Goal: Task Accomplishment & Management: Manage account settings

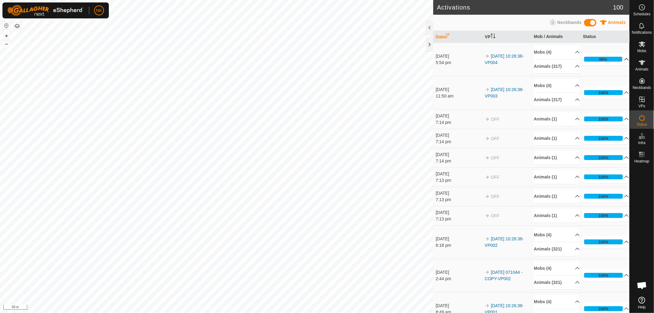
click at [588, 62] on div "98%" at bounding box center [603, 59] width 8 height 6
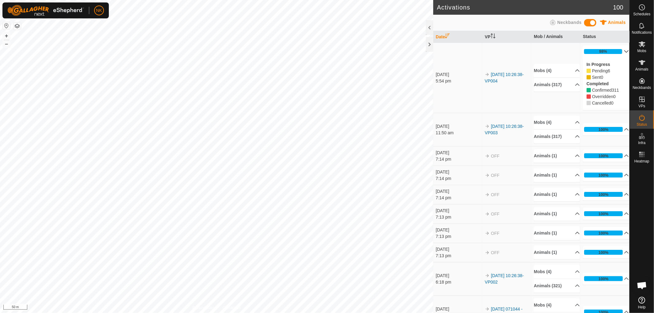
click at [588, 52] on p-accordion-header "98%" at bounding box center [605, 51] width 46 height 12
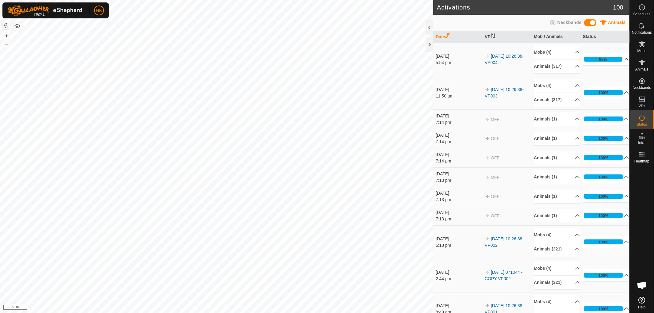
click at [588, 62] on p-accordion-header "98%" at bounding box center [605, 59] width 46 height 12
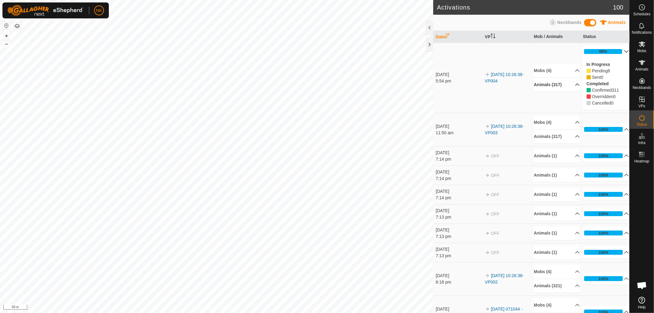
click at [550, 86] on p-accordion-header "Animals (317)" at bounding box center [556, 85] width 46 height 14
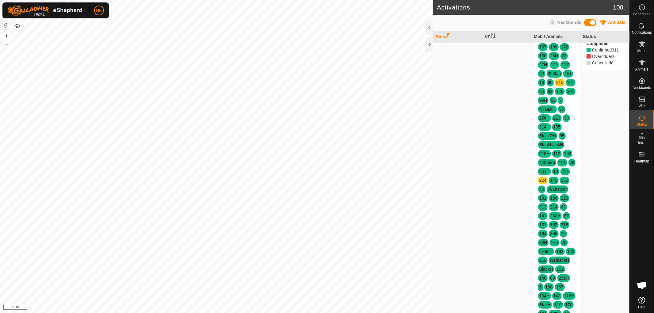
scroll to position [544, 0]
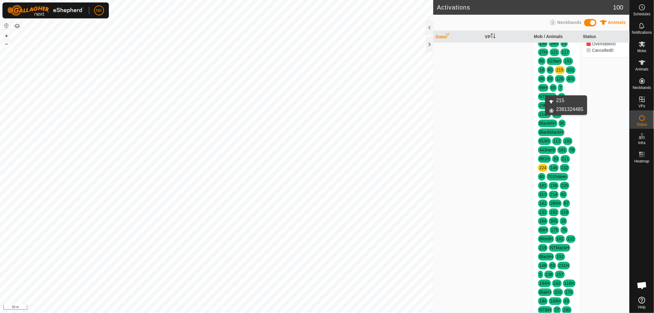
click at [556, 72] on link "215" at bounding box center [559, 69] width 7 height 5
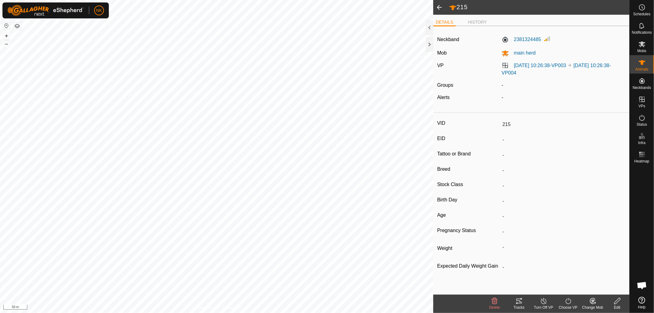
click at [515, 281] on icon at bounding box center [518, 300] width 7 height 7
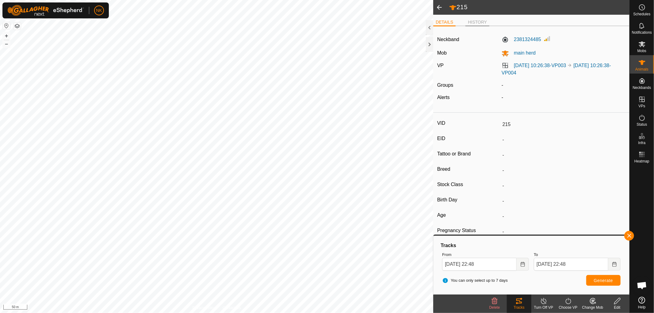
click at [486, 23] on li "HISTORY" at bounding box center [477, 22] width 24 height 7
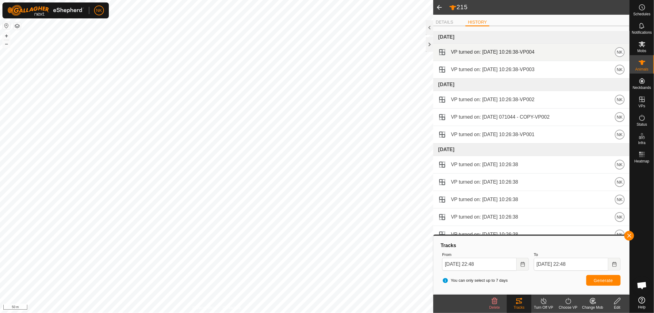
click at [588, 53] on div "VP turned on: [DATE] 10:26:38-VP004 NK" at bounding box center [531, 52] width 186 height 10
click at [588, 53] on span "NK" at bounding box center [619, 52] width 6 height 7
click at [450, 24] on li "DETAILS" at bounding box center [444, 22] width 22 height 7
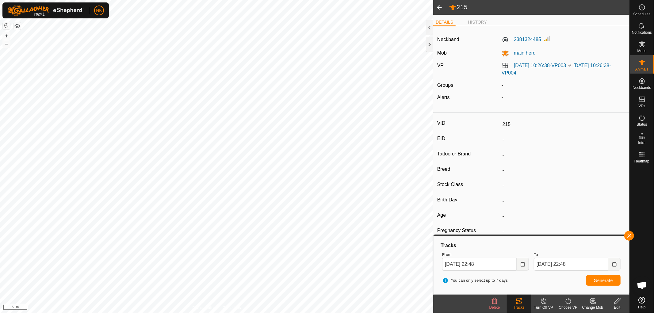
click at [438, 9] on span at bounding box center [439, 7] width 12 height 15
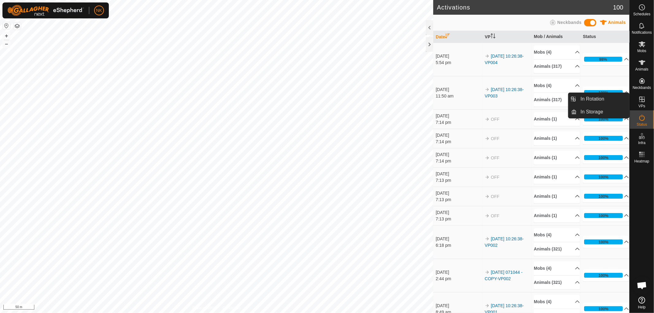
click at [588, 102] on icon at bounding box center [641, 99] width 7 height 7
click at [586, 101] on link "In Rotation" at bounding box center [603, 99] width 52 height 12
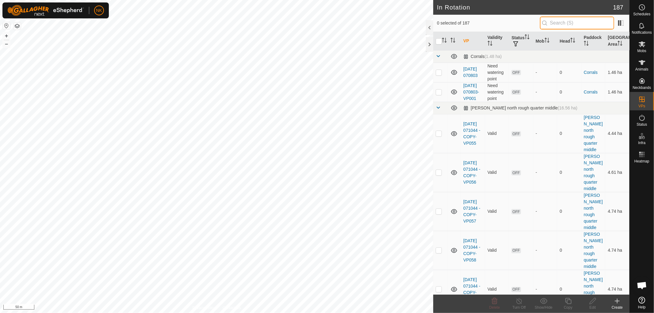
click at [559, 26] on input "text" at bounding box center [577, 23] width 74 height 13
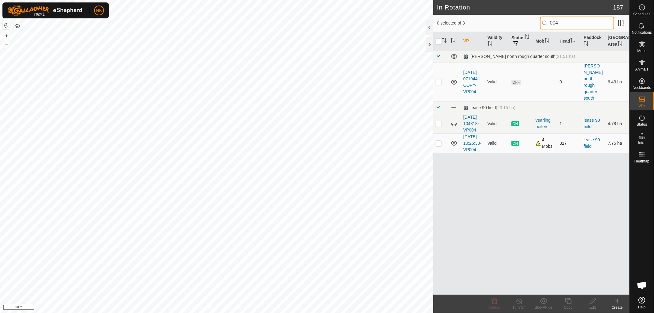
type input "004"
click at [440, 146] on p-checkbox at bounding box center [438, 143] width 6 height 5
checkbox input "true"
click at [569, 281] on icon at bounding box center [568, 300] width 8 height 7
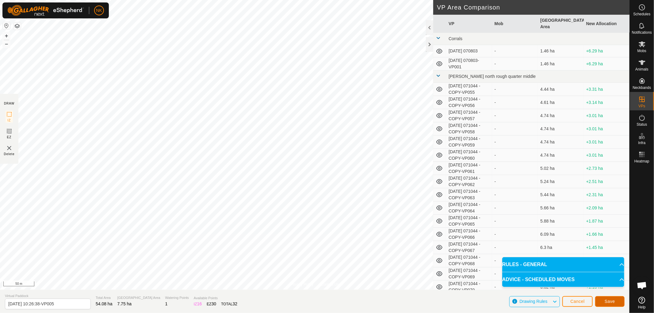
click at [588, 281] on span "Save" at bounding box center [609, 301] width 10 height 5
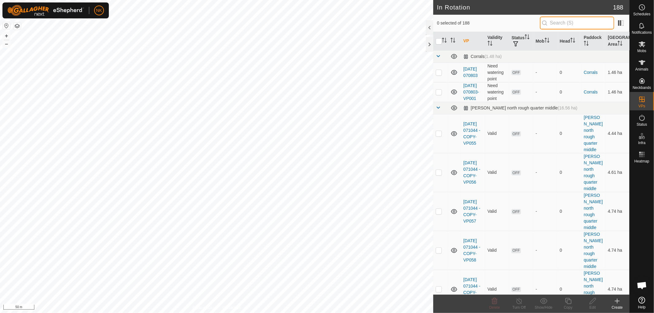
click at [562, 22] on input "text" at bounding box center [577, 23] width 74 height 13
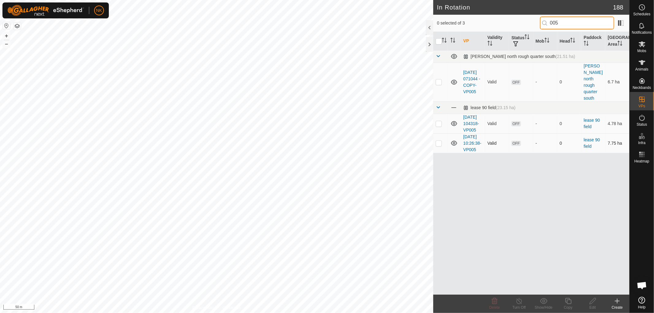
type input "005"
click at [438, 146] on p-checkbox at bounding box center [438, 143] width 6 height 5
checkbox input "true"
click at [569, 281] on div "Copy" at bounding box center [568, 308] width 25 height 6
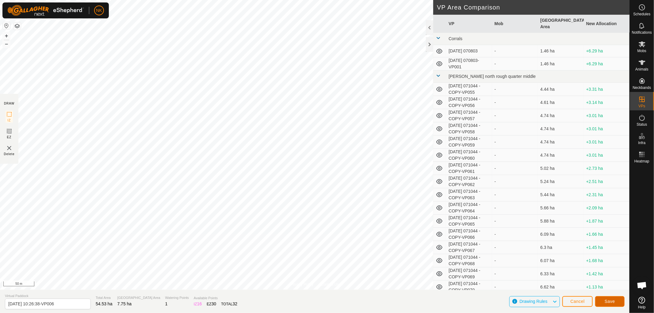
click at [588, 281] on span "Save" at bounding box center [609, 301] width 10 height 5
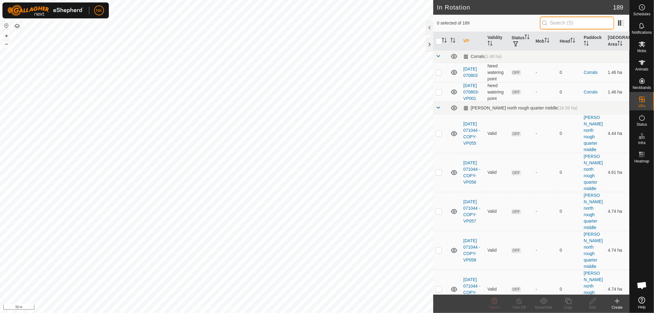
click at [550, 23] on input "text" at bounding box center [577, 23] width 74 height 13
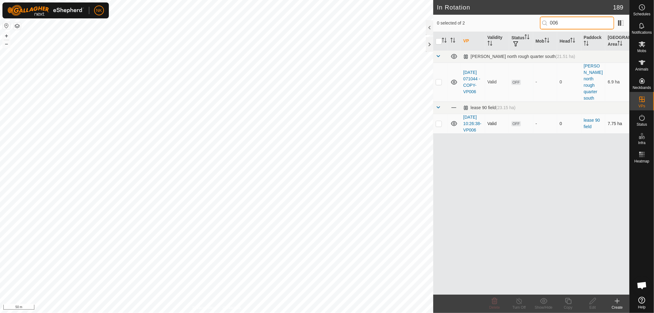
type input "006"
click at [436, 121] on p-checkbox at bounding box center [438, 123] width 6 height 5
checkbox input "true"
click at [568, 281] on icon at bounding box center [568, 300] width 8 height 7
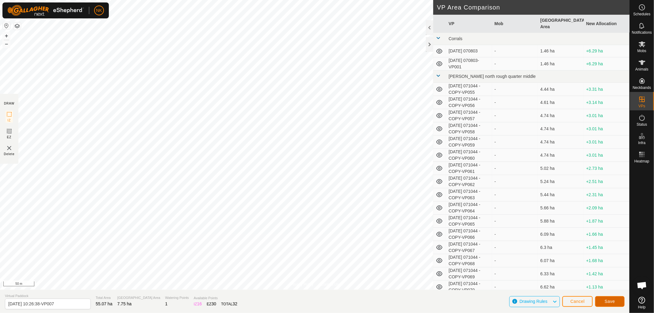
click at [588, 281] on button "Save" at bounding box center [609, 301] width 29 height 11
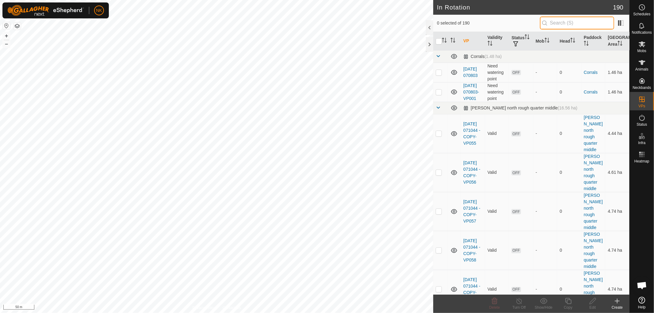
click at [553, 25] on input "text" at bounding box center [577, 23] width 74 height 13
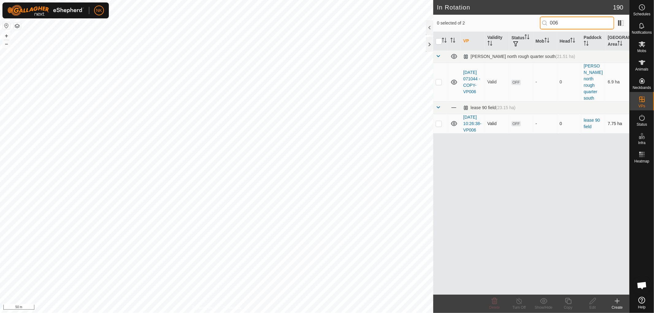
type input "006"
click at [435, 121] on p-checkbox at bounding box center [438, 123] width 6 height 5
checkbox input "false"
click at [571, 19] on input "006" at bounding box center [577, 23] width 74 height 13
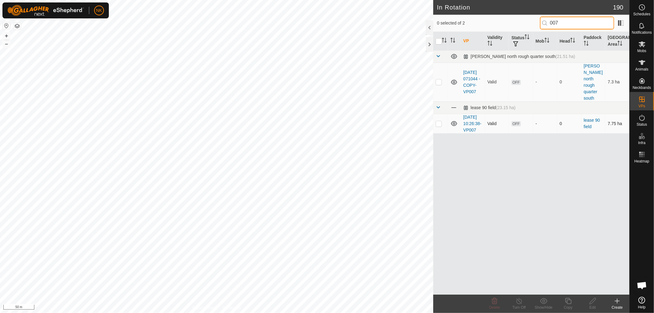
type input "007"
click at [437, 123] on td at bounding box center [440, 124] width 15 height 20
checkbox input "true"
click at [569, 281] on icon at bounding box center [568, 300] width 8 height 7
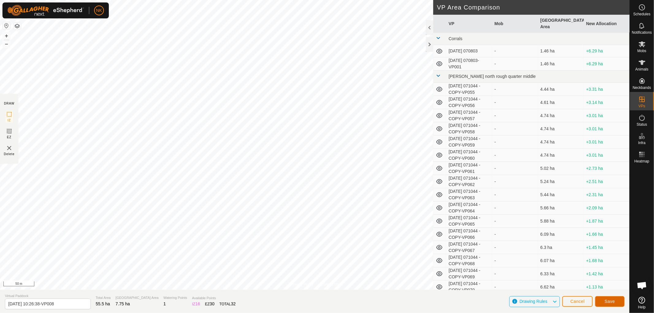
click at [588, 281] on span "Save" at bounding box center [609, 301] width 10 height 5
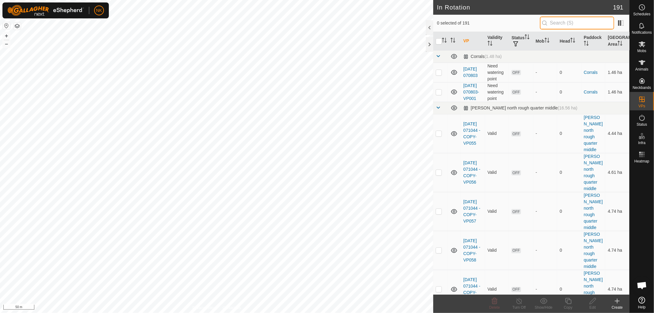
click at [583, 27] on input "text" at bounding box center [577, 23] width 74 height 13
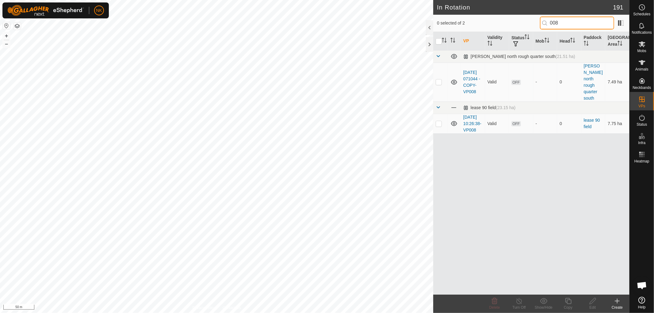
type input "008"
click at [440, 121] on p-checkbox at bounding box center [438, 123] width 6 height 5
checkbox input "true"
click at [569, 281] on icon at bounding box center [568, 300] width 8 height 7
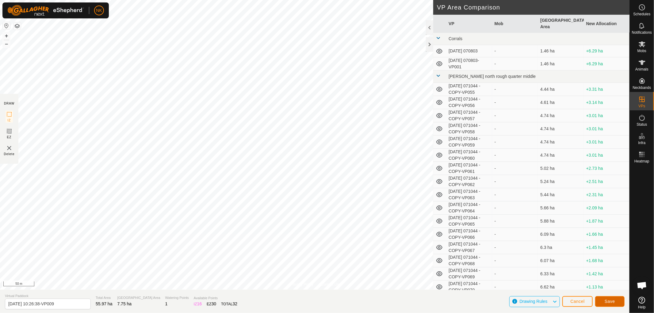
click at [588, 281] on span "Save" at bounding box center [609, 301] width 10 height 5
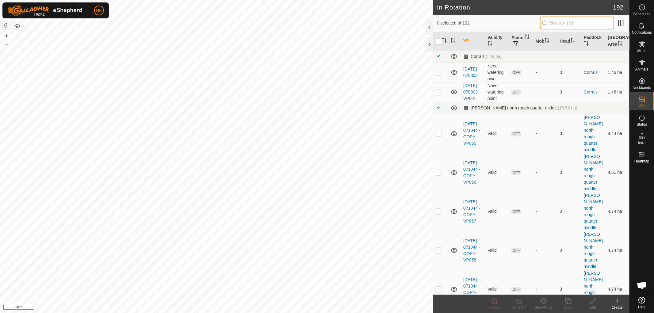
click at [550, 25] on input "text" at bounding box center [577, 23] width 74 height 13
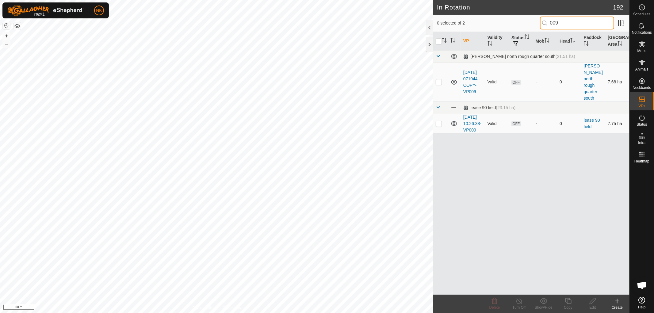
type input "009"
click at [439, 121] on p-checkbox at bounding box center [438, 123] width 6 height 5
checkbox input "true"
click at [566, 281] on icon at bounding box center [568, 300] width 8 height 7
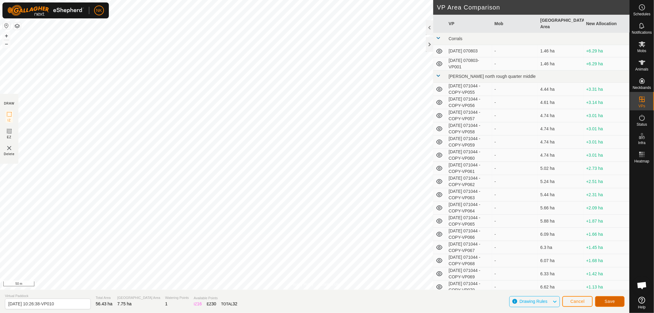
click at [588, 281] on span "Save" at bounding box center [609, 301] width 10 height 5
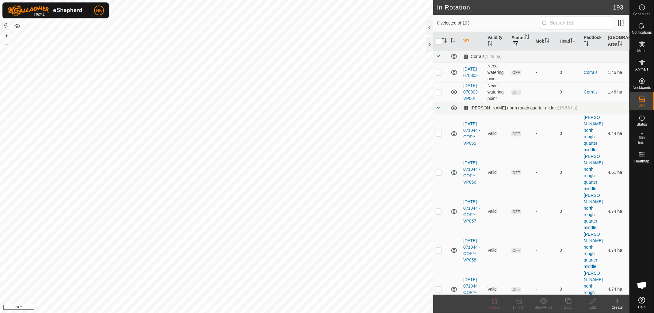
click at [565, 15] on div "0 selected of 193" at bounding box center [531, 23] width 196 height 17
click at [565, 25] on input "text" at bounding box center [577, 23] width 74 height 13
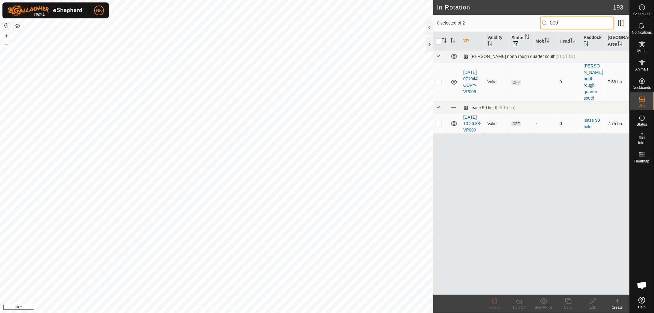
type input "009"
click at [441, 123] on td at bounding box center [440, 124] width 15 height 20
checkbox input "true"
drag, startPoint x: 571, startPoint y: 26, endPoint x: 535, endPoint y: 18, distance: 36.8
click at [535, 18] on div "1 selected of 2 009" at bounding box center [531, 23] width 189 height 13
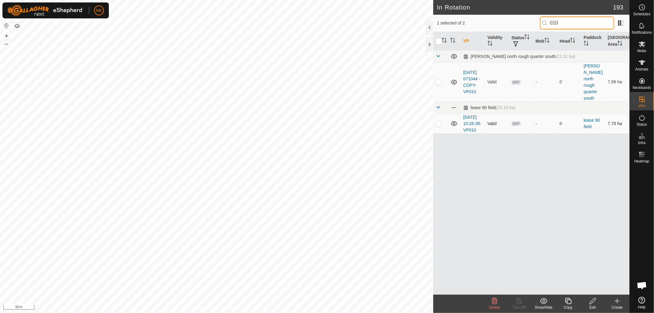
type input "010"
click at [438, 121] on p-checkbox at bounding box center [438, 123] width 6 height 5
checkbox input "false"
drag, startPoint x: 577, startPoint y: 24, endPoint x: 493, endPoint y: 17, distance: 84.8
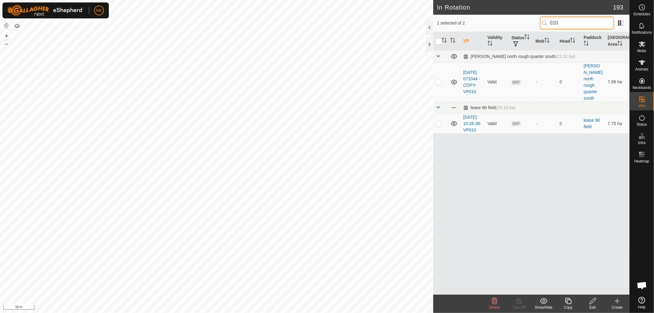
click at [493, 17] on div "1 selected of 2 010" at bounding box center [531, 23] width 189 height 13
type input "009"
click at [439, 121] on p-checkbox at bounding box center [438, 123] width 6 height 5
checkbox input "false"
drag, startPoint x: 574, startPoint y: 20, endPoint x: 514, endPoint y: 17, distance: 60.4
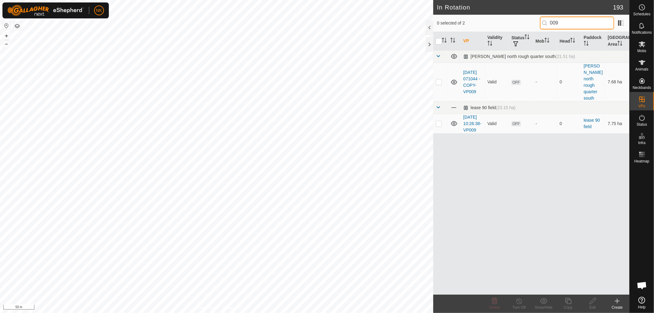
click at [514, 17] on div "0 selected of 2 009" at bounding box center [531, 23] width 189 height 13
type input "010"
click at [438, 121] on p-checkbox at bounding box center [438, 123] width 6 height 5
checkbox input "true"
click at [571, 304] on icon at bounding box center [568, 300] width 8 height 7
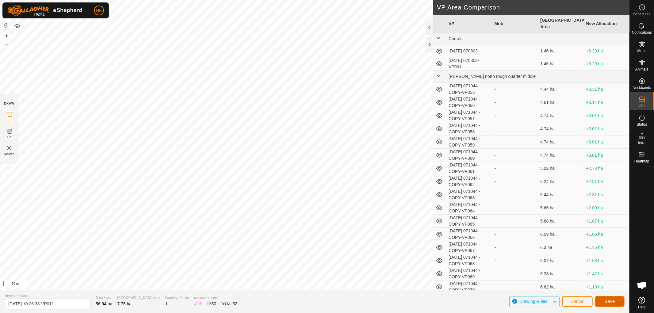
click at [610, 301] on span "Save" at bounding box center [609, 301] width 10 height 5
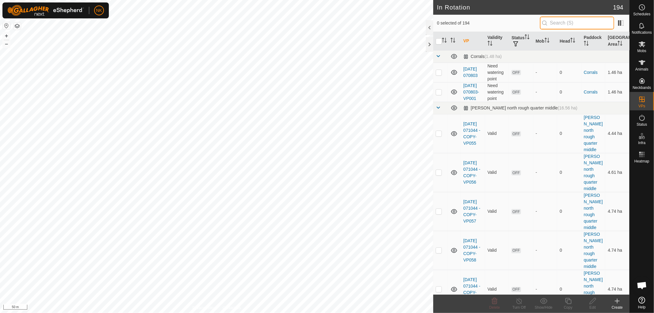
click at [574, 22] on input "text" at bounding box center [577, 23] width 74 height 13
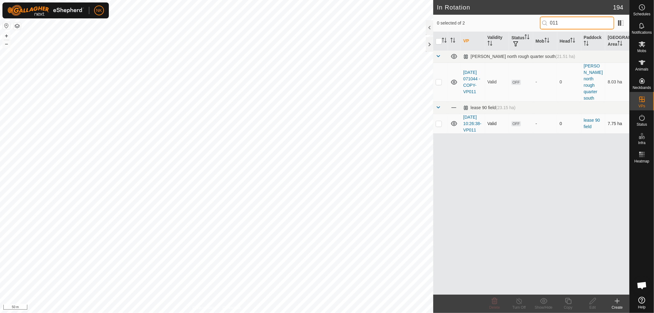
type input "011"
click at [437, 121] on p-checkbox at bounding box center [438, 123] width 6 height 5
checkbox input "true"
click at [568, 301] on icon at bounding box center [568, 300] width 8 height 7
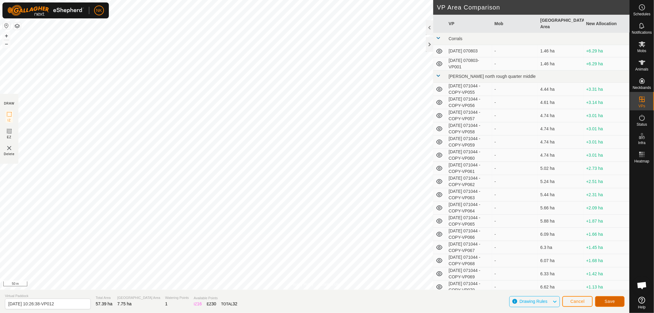
click at [611, 302] on span "Save" at bounding box center [609, 301] width 10 height 5
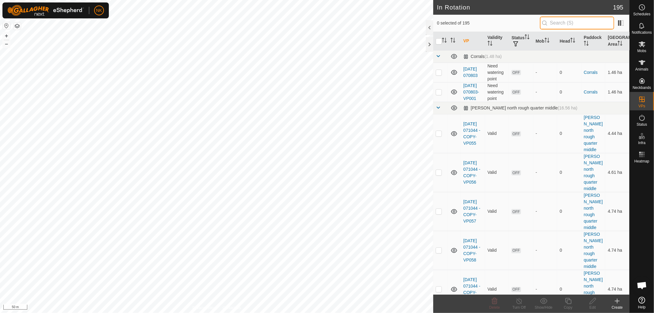
click at [565, 19] on input "text" at bounding box center [577, 23] width 74 height 13
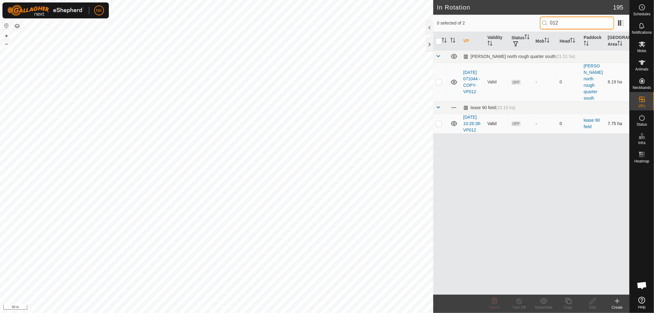
type input "012"
click at [438, 121] on p-checkbox at bounding box center [438, 123] width 6 height 5
checkbox input "true"
click at [570, 302] on icon at bounding box center [568, 300] width 8 height 7
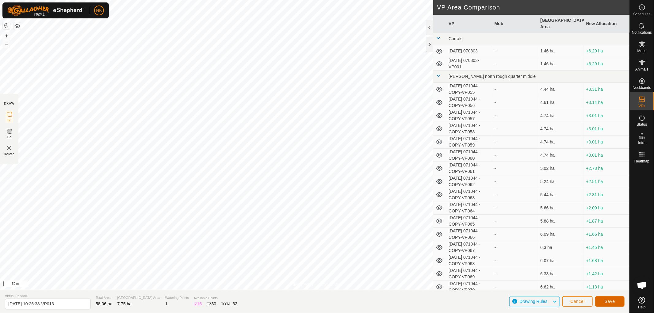
click at [606, 299] on span "Save" at bounding box center [609, 301] width 10 height 5
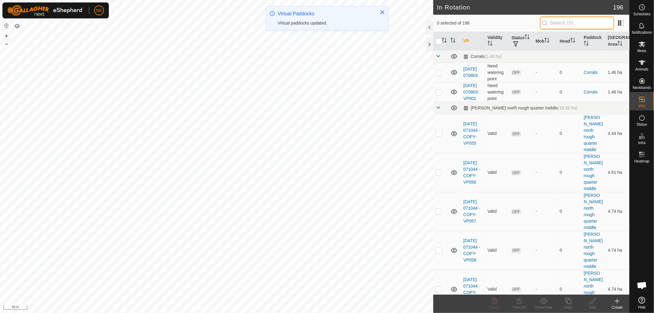
click at [584, 21] on input "text" at bounding box center [577, 23] width 74 height 13
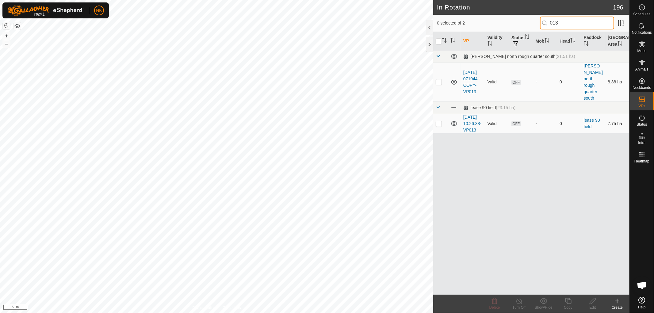
type input "013"
click at [441, 121] on p-checkbox at bounding box center [438, 123] width 6 height 5
checkbox input "true"
click at [562, 302] on copy-svg-icon at bounding box center [568, 300] width 25 height 7
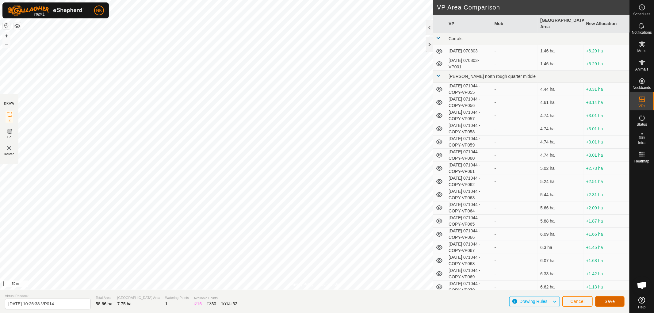
click at [613, 305] on button "Save" at bounding box center [609, 301] width 29 height 11
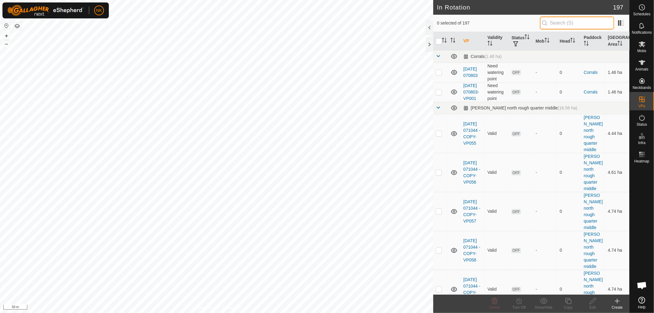
click at [560, 20] on input "text" at bounding box center [577, 23] width 74 height 13
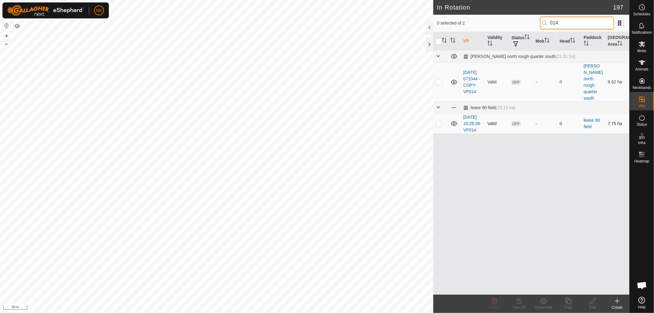
type input "014"
click at [437, 121] on p-checkbox at bounding box center [438, 123] width 6 height 5
checkbox input "true"
click at [563, 302] on copy-svg-icon at bounding box center [568, 300] width 25 height 7
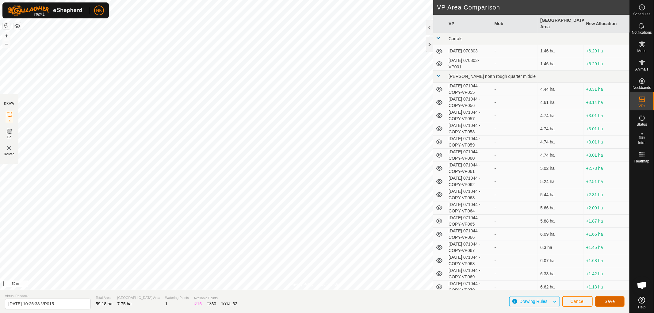
click at [613, 300] on span "Save" at bounding box center [609, 301] width 10 height 5
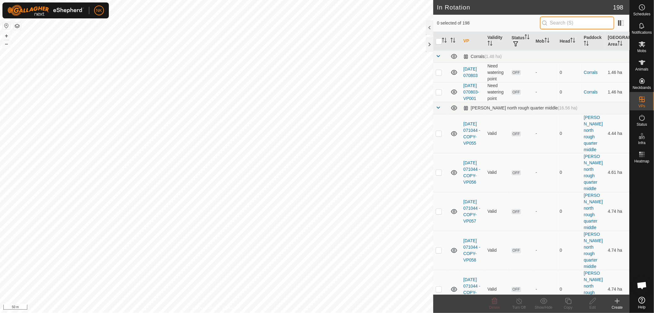
click at [575, 19] on input "text" at bounding box center [577, 23] width 74 height 13
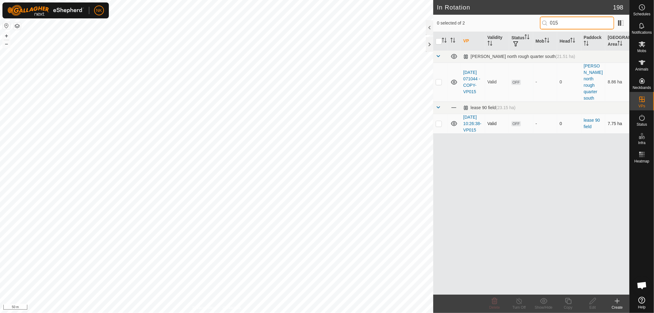
type input "015"
click at [437, 121] on p-checkbox at bounding box center [438, 123] width 6 height 5
checkbox input "true"
click at [571, 302] on icon at bounding box center [568, 300] width 8 height 7
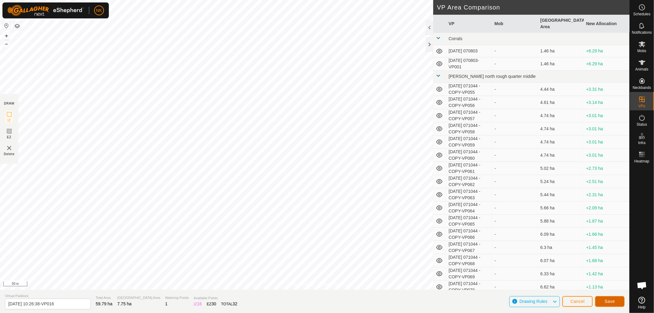
click at [603, 299] on button "Save" at bounding box center [609, 301] width 29 height 11
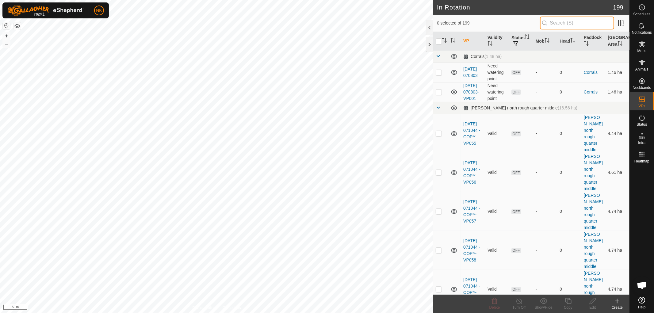
click at [557, 23] on input "text" at bounding box center [577, 23] width 74 height 13
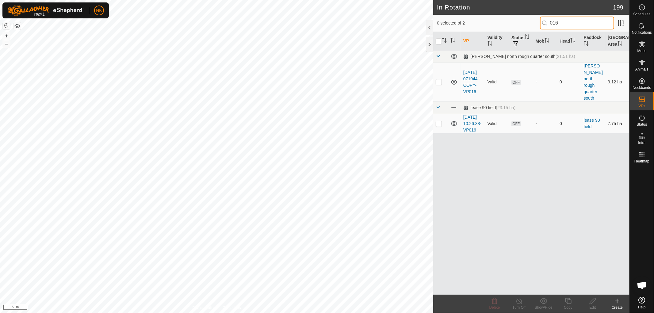
type input "016"
click at [439, 121] on p-checkbox at bounding box center [438, 123] width 6 height 5
checkbox input "true"
click at [569, 300] on icon at bounding box center [568, 301] width 6 height 6
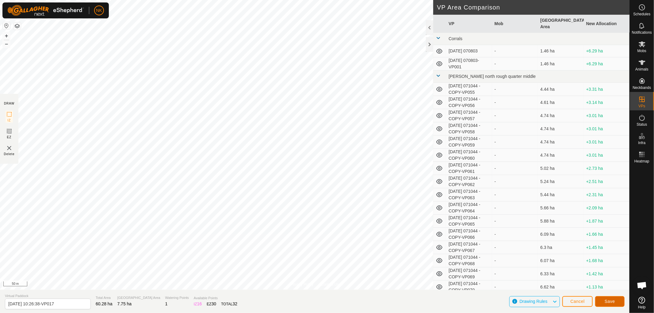
click at [612, 298] on button "Save" at bounding box center [609, 301] width 29 height 11
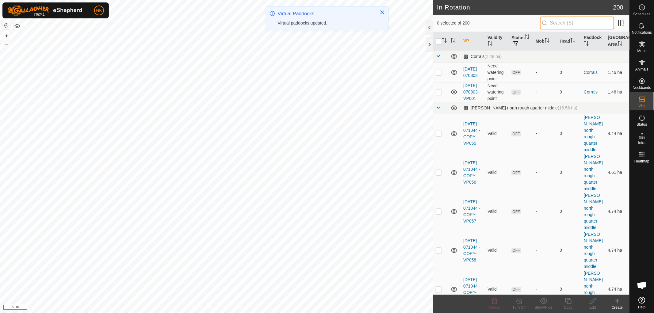
click at [560, 21] on input "text" at bounding box center [577, 23] width 74 height 13
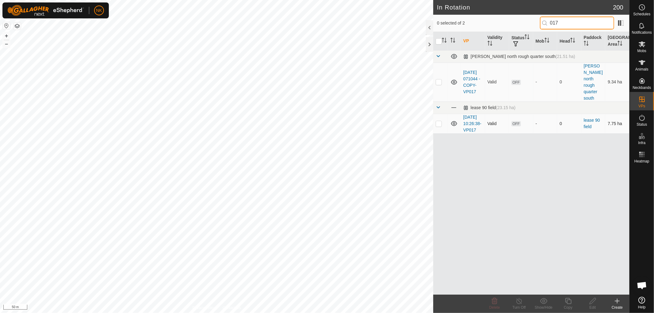
type input "017"
click at [440, 121] on p-checkbox at bounding box center [438, 123] width 6 height 5
checkbox input "true"
click at [572, 302] on copy-svg-icon at bounding box center [568, 300] width 25 height 7
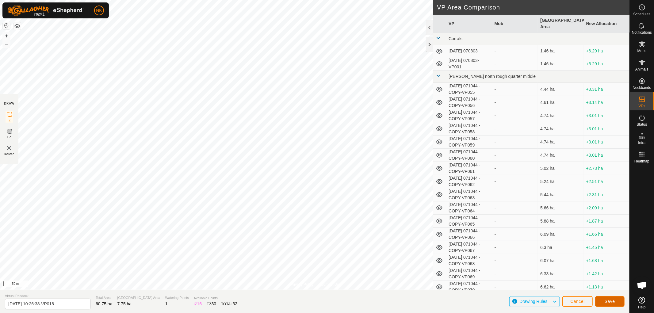
click at [602, 298] on button "Save" at bounding box center [609, 301] width 29 height 11
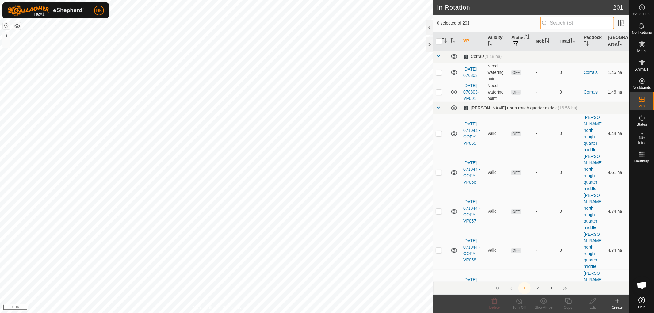
click at [566, 19] on input "text" at bounding box center [577, 23] width 74 height 13
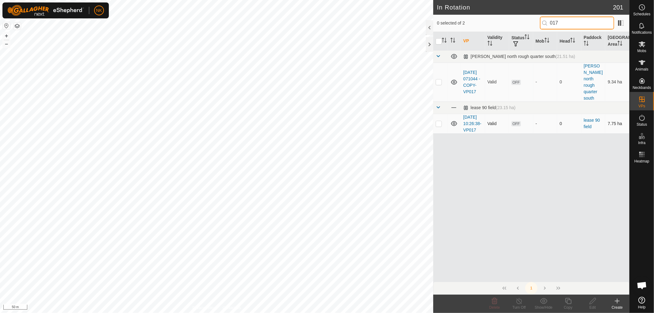
type input "017"
click at [438, 123] on td at bounding box center [440, 124] width 15 height 20
click at [438, 121] on p-checkbox at bounding box center [438, 123] width 6 height 5
checkbox input "false"
click at [571, 25] on input "017" at bounding box center [577, 23] width 74 height 13
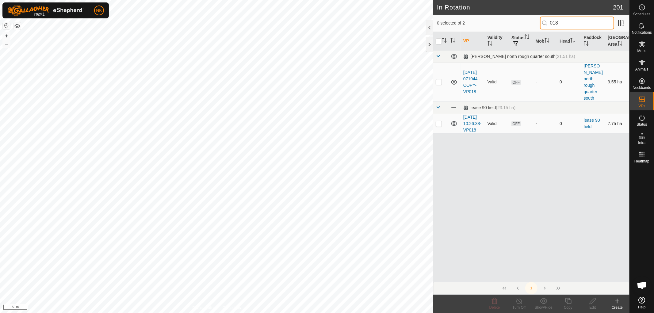
type input "018"
click at [434, 122] on td at bounding box center [440, 124] width 15 height 20
checkbox input "true"
click at [567, 299] on icon at bounding box center [568, 301] width 6 height 6
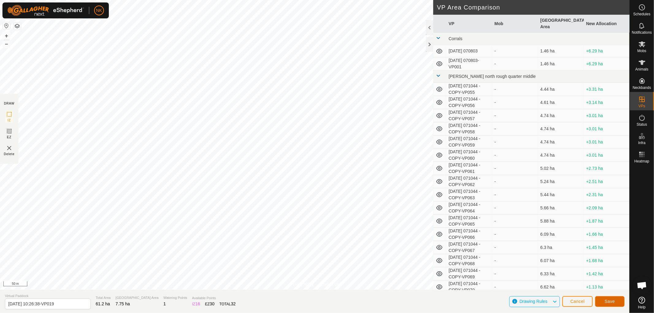
click at [612, 302] on span "Save" at bounding box center [609, 301] width 10 height 5
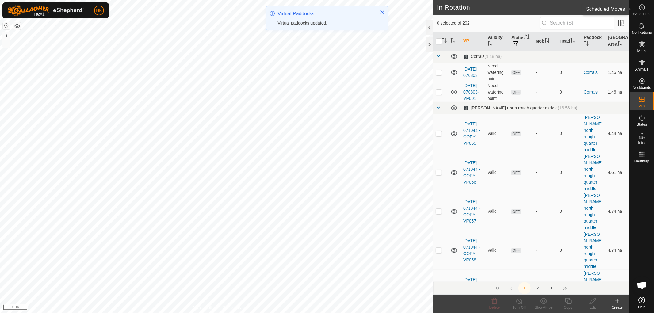
click at [642, 13] on span "Schedules" at bounding box center [641, 14] width 17 height 4
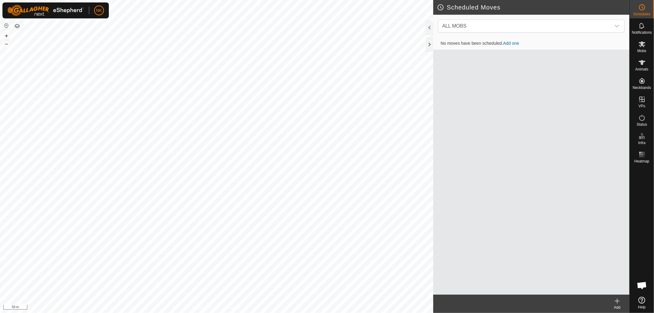
click at [617, 302] on icon at bounding box center [616, 300] width 7 height 7
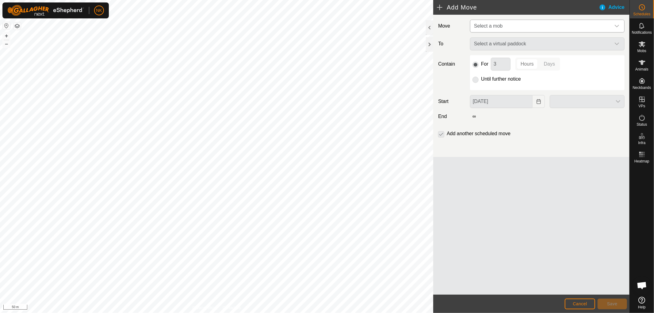
click at [520, 29] on span "Select a mob" at bounding box center [540, 26] width 139 height 12
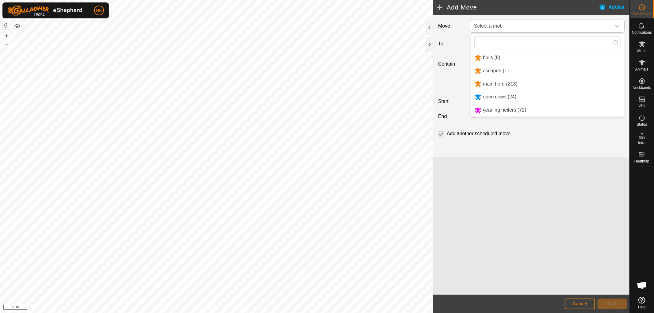
click at [498, 79] on li "main herd (213)" at bounding box center [547, 84] width 154 height 13
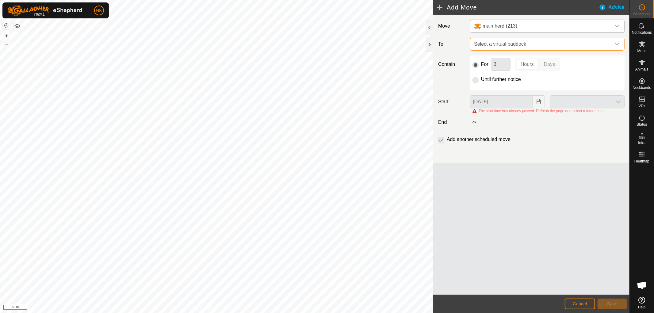
click at [521, 47] on span "Select a virtual paddock" at bounding box center [540, 44] width 139 height 12
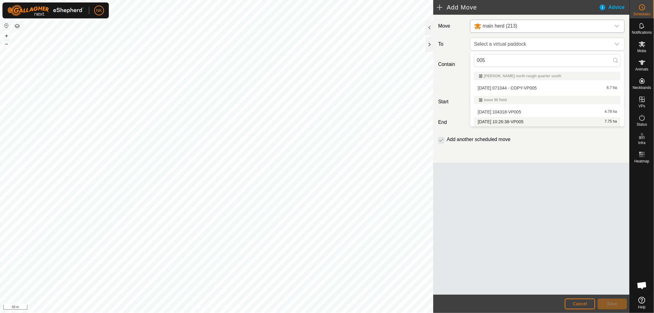
type input "005"
click at [506, 123] on li "2025-09-16 10:26:38-VP005 7.75 ha" at bounding box center [547, 121] width 146 height 9
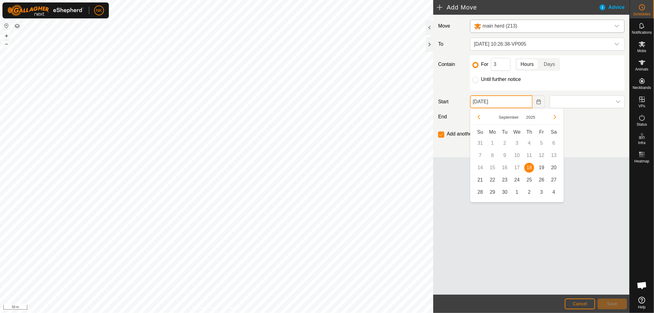
click at [507, 96] on input "18 Sep, 2025" at bounding box center [501, 101] width 63 height 13
click at [543, 165] on span "19" at bounding box center [541, 168] width 10 height 10
type input "19 Sep, 2025"
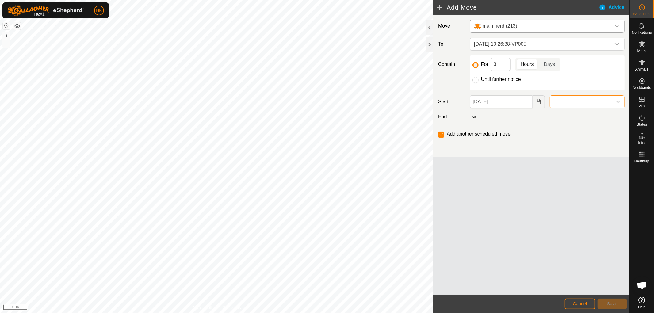
click at [560, 100] on span at bounding box center [581, 102] width 62 height 12
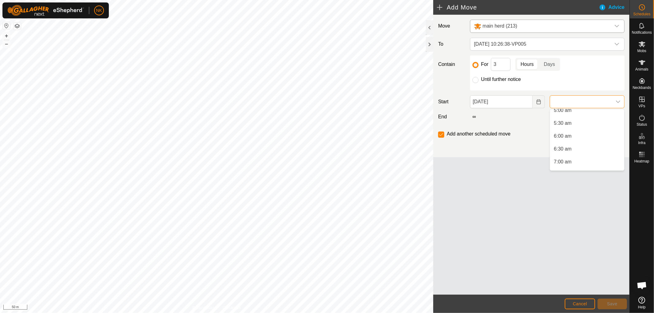
scroll to position [136, 0]
click at [559, 134] on li "6:00 am" at bounding box center [587, 133] width 74 height 12
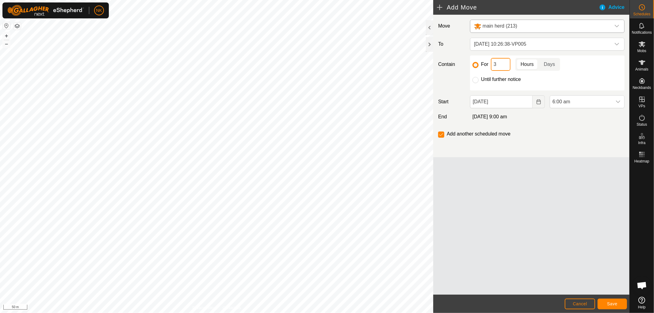
drag, startPoint x: 506, startPoint y: 66, endPoint x: 460, endPoint y: 60, distance: 46.4
click at [467, 63] on div "Contain For 3 Hours Days Until further notice" at bounding box center [530, 72] width 191 height 35
click at [614, 304] on span "Save" at bounding box center [612, 303] width 10 height 5
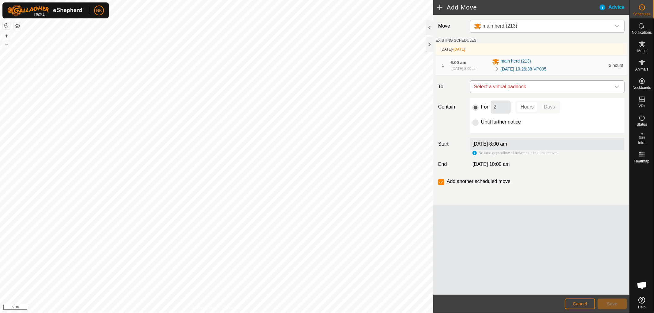
click at [539, 86] on span "Select a virtual paddock" at bounding box center [540, 87] width 139 height 12
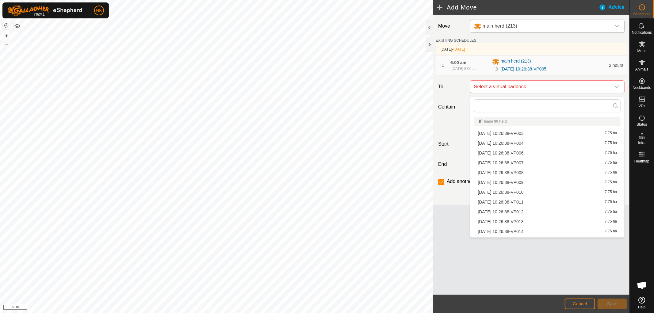
click at [514, 153] on li "2025-09-16 10:26:38-VP006 7.75 ha" at bounding box center [547, 152] width 146 height 9
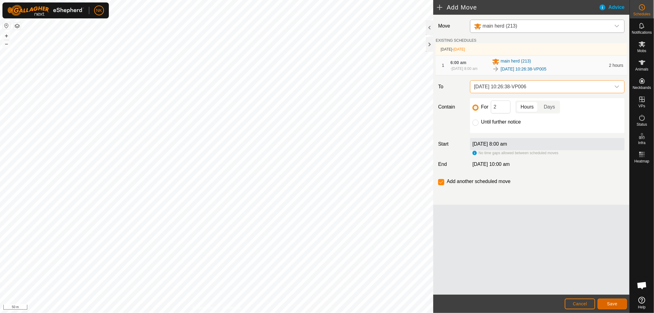
click at [614, 305] on span "Save" at bounding box center [612, 303] width 10 height 5
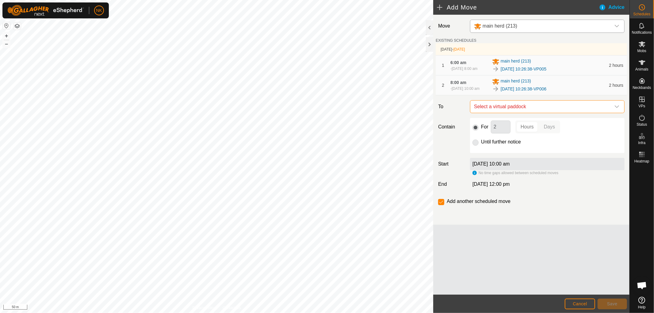
click at [527, 113] on span "Select a virtual paddock" at bounding box center [540, 107] width 139 height 12
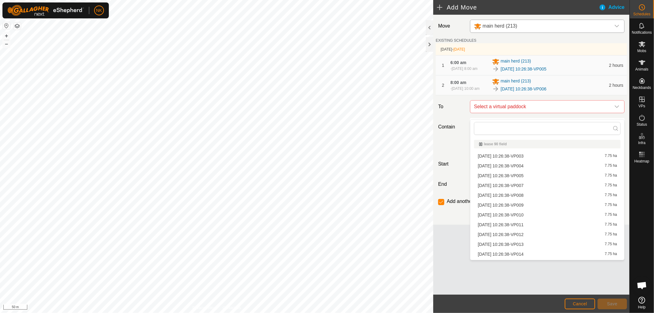
click at [525, 186] on li "2025-09-16 10:26:38-VP007 7.75 ha" at bounding box center [547, 185] width 146 height 9
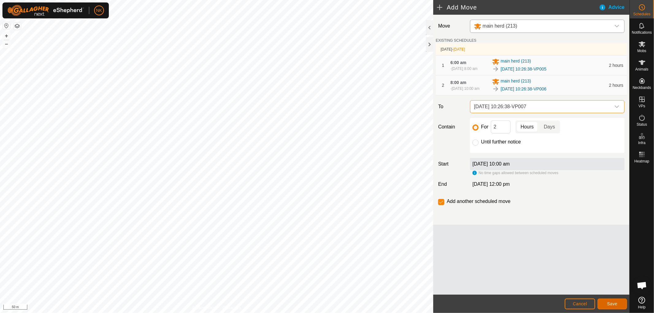
click at [608, 302] on span "Save" at bounding box center [612, 303] width 10 height 5
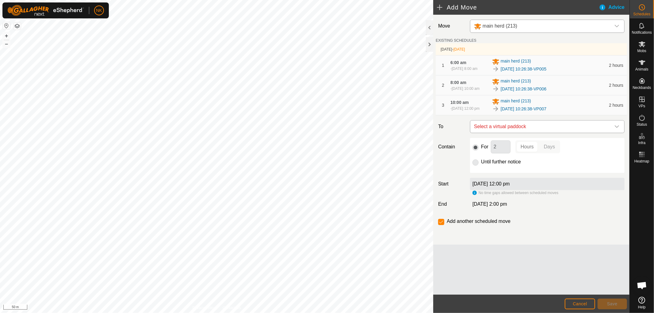
click at [544, 131] on span "Select a virtual paddock" at bounding box center [540, 126] width 139 height 12
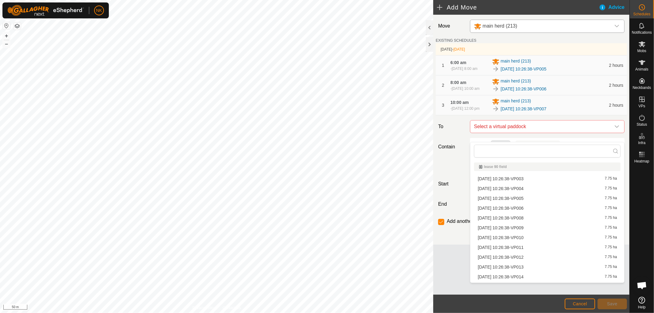
click at [515, 218] on li "2025-09-16 10:26:38-VP008 7.75 ha" at bounding box center [547, 217] width 146 height 9
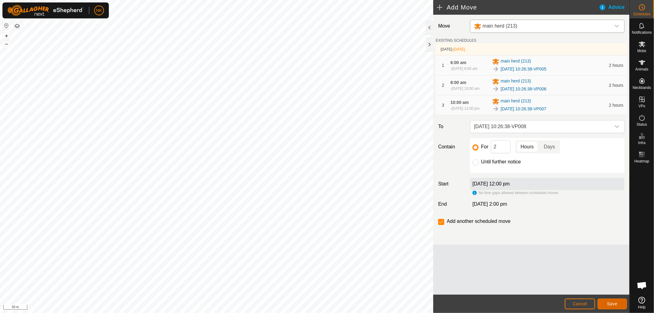
click at [612, 308] on button "Save" at bounding box center [611, 303] width 29 height 11
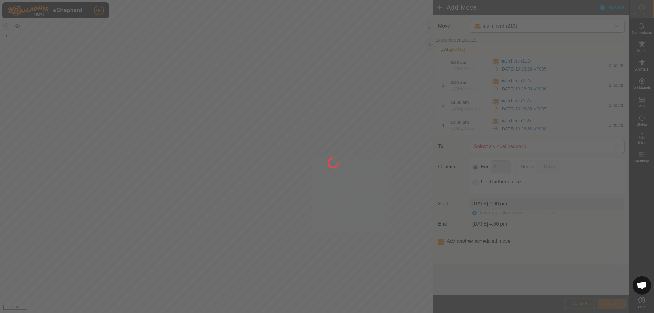
click at [525, 157] on div at bounding box center [327, 156] width 654 height 313
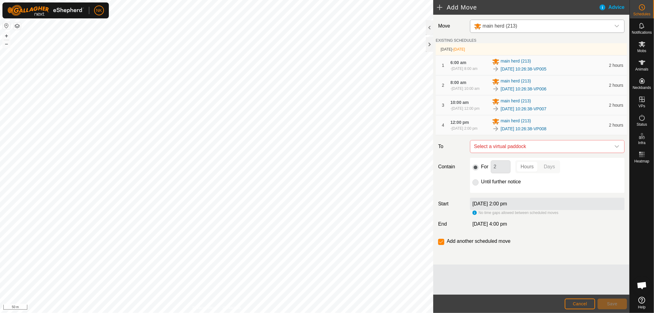
click at [525, 153] on span "Select a virtual paddock" at bounding box center [540, 146] width 139 height 12
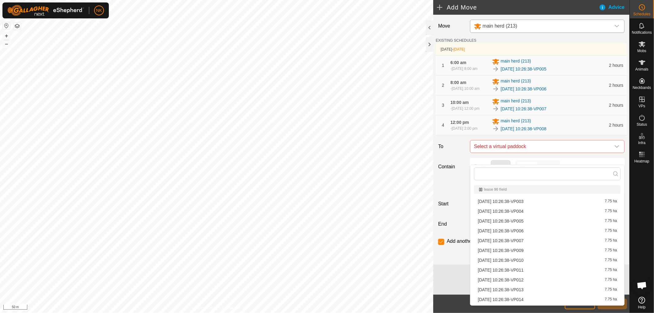
click at [510, 250] on li "2025-09-16 10:26:38-VP009 7.75 ha" at bounding box center [547, 250] width 146 height 9
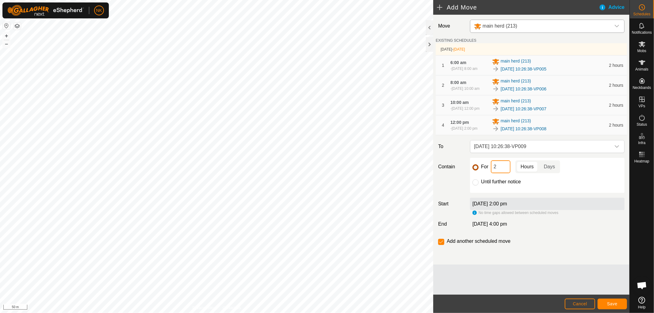
drag, startPoint x: 506, startPoint y: 179, endPoint x: 473, endPoint y: 176, distance: 33.5
click at [473, 173] on div "For 2 Hours Days" at bounding box center [547, 166] width 150 height 13
drag, startPoint x: 501, startPoint y: 177, endPoint x: 490, endPoint y: 178, distance: 11.7
click at [491, 173] on input "14" at bounding box center [501, 166] width 20 height 13
click at [612, 302] on span "Save" at bounding box center [612, 303] width 10 height 5
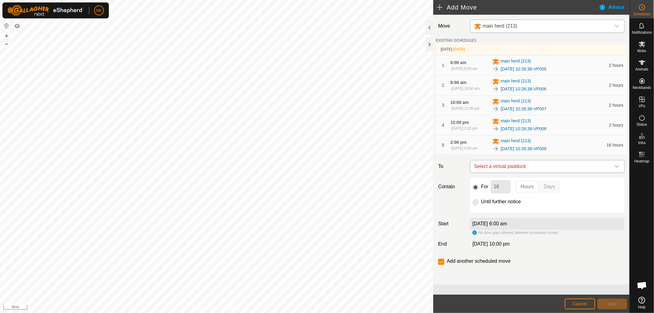
click at [530, 173] on span "Select a virtual paddock" at bounding box center [540, 166] width 139 height 12
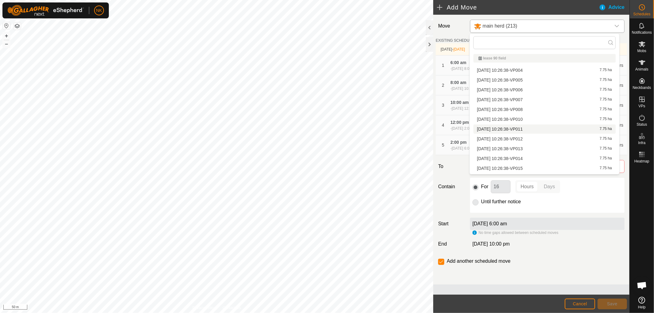
scroll to position [8, 0]
click at [525, 112] on li "2025-09-16 10:26:38-VP010 7.75 ha" at bounding box center [544, 110] width 142 height 9
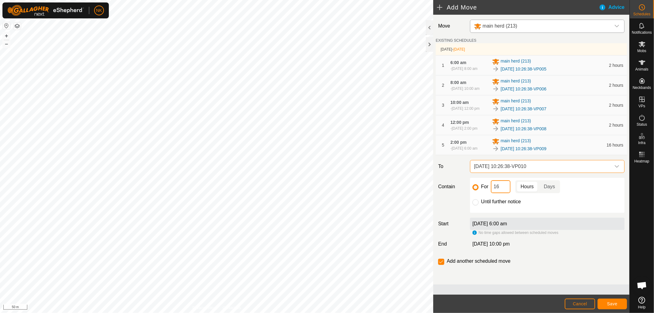
drag, startPoint x: 506, startPoint y: 195, endPoint x: 503, endPoint y: 197, distance: 4.3
click at [503, 193] on input "16" at bounding box center [501, 186] width 20 height 13
drag, startPoint x: 501, startPoint y: 198, endPoint x: 483, endPoint y: 197, distance: 18.1
click at [485, 193] on div "For 16 Hours Days" at bounding box center [547, 186] width 150 height 13
type input "2"
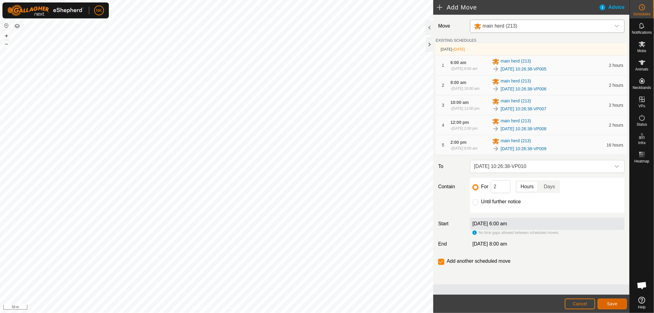
click at [610, 303] on span "Save" at bounding box center [612, 303] width 10 height 5
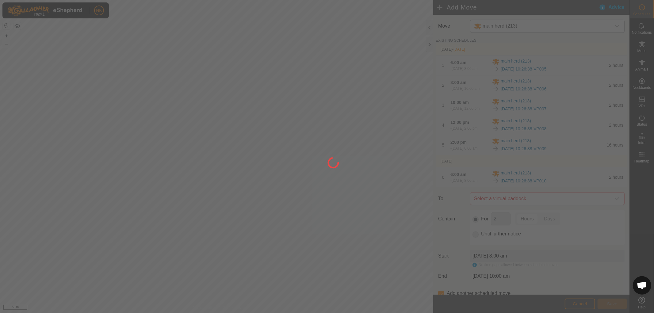
click at [545, 218] on div at bounding box center [327, 156] width 654 height 313
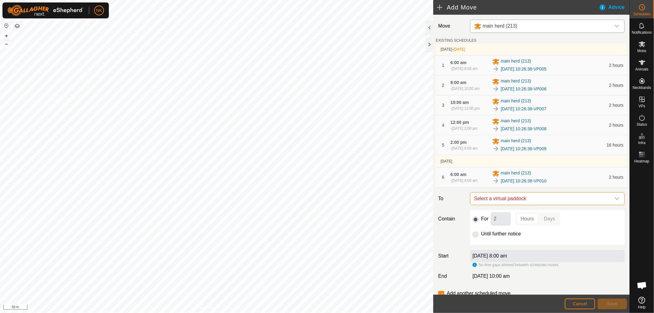
click at [544, 205] on span "Select a virtual paddock" at bounding box center [540, 198] width 139 height 12
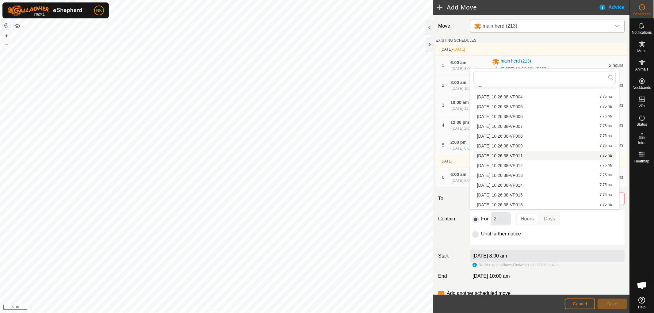
click at [521, 154] on li "2025-09-16 10:26:38-VP011 7.75 ha" at bounding box center [544, 155] width 142 height 9
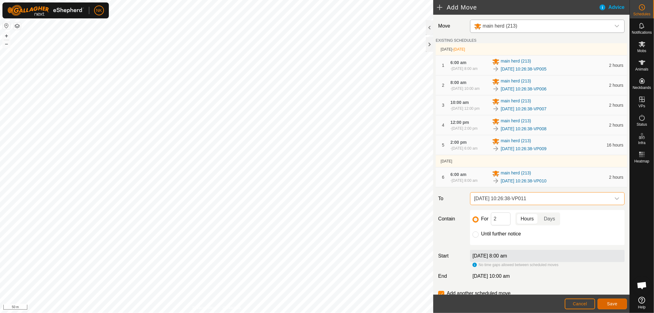
click at [611, 307] on button "Save" at bounding box center [611, 303] width 29 height 11
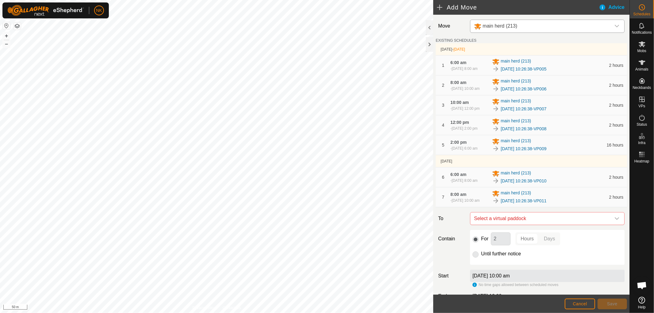
click at [556, 225] on span "Select a virtual paddock" at bounding box center [540, 218] width 139 height 12
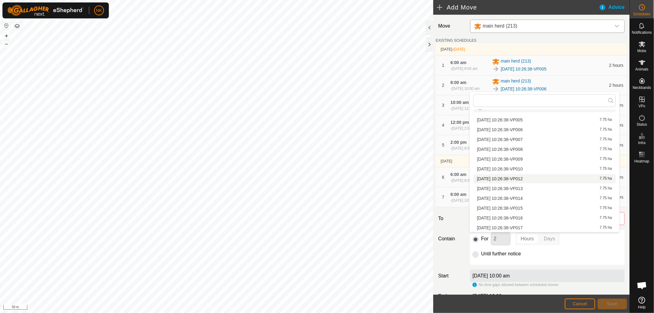
click at [527, 177] on li "2025-09-16 10:26:38-VP012 7.75 ha" at bounding box center [544, 178] width 142 height 9
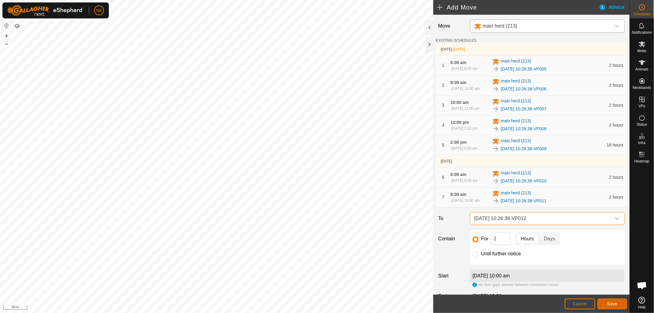
click at [605, 301] on button "Save" at bounding box center [611, 303] width 29 height 11
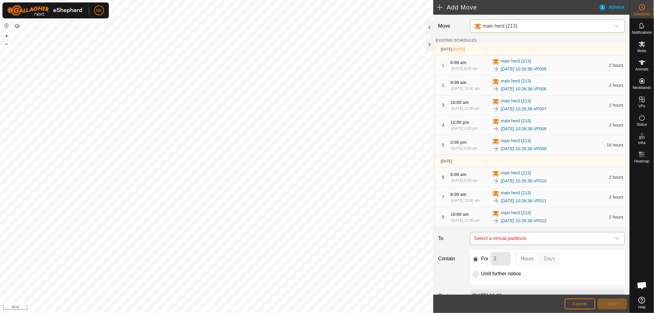
click at [546, 245] on span "Select a virtual paddock" at bounding box center [540, 238] width 139 height 12
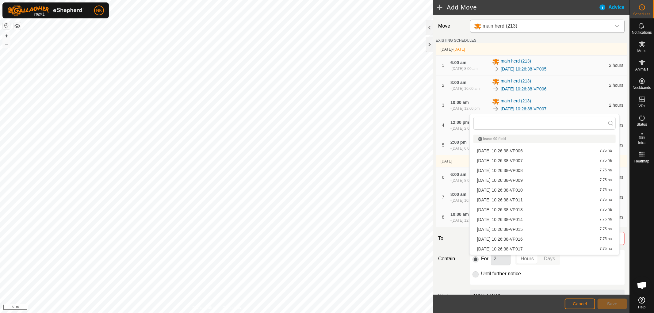
click at [531, 209] on li "2025-09-16 10:26:38-VP013 7.75 ha" at bounding box center [544, 209] width 142 height 9
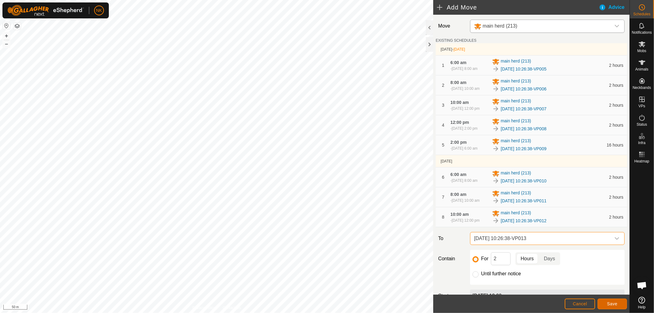
click at [612, 301] on button "Save" at bounding box center [611, 303] width 29 height 11
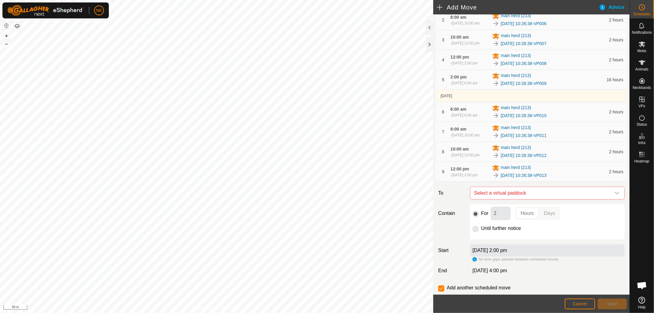
scroll to position [68, 0]
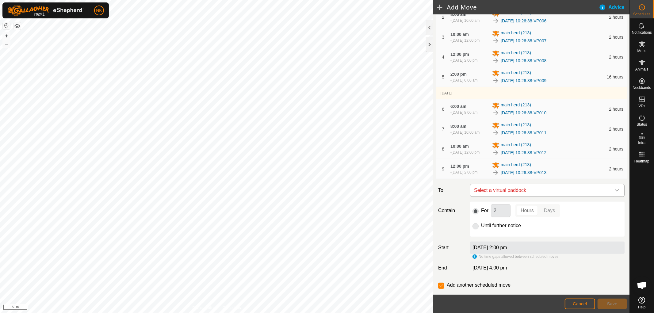
click at [556, 196] on span "Select a virtual paddock" at bounding box center [540, 190] width 139 height 12
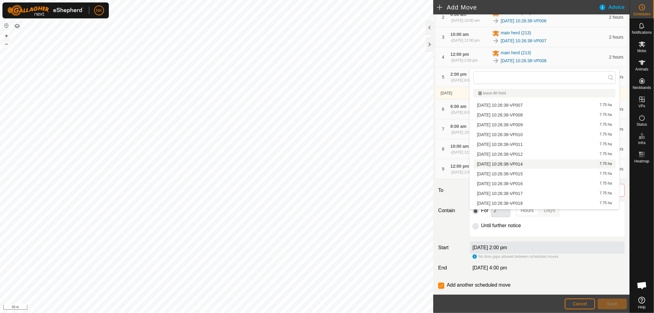
click at [528, 163] on li "2025-09-16 10:26:38-VP014 7.75 ha" at bounding box center [544, 163] width 142 height 9
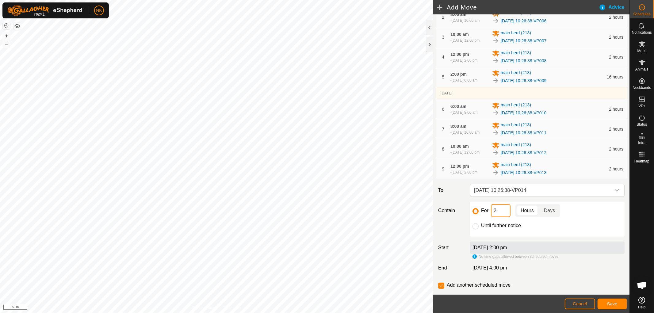
drag, startPoint x: 500, startPoint y: 238, endPoint x: 487, endPoint y: 234, distance: 13.8
click at [488, 217] on div "For 2 Hours Days" at bounding box center [547, 210] width 150 height 13
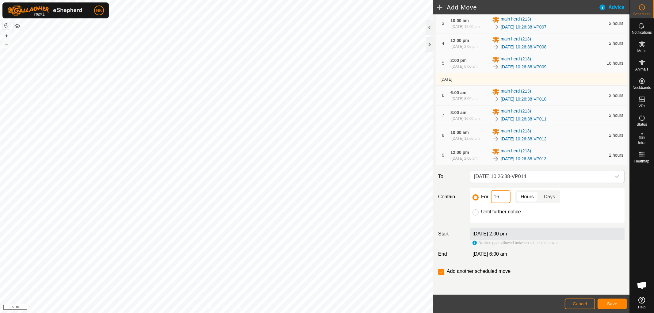
scroll to position [102, 0]
click at [609, 303] on span "Save" at bounding box center [612, 303] width 10 height 5
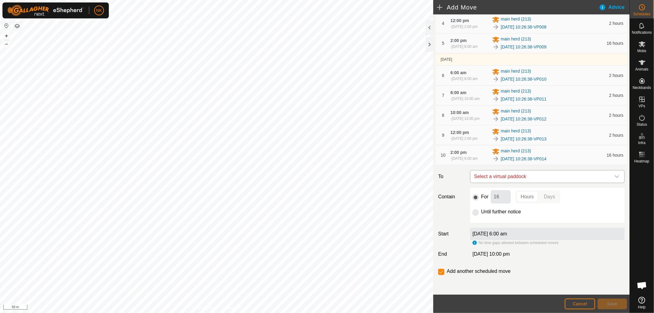
click at [554, 183] on span "Select a virtual paddock" at bounding box center [540, 176] width 139 height 12
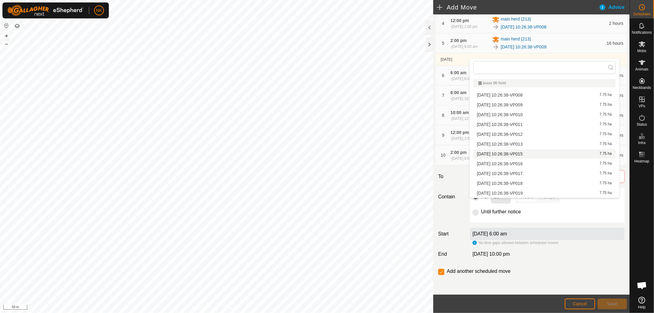
click at [525, 153] on li "2025-09-16 10:26:38-VP015 7.75 ha" at bounding box center [544, 153] width 142 height 9
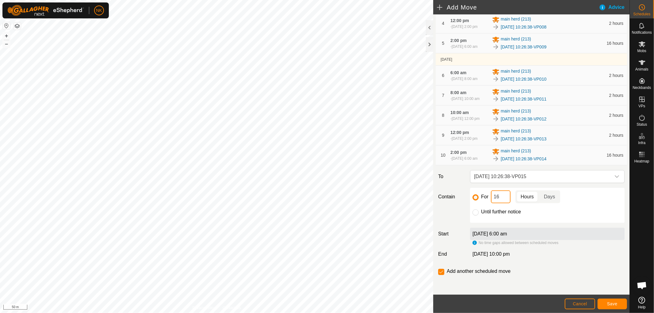
drag, startPoint x: 504, startPoint y: 221, endPoint x: 446, endPoint y: 220, distance: 57.6
click at [453, 222] on div "Contain For 16 Hours Days Until further notice" at bounding box center [530, 205] width 191 height 35
type input "2"
click at [614, 302] on span "Save" at bounding box center [612, 303] width 10 height 5
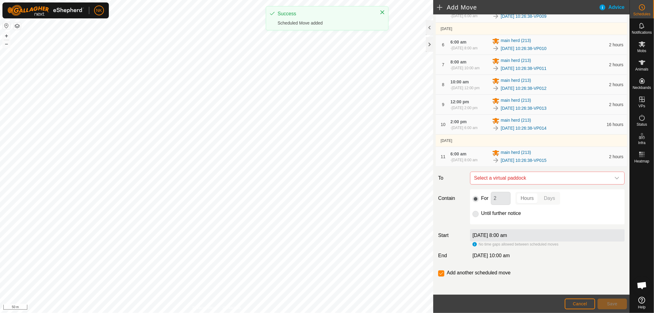
scroll to position [136, 0]
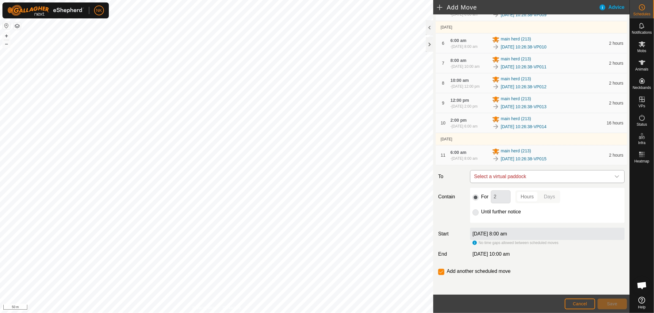
click at [544, 183] on span "Select a virtual paddock" at bounding box center [540, 176] width 139 height 12
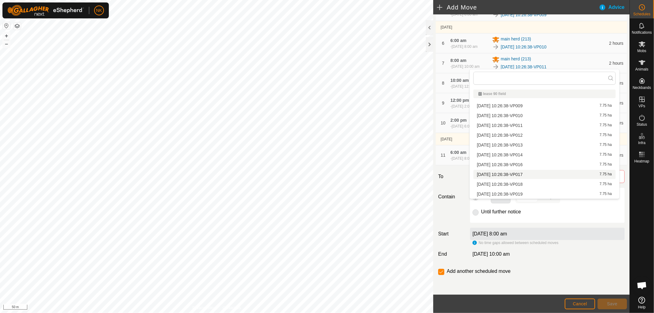
click at [530, 174] on li "2025-09-16 10:26:38-VP017 7.75 ha" at bounding box center [544, 174] width 142 height 9
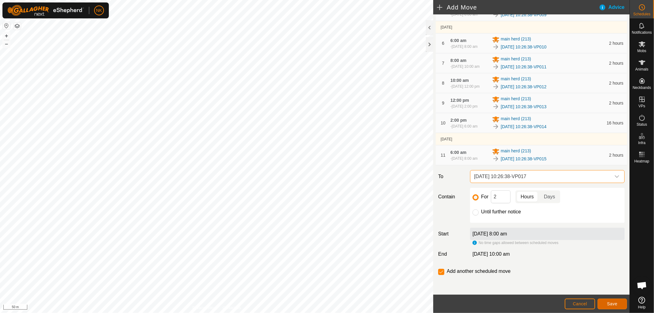
click at [613, 302] on span "Save" at bounding box center [612, 303] width 10 height 5
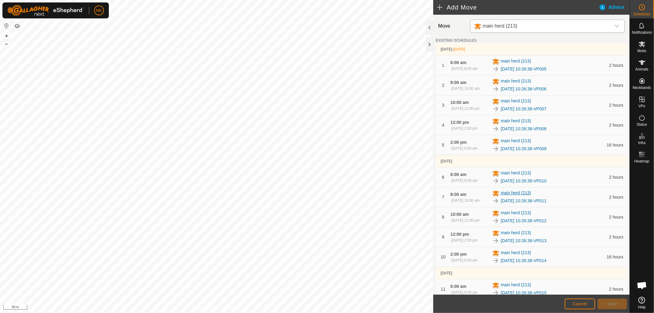
scroll to position [170, 0]
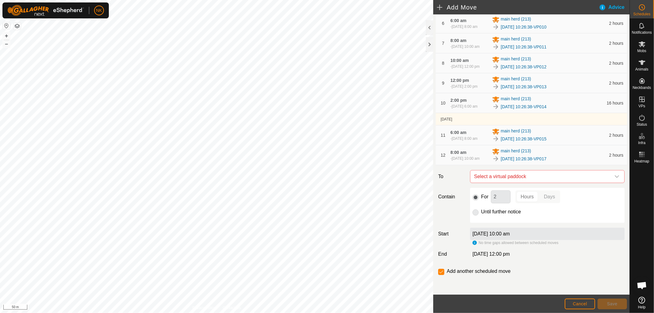
click at [547, 184] on div "Move main herd (213) EXISTING SCHEDULES 19 Sept 2025 - Tomorrow 1 6:00 am - 19 …" at bounding box center [531, 78] width 196 height 434
click at [544, 183] on span "Select a virtual paddock" at bounding box center [540, 176] width 139 height 12
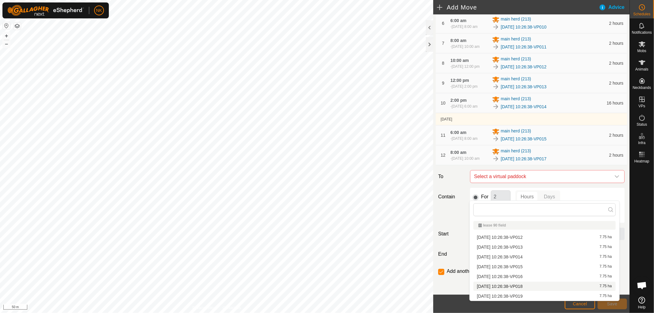
click at [520, 287] on li "2025-09-16 10:26:38-VP018 7.75 ha" at bounding box center [544, 286] width 142 height 9
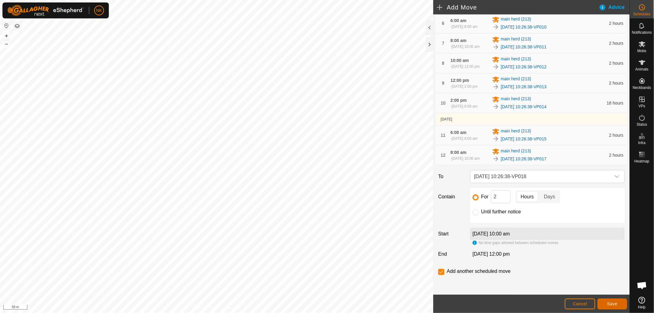
click at [613, 307] on button "Save" at bounding box center [611, 303] width 29 height 11
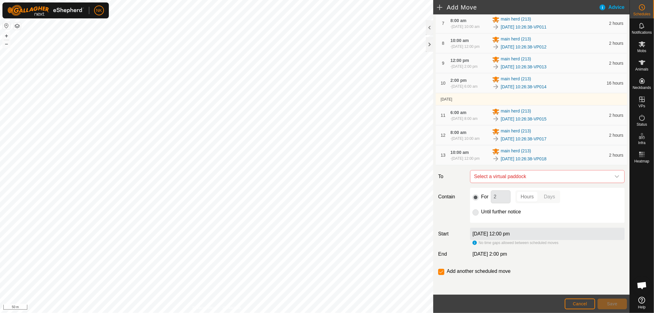
scroll to position [210, 0]
click at [517, 177] on span "Select a virtual paddock" at bounding box center [540, 176] width 139 height 12
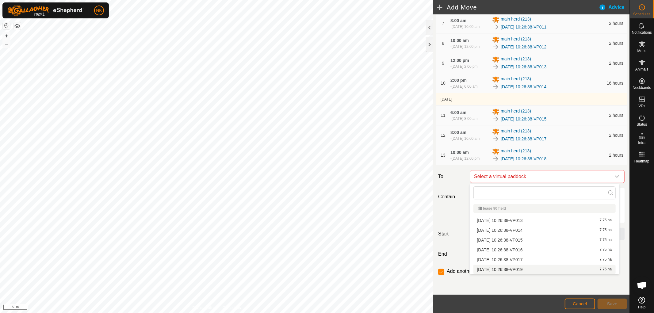
click at [518, 266] on li "2025-09-16 10:26:38-VP019 7.75 ha" at bounding box center [544, 269] width 142 height 9
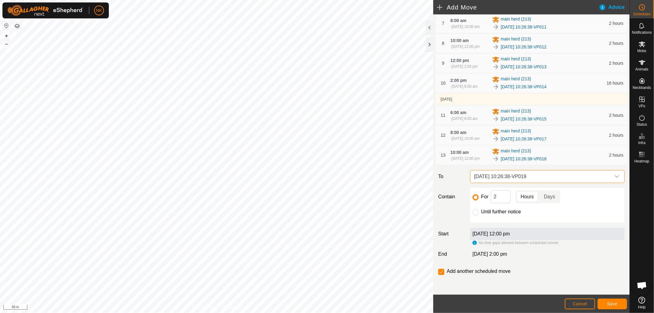
click at [528, 173] on span "2025-09-16 10:26:38-VP019" at bounding box center [540, 176] width 139 height 12
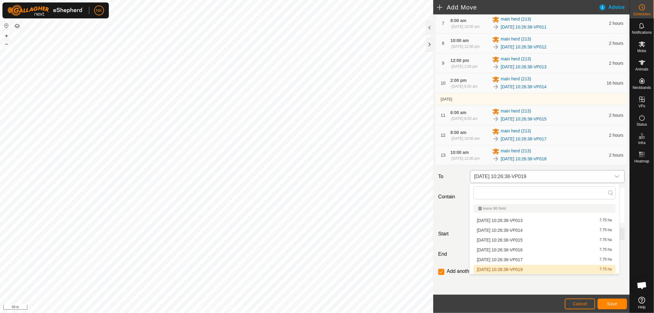
click at [528, 173] on span "2025-09-16 10:26:38-VP019" at bounding box center [540, 176] width 139 height 12
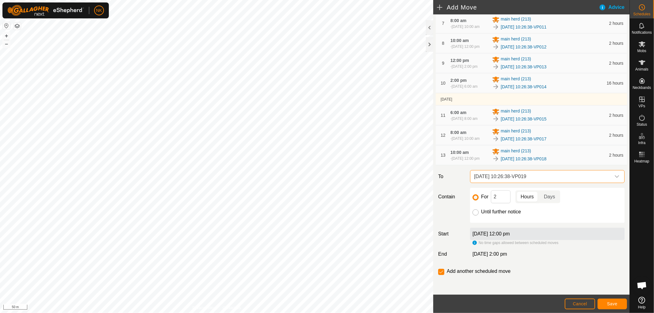
click at [475, 213] on input "Until further notice" at bounding box center [475, 212] width 6 height 6
radio input "true"
checkbox input "false"
click at [613, 302] on span "Save" at bounding box center [612, 303] width 10 height 5
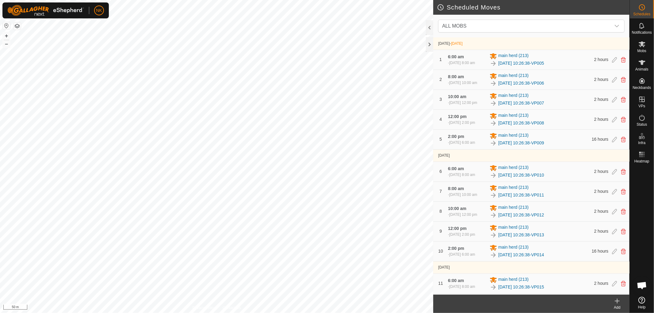
click at [616, 302] on icon at bounding box center [616, 300] width 7 height 7
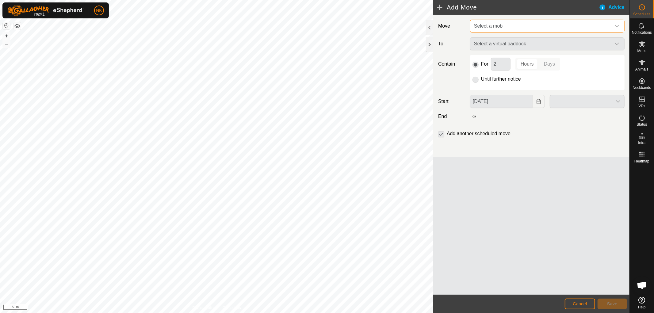
click at [520, 26] on span "Select a mob" at bounding box center [540, 26] width 139 height 12
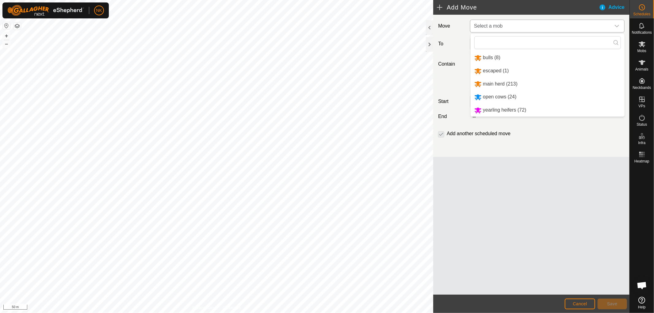
click at [491, 96] on li "open cows (24)" at bounding box center [547, 97] width 154 height 13
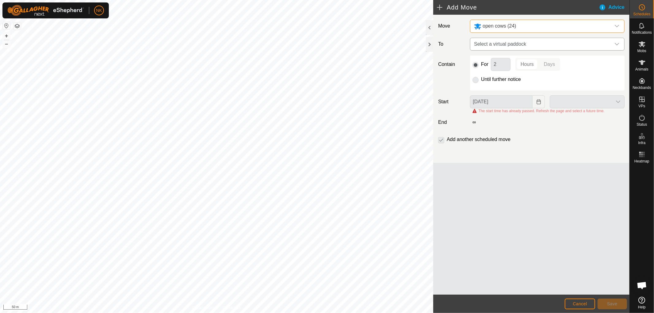
click at [514, 43] on span "Select a virtual paddock" at bounding box center [540, 44] width 139 height 12
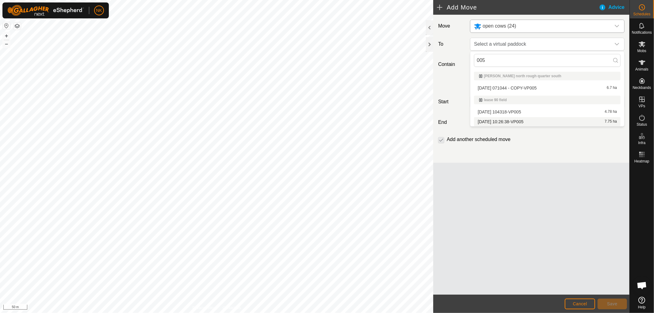
type input "005"
click at [515, 123] on li "2025-09-16 10:26:38-VP005 7.75 ha" at bounding box center [547, 121] width 146 height 9
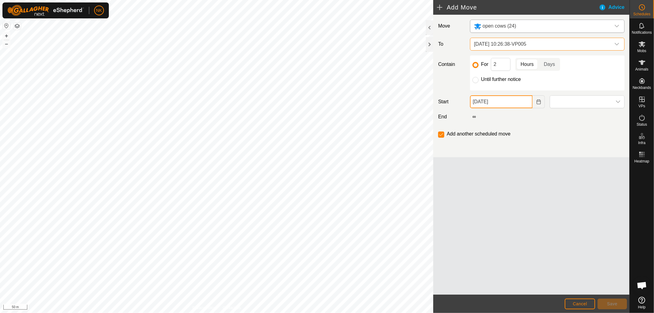
click at [512, 102] on input "18 Sep, 2025" at bounding box center [501, 101] width 63 height 13
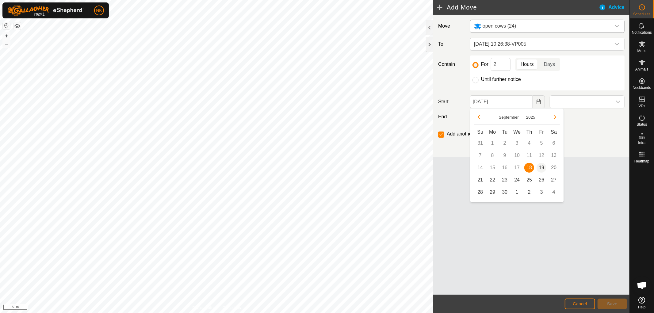
click at [538, 168] on span "19" at bounding box center [541, 168] width 10 height 10
type input "19 Sep, 2025"
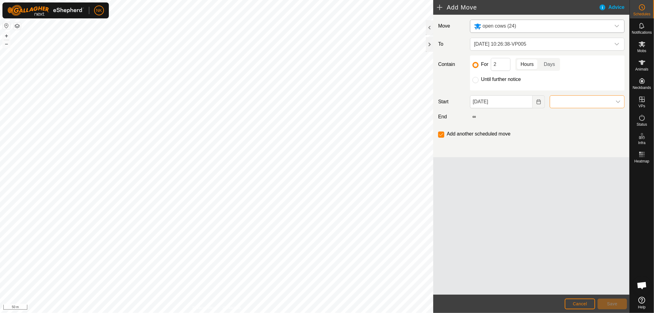
click at [563, 100] on span at bounding box center [581, 102] width 62 height 12
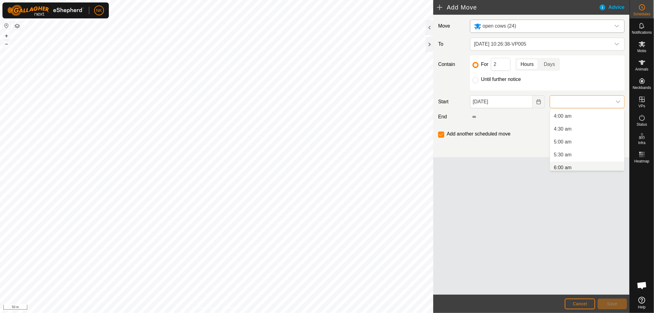
scroll to position [105, 0]
click at [559, 164] on li "6:00 am" at bounding box center [587, 164] width 74 height 12
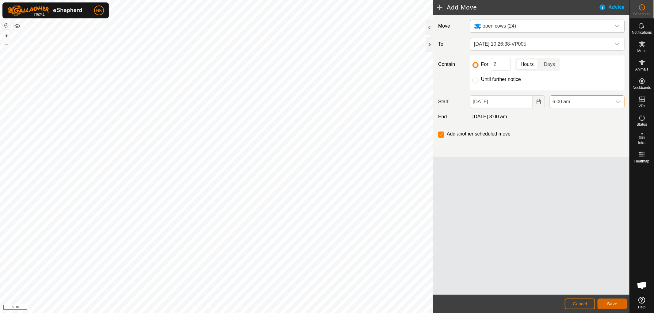
click at [611, 303] on span "Save" at bounding box center [612, 303] width 10 height 5
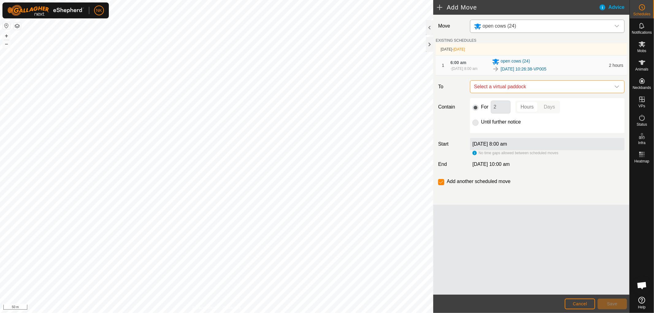
click at [525, 88] on span "Select a virtual paddock" at bounding box center [540, 87] width 139 height 12
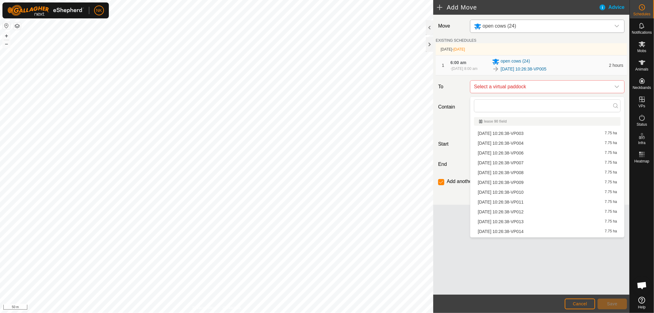
click at [509, 149] on li "2025-09-16 10:26:38-VP006 7.75 ha" at bounding box center [547, 152] width 146 height 9
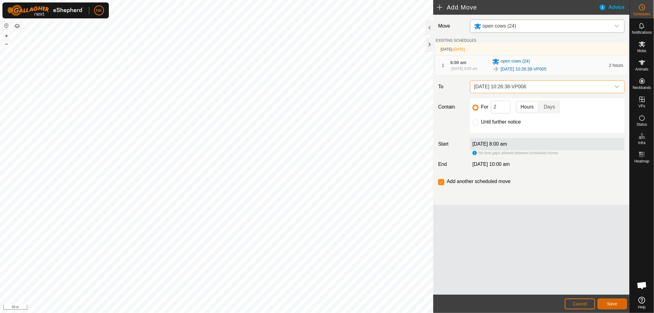
click at [610, 302] on span "Save" at bounding box center [612, 303] width 10 height 5
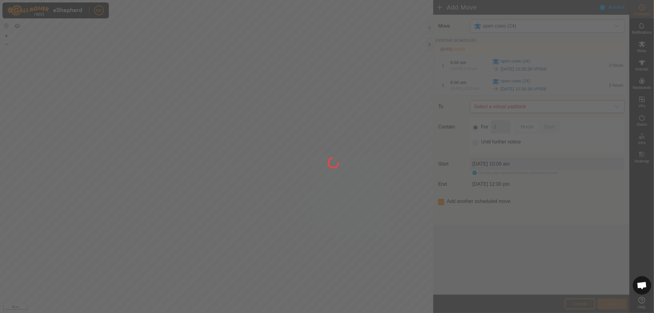
click at [528, 109] on div at bounding box center [327, 156] width 654 height 313
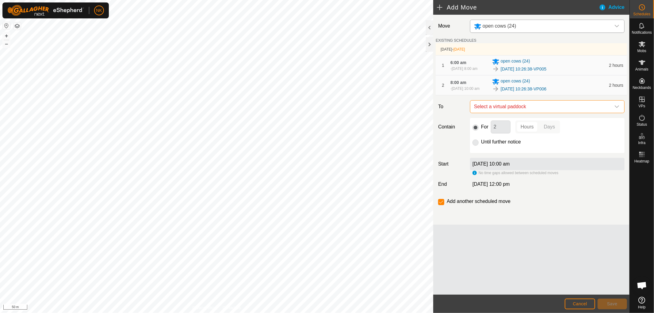
click at [528, 109] on span "Select a virtual paddock" at bounding box center [540, 107] width 139 height 12
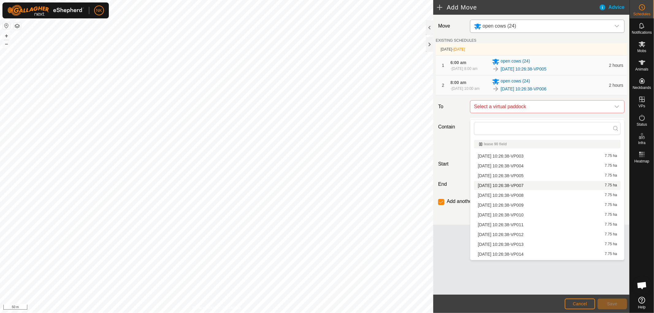
click at [506, 184] on li "2025-09-16 10:26:38-VP007 7.75 ha" at bounding box center [547, 185] width 146 height 9
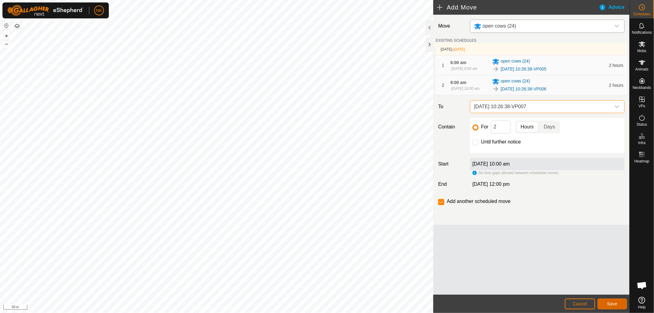
click at [613, 305] on span "Save" at bounding box center [612, 303] width 10 height 5
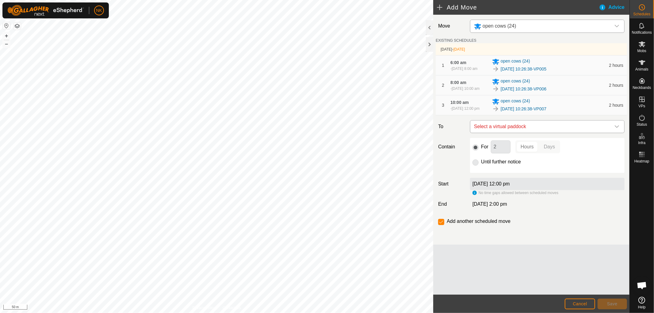
click at [528, 133] on span "Select a virtual paddock" at bounding box center [540, 126] width 139 height 12
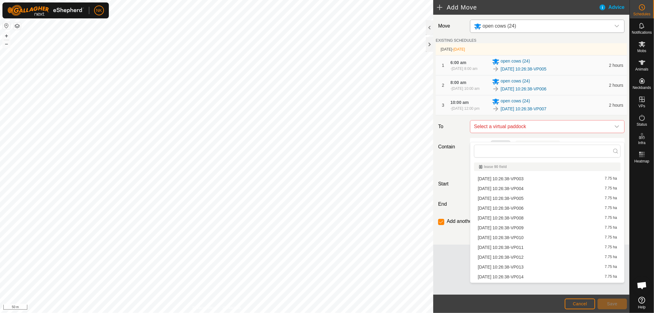
click at [512, 214] on li "2025-09-16 10:26:38-VP008 7.75 ha" at bounding box center [547, 217] width 146 height 9
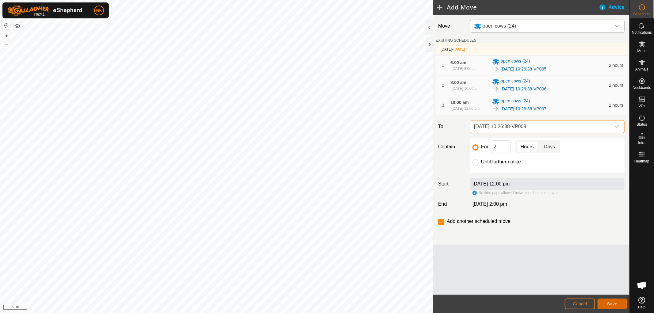
click at [610, 303] on span "Save" at bounding box center [612, 303] width 10 height 5
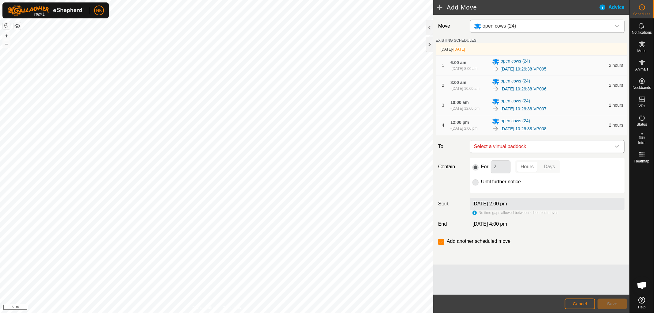
click at [535, 153] on span "Select a virtual paddock" at bounding box center [540, 146] width 139 height 12
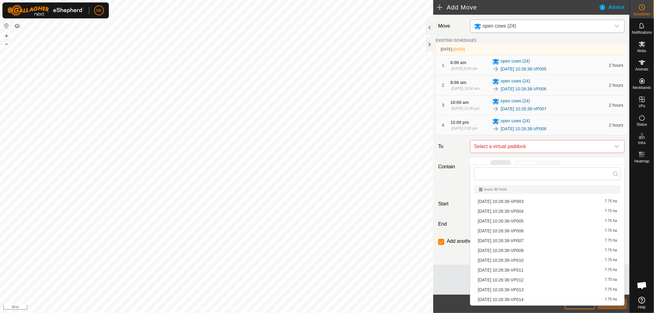
click at [515, 252] on li "2025-09-16 10:26:38-VP009 7.75 ha" at bounding box center [547, 250] width 146 height 9
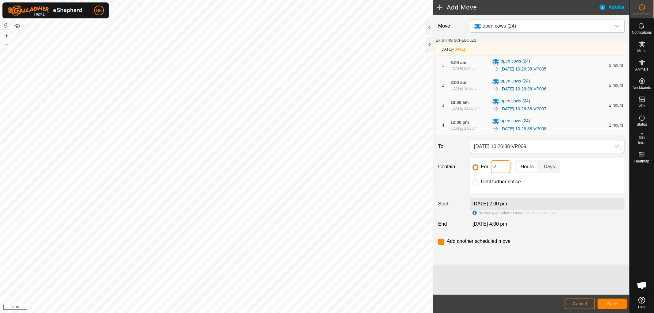
drag, startPoint x: 506, startPoint y: 173, endPoint x: 482, endPoint y: 172, distance: 24.2
click at [491, 173] on input "2" at bounding box center [501, 166] width 20 height 13
click at [609, 303] on span "Save" at bounding box center [612, 303] width 10 height 5
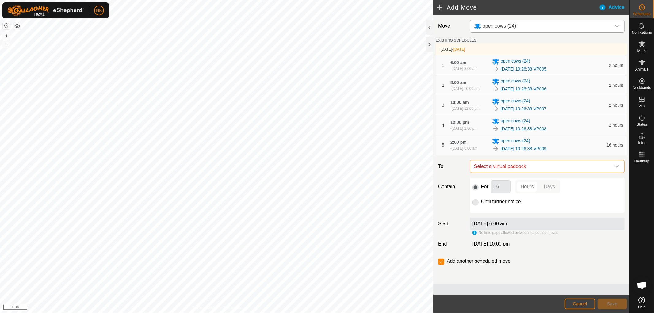
click at [537, 173] on span "Select a virtual paddock" at bounding box center [540, 166] width 139 height 12
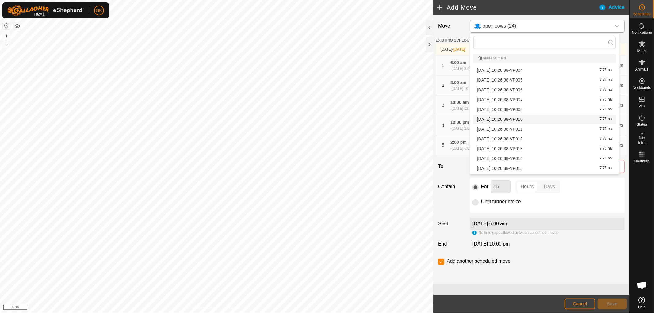
click at [527, 118] on li "2025-09-16 10:26:38-VP010 7.75 ha" at bounding box center [544, 119] width 142 height 9
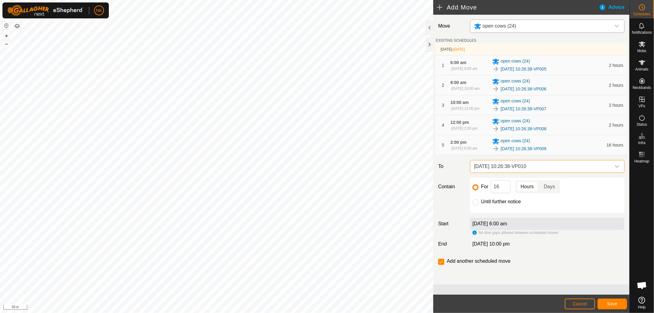
scroll to position [4, 0]
drag, startPoint x: 500, startPoint y: 198, endPoint x: 476, endPoint y: 192, distance: 24.3
click at [479, 193] on div "For 16 Hours Days" at bounding box center [547, 186] width 150 height 13
click at [621, 305] on button "Save" at bounding box center [611, 303] width 29 height 11
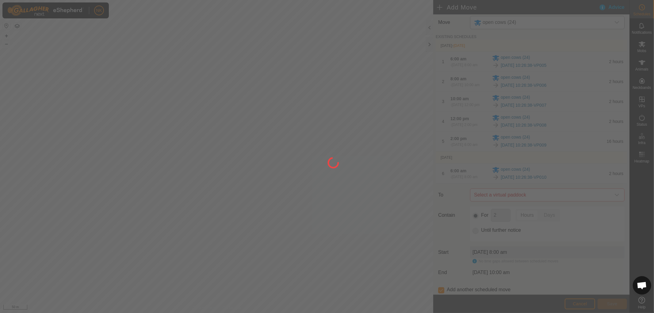
click at [550, 212] on div at bounding box center [327, 156] width 654 height 313
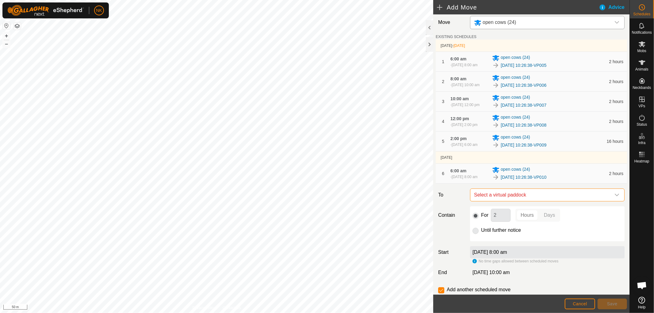
click at [550, 201] on span "Select a virtual paddock" at bounding box center [540, 195] width 139 height 12
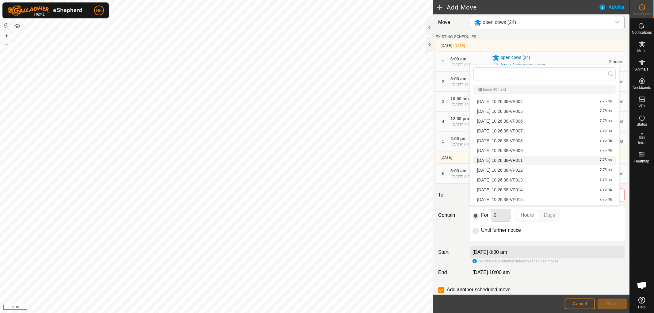
click at [527, 160] on li "2025-09-16 10:26:38-VP011 7.75 ha" at bounding box center [544, 160] width 142 height 9
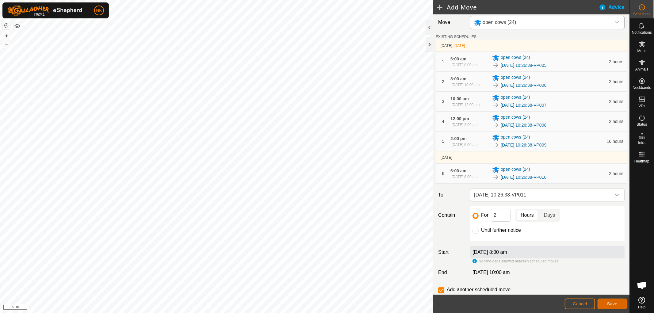
click at [617, 302] on span "Save" at bounding box center [612, 303] width 10 height 5
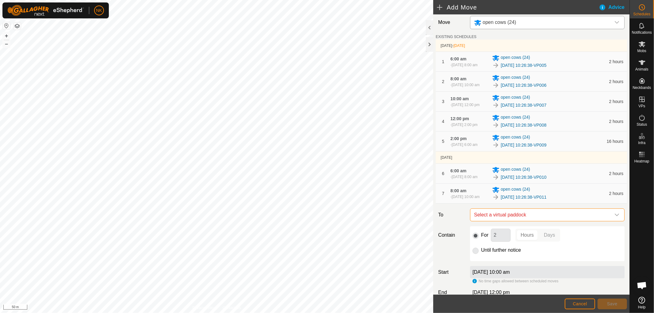
click at [540, 221] on span "Select a virtual paddock" at bounding box center [540, 215] width 139 height 12
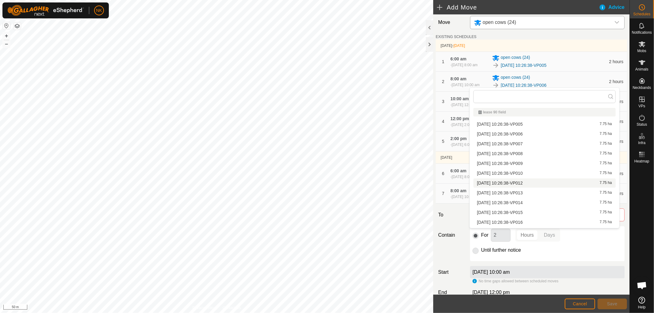
click at [524, 182] on li "2025-09-16 10:26:38-VP012 7.75 ha" at bounding box center [544, 182] width 142 height 9
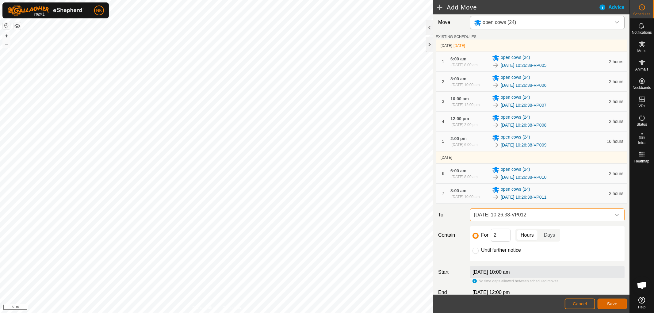
click at [606, 305] on button "Save" at bounding box center [611, 303] width 29 height 11
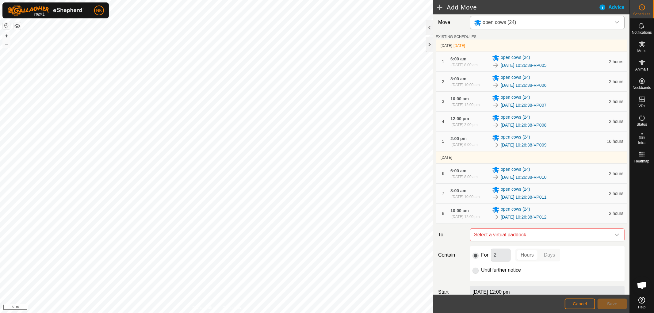
click at [537, 241] on span "Select a virtual paddock" at bounding box center [540, 235] width 139 height 12
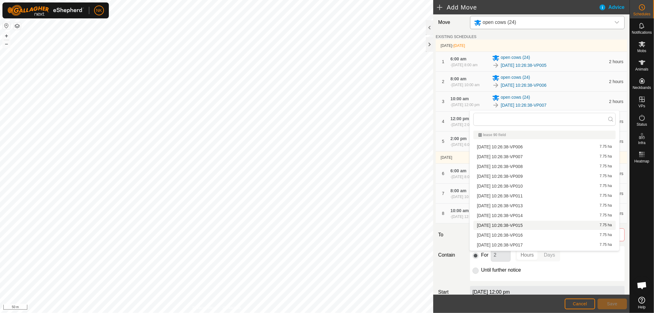
scroll to position [8, 0]
click at [527, 195] on li "2025-09-16 10:26:38-VP013 7.75 ha" at bounding box center [544, 197] width 142 height 9
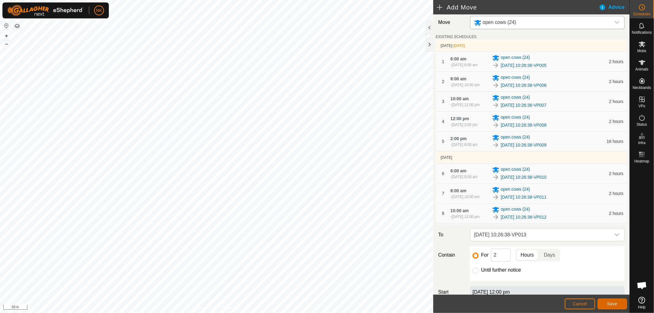
click at [606, 298] on button "Save" at bounding box center [611, 303] width 29 height 11
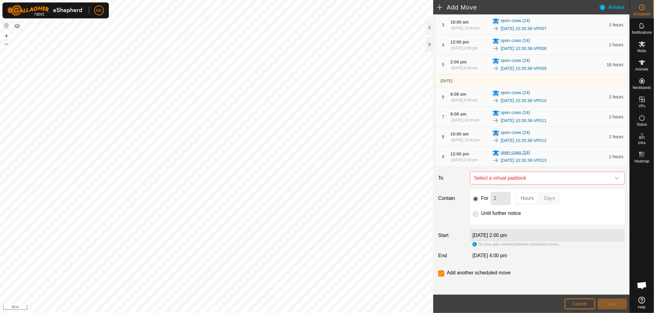
scroll to position [106, 0]
click at [523, 172] on span "Select a virtual paddock" at bounding box center [540, 176] width 139 height 12
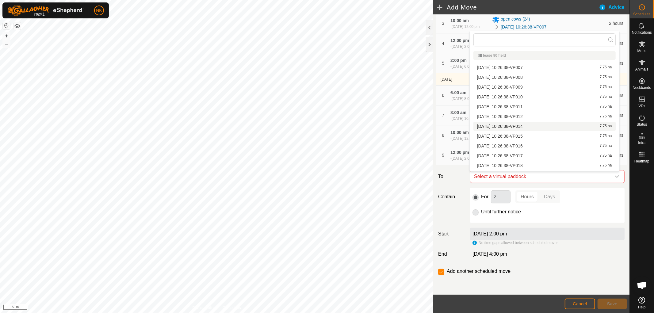
click at [527, 125] on li "2025-09-16 10:26:38-VP014 7.75 ha" at bounding box center [544, 126] width 142 height 9
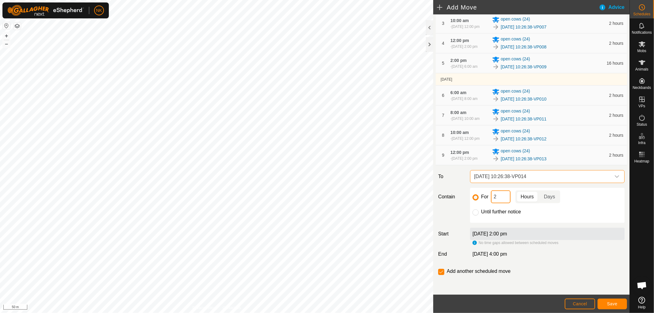
drag, startPoint x: 503, startPoint y: 200, endPoint x: 471, endPoint y: 196, distance: 32.5
click at [471, 196] on div "For 2 Hours Days Until further notice" at bounding box center [547, 205] width 154 height 35
click at [610, 308] on button "Save" at bounding box center [611, 303] width 29 height 11
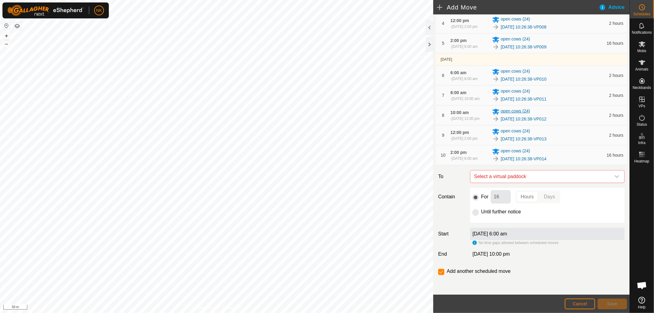
scroll to position [129, 0]
click at [530, 175] on span "Select a virtual paddock" at bounding box center [540, 176] width 139 height 12
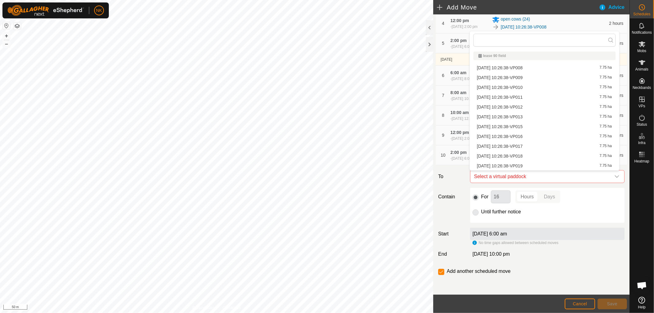
click at [528, 125] on li "2025-09-16 10:26:38-VP015 7.75 ha" at bounding box center [544, 126] width 142 height 9
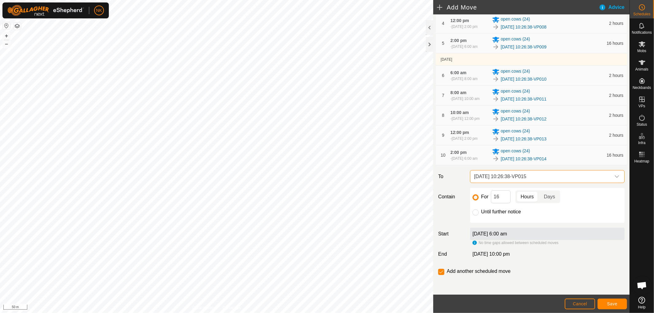
click at [532, 176] on span "2025-09-16 10:26:38-VP015" at bounding box center [540, 176] width 139 height 12
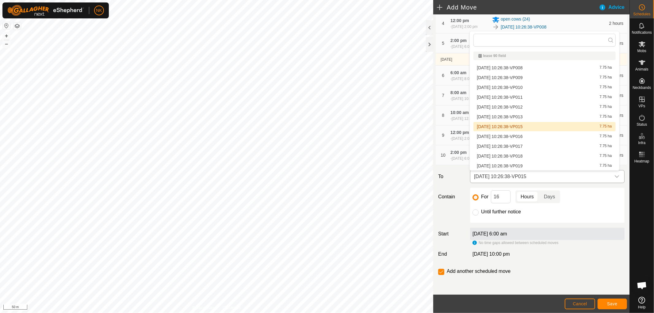
click at [532, 176] on span "2025-09-16 10:26:38-VP015" at bounding box center [540, 176] width 139 height 12
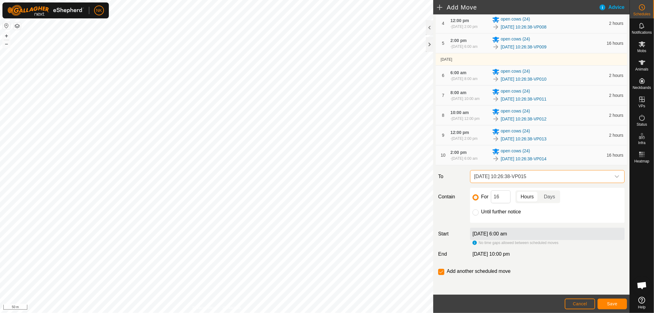
click at [532, 176] on span "2025-09-16 10:26:38-VP015" at bounding box center [540, 176] width 139 height 12
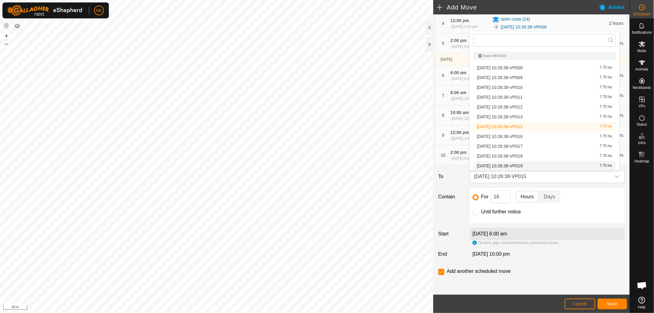
click at [553, 219] on div "For 16 Hours Days Until further notice" at bounding box center [547, 205] width 154 height 35
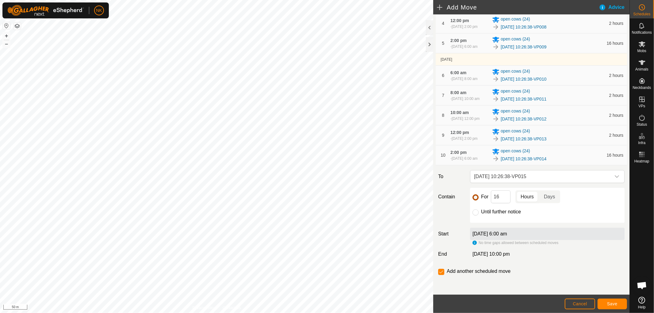
click at [475, 195] on input "For" at bounding box center [475, 197] width 6 height 6
drag, startPoint x: 510, startPoint y: 195, endPoint x: 488, endPoint y: 196, distance: 22.1
click at [488, 196] on div "For 16 Hours Days" at bounding box center [547, 196] width 150 height 13
click at [503, 199] on input "16" at bounding box center [501, 196] width 20 height 13
drag, startPoint x: 504, startPoint y: 195, endPoint x: 467, endPoint y: 192, distance: 37.5
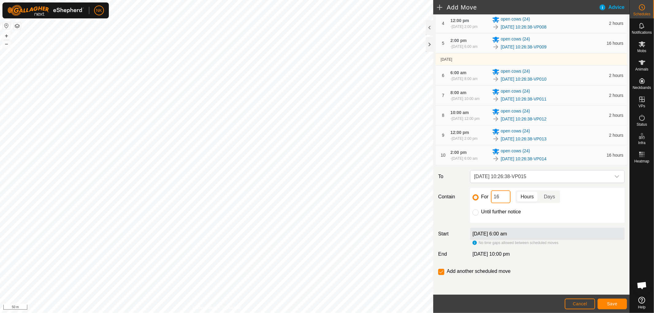
click at [470, 194] on div "For 16 Hours Days Until further notice" at bounding box center [547, 205] width 154 height 35
type input "2"
click at [614, 302] on span "Save" at bounding box center [612, 303] width 10 height 5
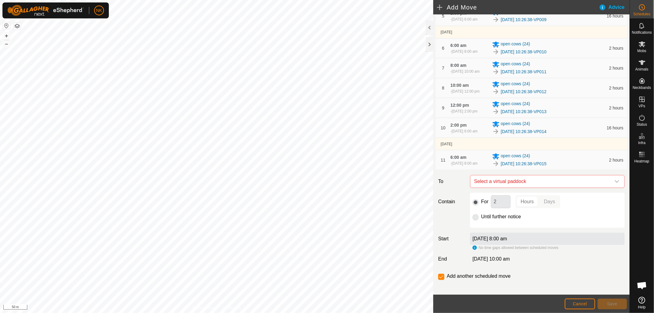
scroll to position [136, 0]
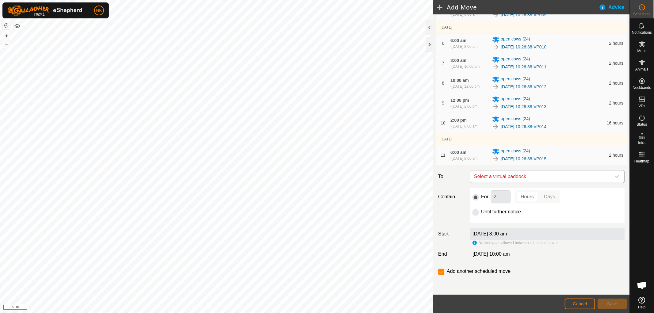
click at [558, 183] on span "Select a virtual paddock" at bounding box center [540, 176] width 139 height 12
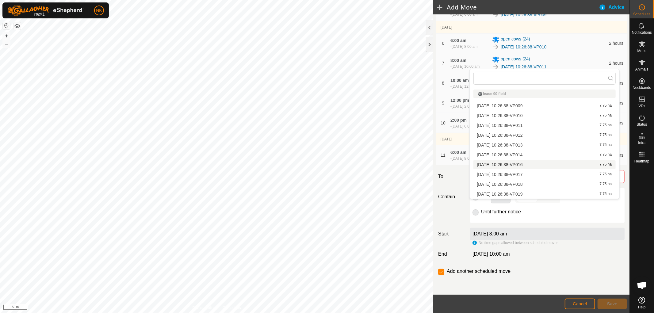
click at [525, 164] on li "2025-09-16 10:26:38-VP016 7.75 ha" at bounding box center [544, 164] width 142 height 9
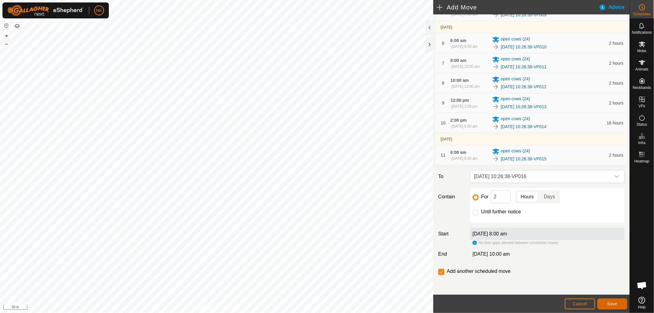
click at [613, 299] on button "Save" at bounding box center [611, 303] width 29 height 11
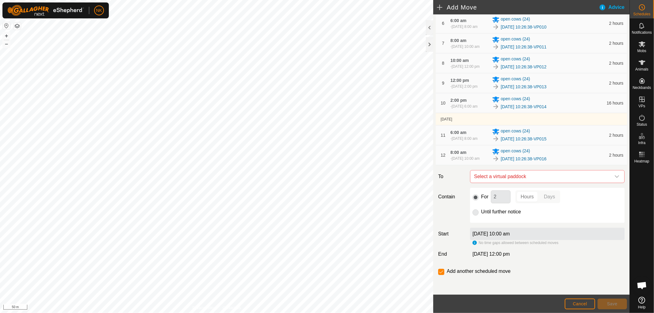
scroll to position [187, 0]
click at [524, 176] on span "Select a virtual paddock" at bounding box center [540, 176] width 139 height 12
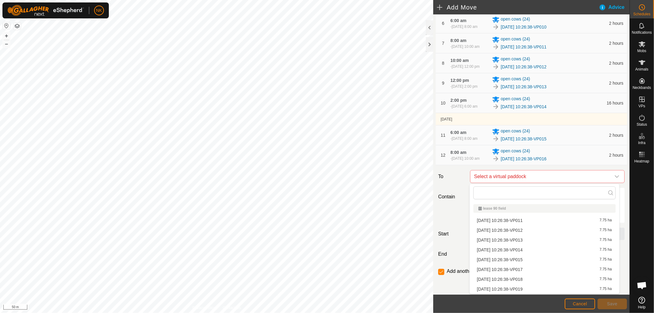
click at [525, 266] on li "2025-09-16 10:26:38-VP017 7.75 ha" at bounding box center [544, 269] width 142 height 9
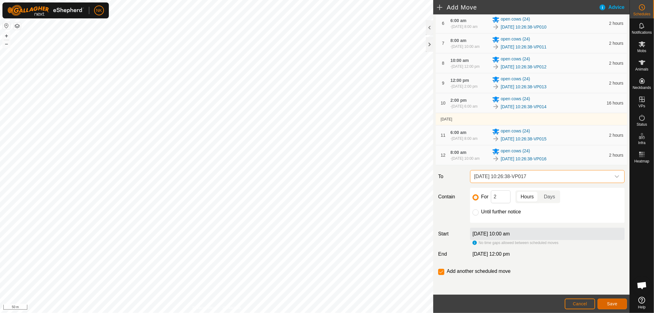
click at [610, 304] on span "Save" at bounding box center [612, 303] width 10 height 5
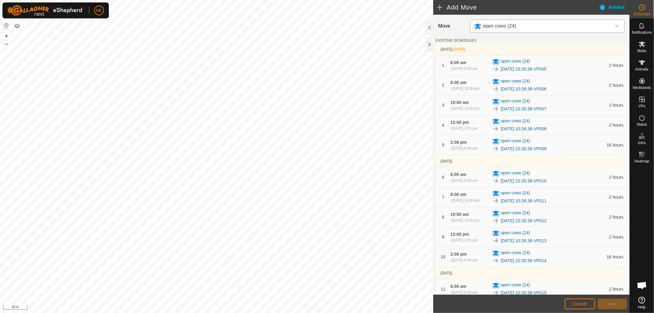
scroll to position [204, 0]
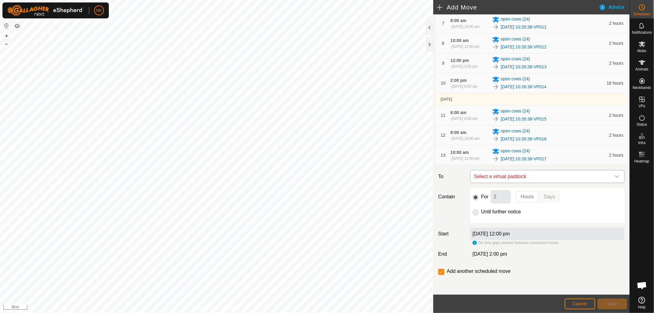
click at [547, 181] on span "Select a virtual paddock" at bounding box center [540, 176] width 139 height 12
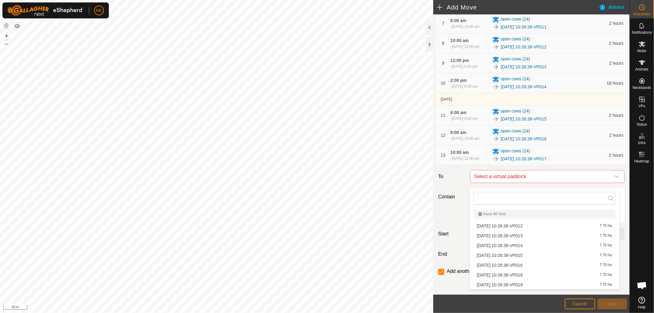
click at [528, 274] on li "2025-09-16 10:26:38-VP018 7.75 ha" at bounding box center [544, 274] width 142 height 9
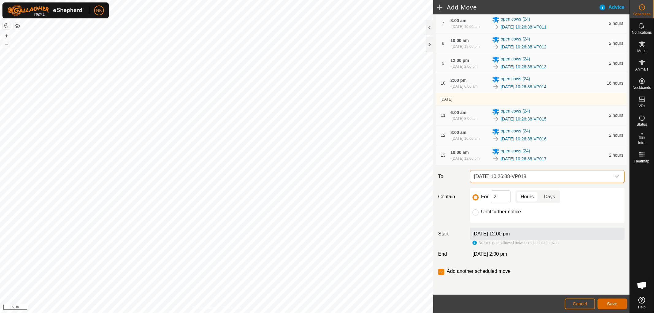
click at [605, 301] on button "Save" at bounding box center [611, 303] width 29 height 11
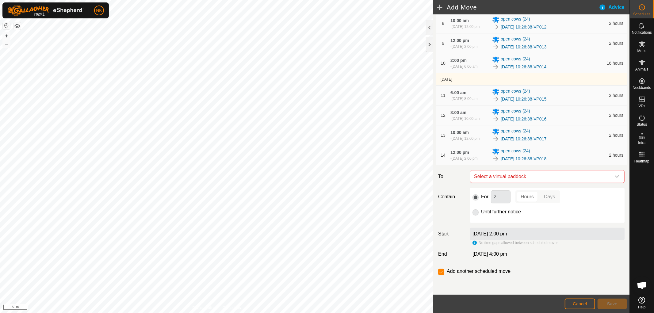
scroll to position [232, 0]
click at [535, 175] on span "Select a virtual paddock" at bounding box center [540, 176] width 139 height 12
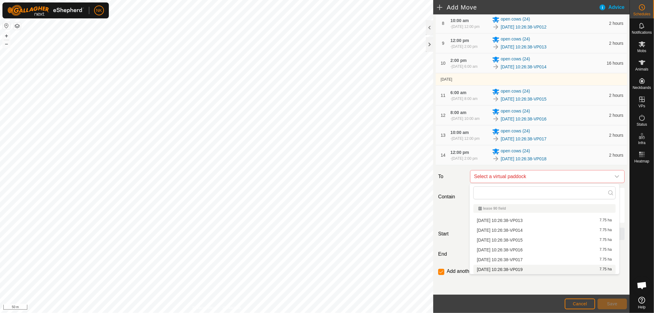
click at [526, 267] on li "2025-09-16 10:26:38-VP019 7.75 ha" at bounding box center [544, 269] width 142 height 9
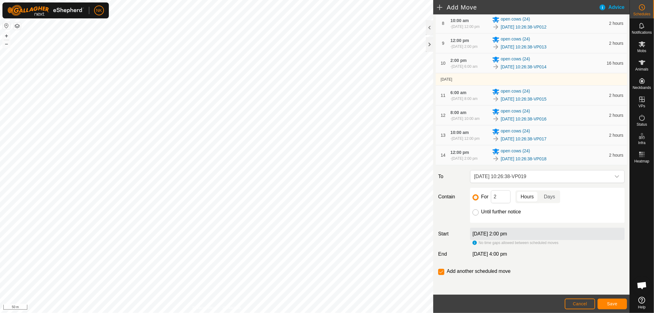
click at [472, 210] on p-radiobutton at bounding box center [475, 211] width 6 height 7
click at [476, 217] on div "For 2 Hours Days Until further notice" at bounding box center [547, 205] width 154 height 35
click at [476, 214] on input "Until further notice" at bounding box center [475, 212] width 6 height 6
radio input "true"
checkbox input "false"
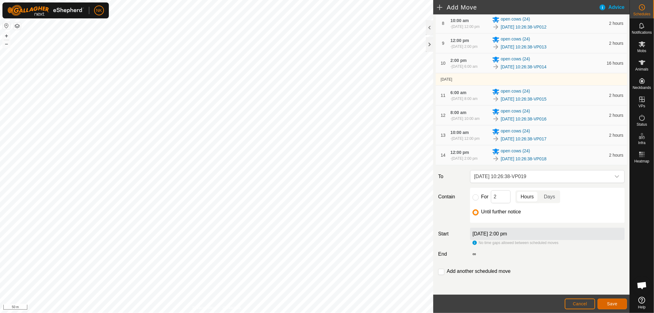
click at [617, 301] on button "Save" at bounding box center [611, 303] width 29 height 11
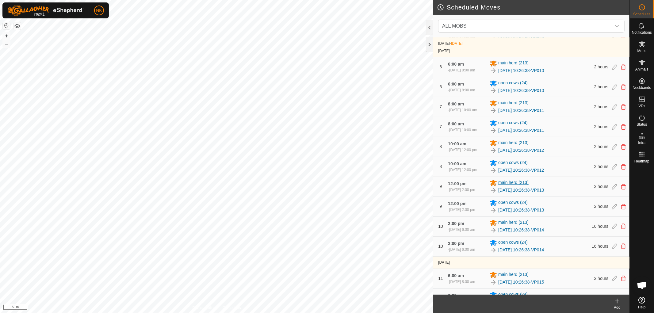
scroll to position [408, 0]
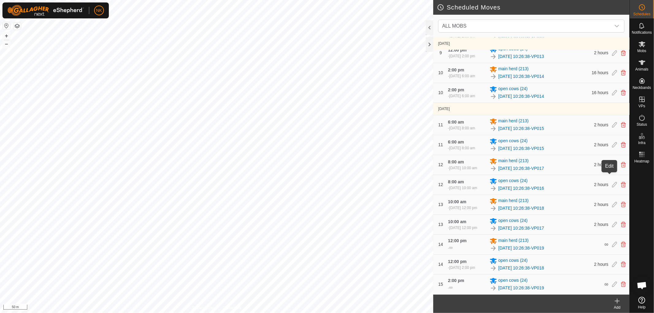
click at [612, 168] on icon at bounding box center [614, 165] width 5 height 6
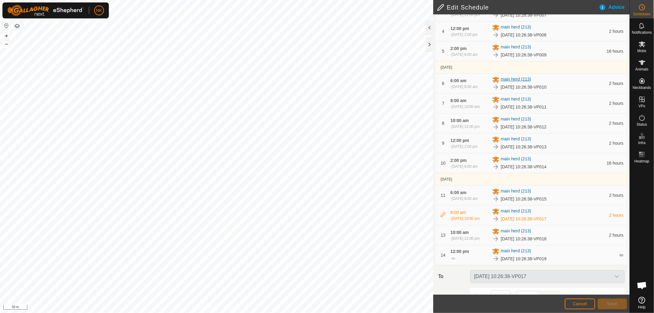
scroll to position [102, 0]
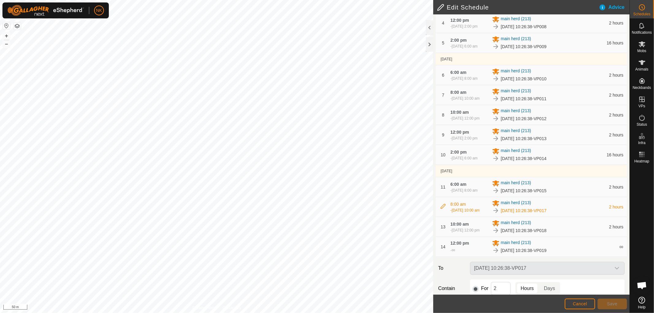
click at [444, 209] on icon at bounding box center [442, 206] width 5 height 5
click at [614, 209] on span "2 hours" at bounding box center [616, 206] width 14 height 5
click at [544, 217] on div "8:00 am - 21 Sept 2025, 10:00 am main herd (213) 2025-09-16 10:26:38-VP017 2 ho…" at bounding box center [531, 207] width 186 height 20
click at [521, 214] on span "2025-09-16 10:26:38-VP017" at bounding box center [523, 210] width 46 height 6
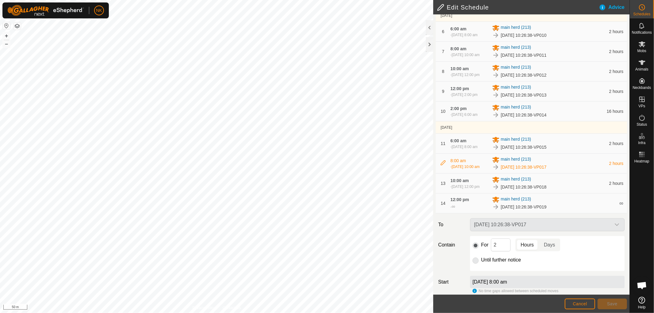
scroll to position [203, 0]
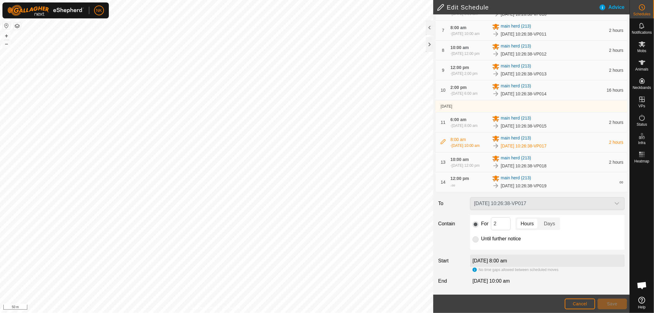
click at [547, 210] on div "2025-09-16 10:26:38-VP017" at bounding box center [546, 203] width 159 height 13
click at [549, 206] on div "2025-09-16 10:26:38-VP017" at bounding box center [546, 203] width 159 height 13
click at [610, 203] on div "2025-09-16 10:26:38-VP017" at bounding box center [546, 203] width 159 height 13
click at [511, 201] on div "2025-09-16 10:26:38-VP017" at bounding box center [546, 203] width 159 height 13
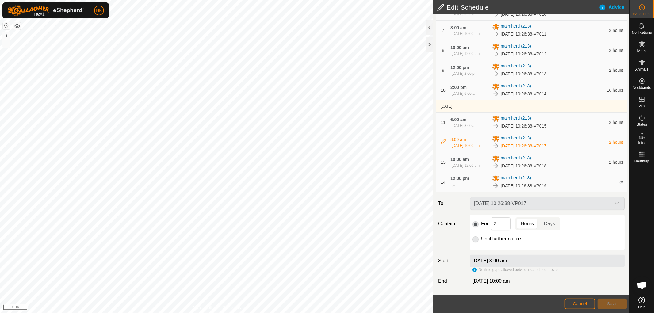
click at [442, 139] on icon at bounding box center [442, 141] width 5 height 5
click at [581, 300] on button "Cancel" at bounding box center [579, 303] width 30 height 11
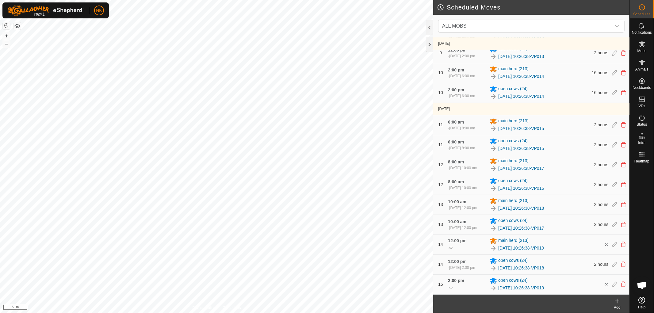
scroll to position [432, 0]
click at [620, 182] on icon at bounding box center [622, 185] width 5 height 6
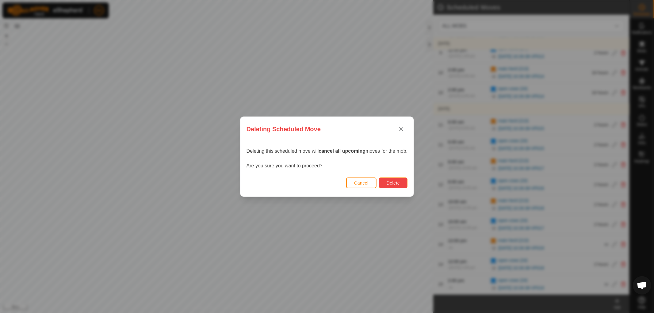
click at [400, 184] on span "Delete" at bounding box center [392, 182] width 13 height 5
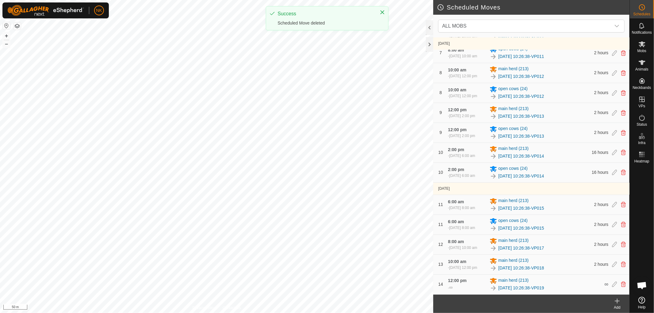
scroll to position [344, 0]
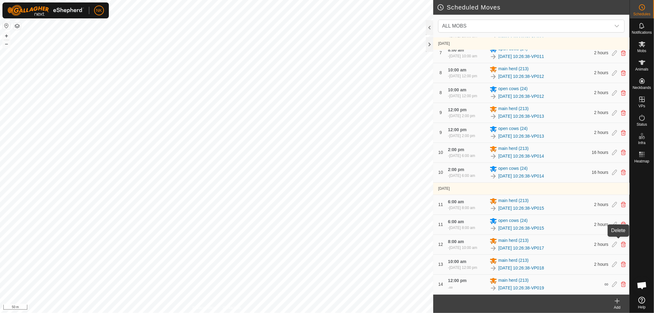
click at [620, 242] on icon at bounding box center [622, 245] width 5 height 6
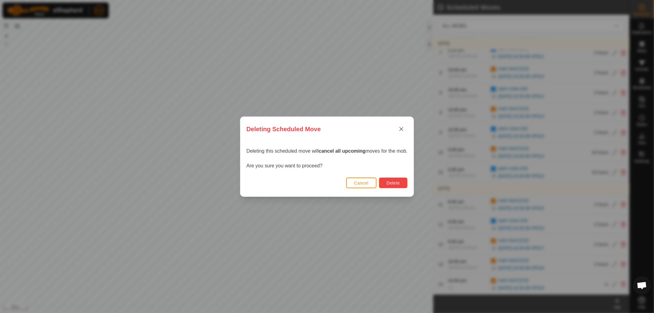
click at [394, 182] on span "Delete" at bounding box center [392, 182] width 13 height 5
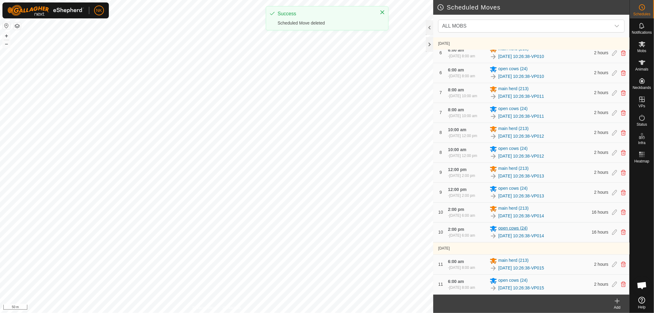
scroll to position [279, 0]
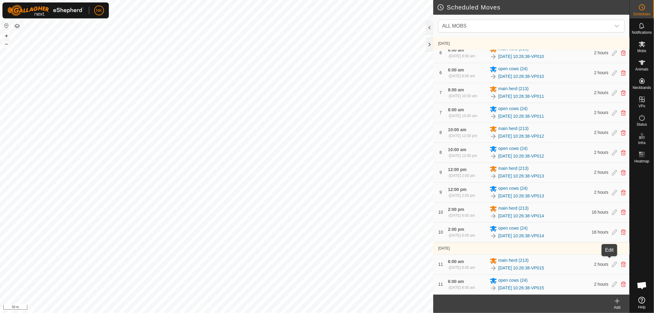
click at [612, 262] on icon at bounding box center [614, 265] width 5 height 6
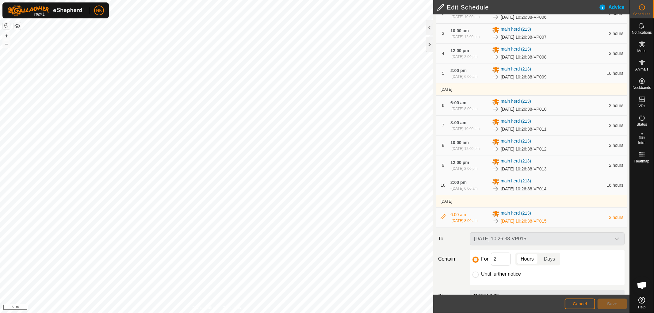
scroll to position [137, 0]
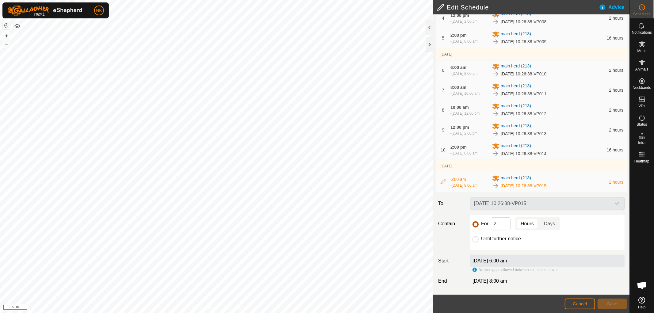
click at [475, 225] on input "For" at bounding box center [475, 224] width 6 height 6
click at [575, 199] on div "2025-09-16 10:26:38-VP015" at bounding box center [546, 203] width 159 height 13
click at [605, 199] on div "2025-09-16 10:26:38-VP015" at bounding box center [546, 203] width 159 height 13
click at [603, 204] on div "2025-09-16 10:26:38-VP015" at bounding box center [546, 203] width 159 height 13
click at [584, 306] on button "Cancel" at bounding box center [579, 303] width 30 height 11
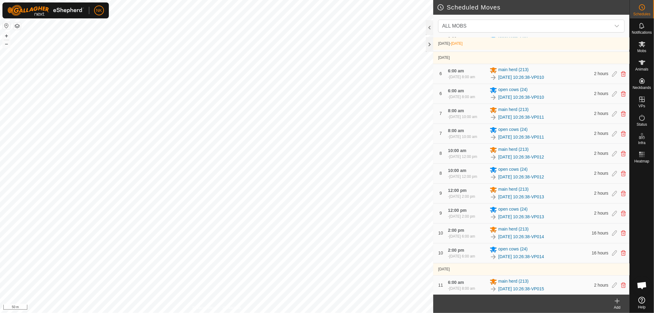
scroll to position [279, 0]
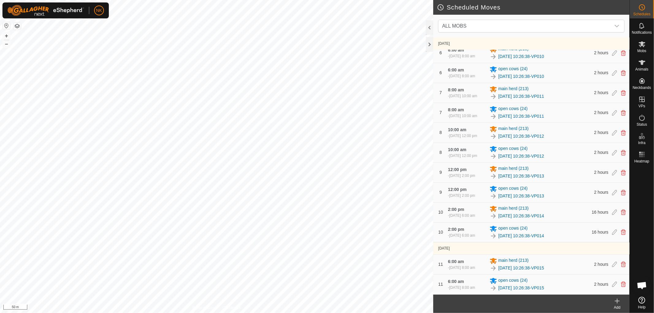
click at [618, 304] on icon at bounding box center [616, 300] width 7 height 7
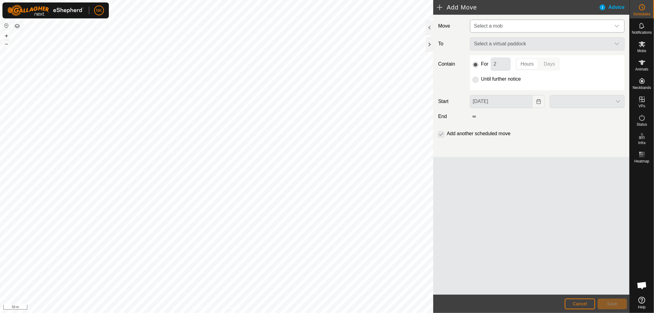
click at [523, 28] on span "Select a mob" at bounding box center [540, 26] width 139 height 12
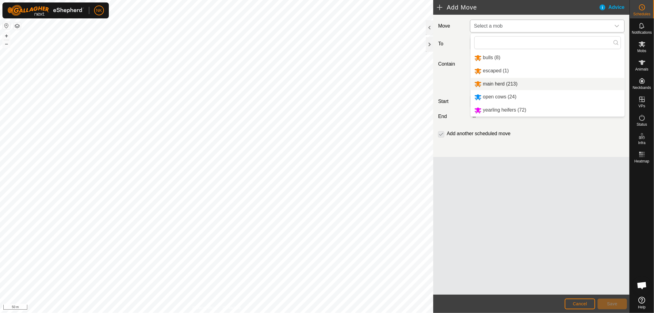
click at [491, 82] on li "main herd (213)" at bounding box center [547, 84] width 154 height 13
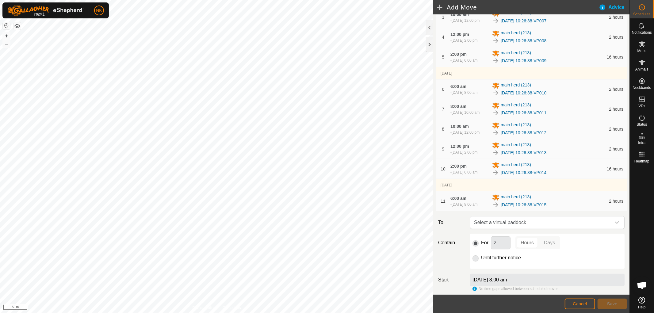
scroll to position [164, 0]
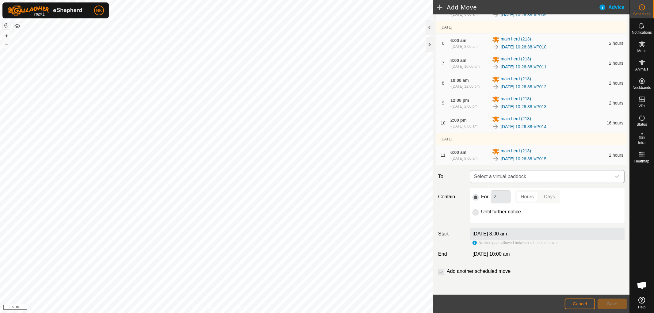
click at [520, 176] on span "Select a virtual paddock" at bounding box center [540, 176] width 139 height 12
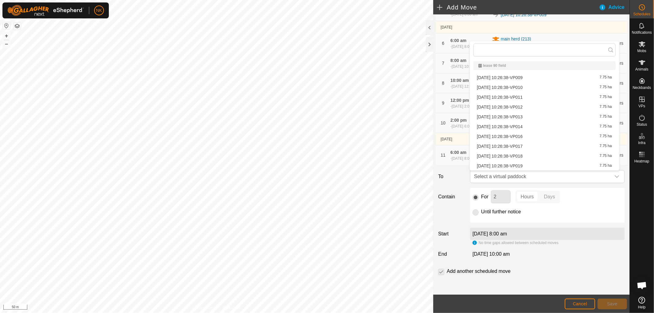
click at [527, 135] on li "2025-09-16 10:26:38-VP016 7.75 ha" at bounding box center [544, 136] width 142 height 9
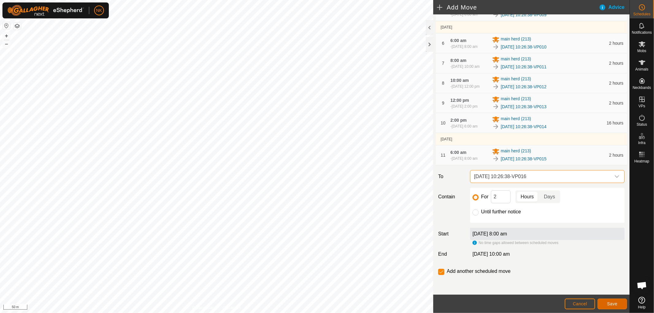
click at [616, 302] on span "Save" at bounding box center [612, 303] width 10 height 5
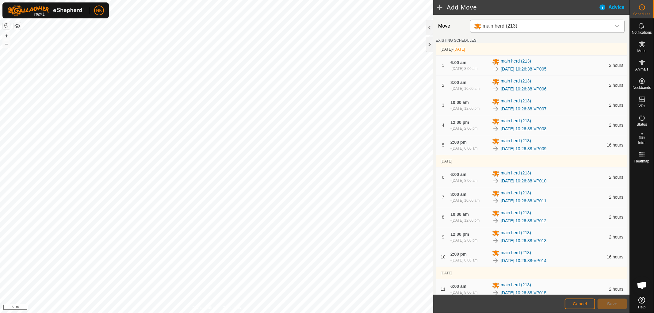
scroll to position [187, 0]
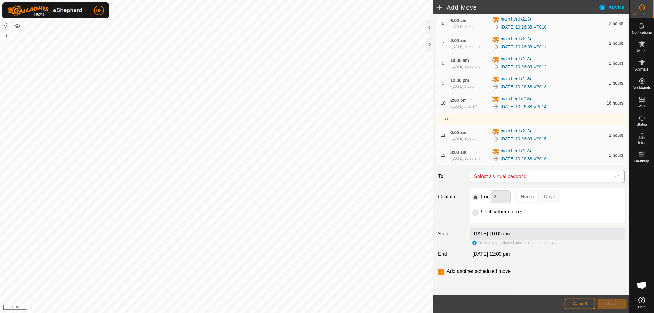
click at [541, 173] on span "Select a virtual paddock" at bounding box center [540, 176] width 139 height 12
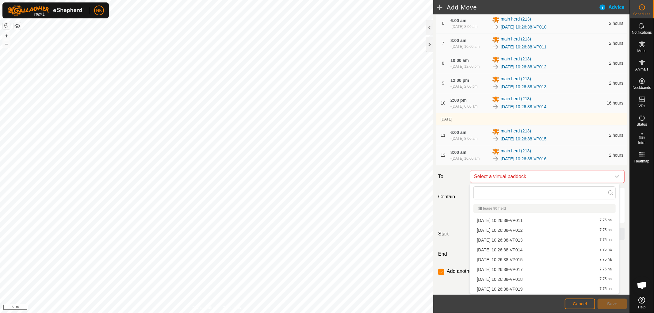
click at [523, 267] on li "2025-09-16 10:26:38-VP017 7.75 ha" at bounding box center [544, 269] width 142 height 9
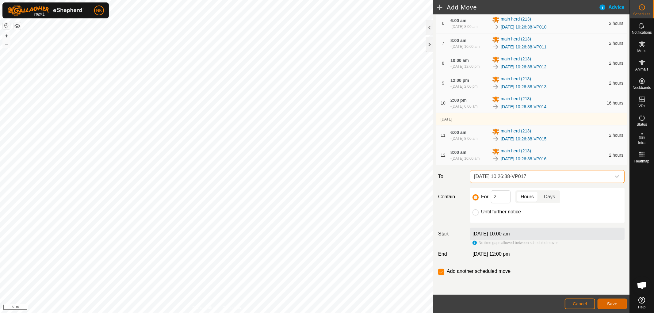
click at [604, 298] on button "Save" at bounding box center [611, 303] width 29 height 11
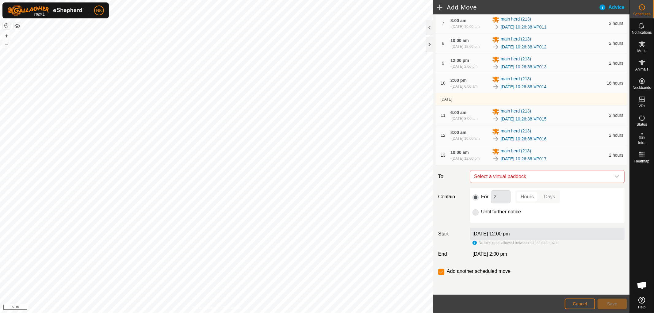
scroll to position [210, 0]
click at [552, 175] on span "Select a virtual paddock" at bounding box center [540, 176] width 139 height 12
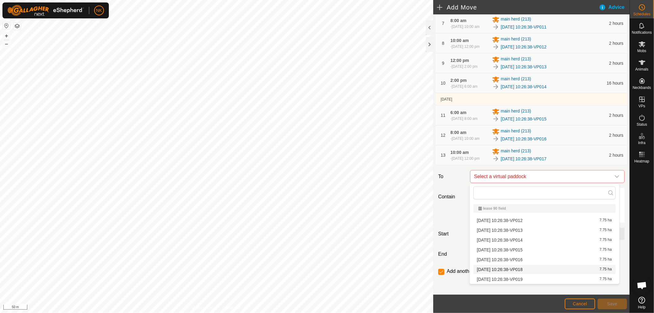
click at [527, 267] on li "2025-09-16 10:26:38-VP018 7.75 ha" at bounding box center [544, 269] width 142 height 9
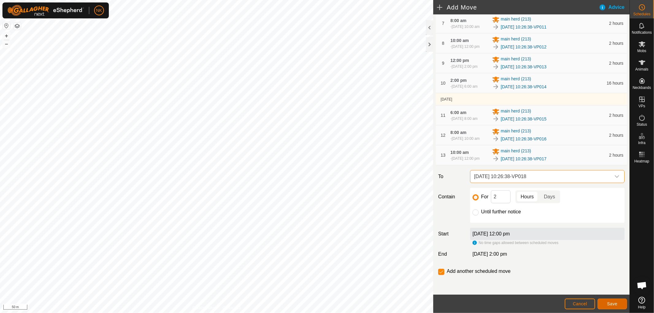
click at [615, 305] on span "Save" at bounding box center [612, 303] width 10 height 5
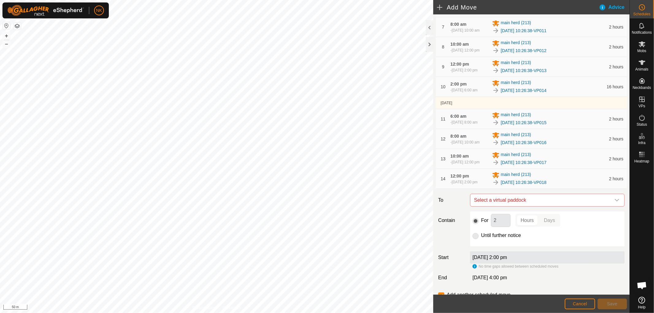
scroll to position [232, 0]
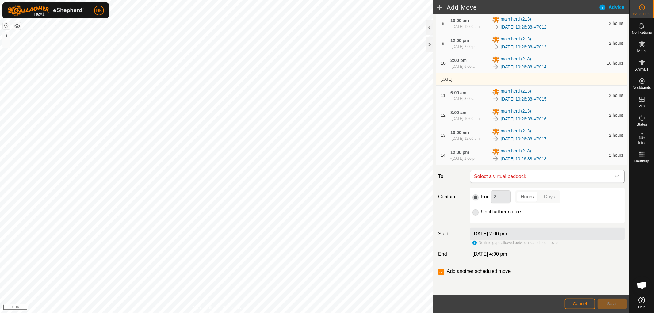
click at [558, 178] on span "Select a virtual paddock" at bounding box center [540, 176] width 139 height 12
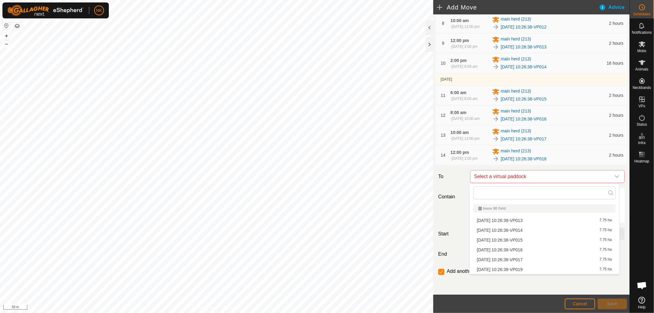
click at [518, 266] on li "2025-09-16 10:26:38-VP019 7.75 ha" at bounding box center [544, 269] width 142 height 9
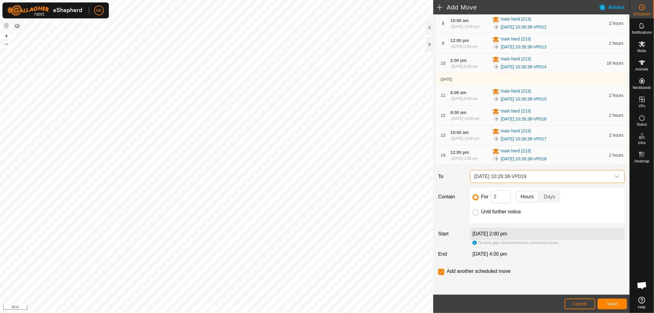
click at [472, 213] on input "Until further notice" at bounding box center [475, 212] width 6 height 6
radio input "true"
checkbox input "false"
click at [612, 302] on span "Save" at bounding box center [612, 303] width 10 height 5
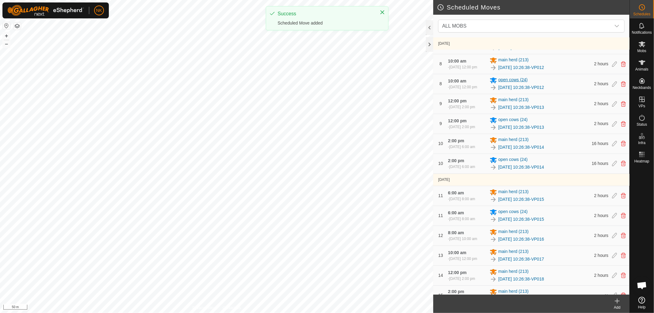
scroll to position [367, 0]
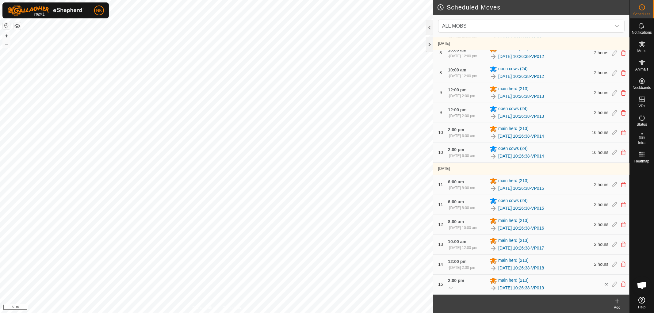
click at [616, 303] on icon at bounding box center [616, 300] width 7 height 7
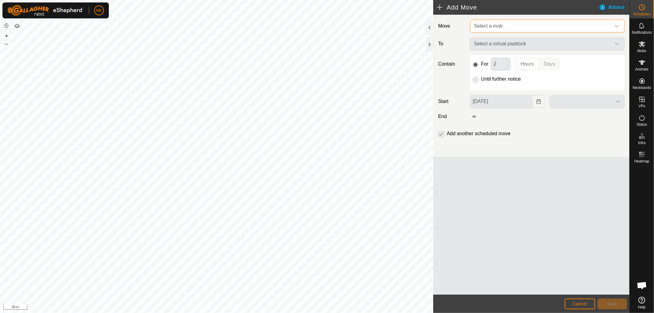
click at [522, 27] on span "Select a mob" at bounding box center [540, 26] width 139 height 12
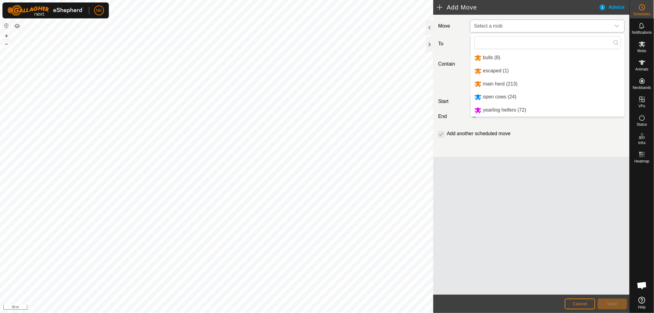
click at [506, 99] on li "open cows (24)" at bounding box center [547, 97] width 154 height 13
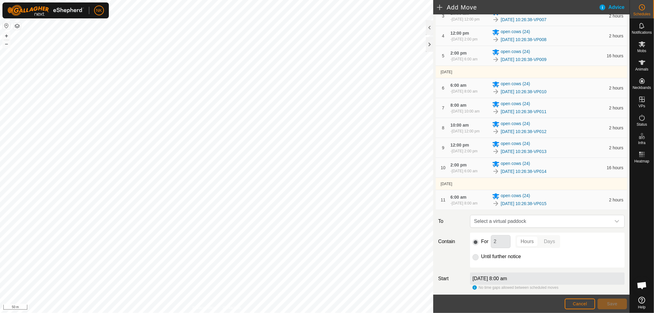
scroll to position [164, 0]
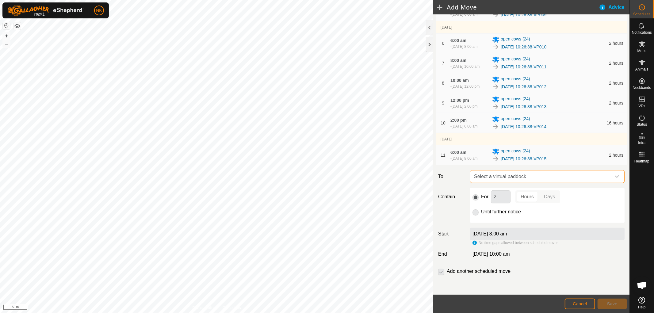
click at [531, 179] on span "Select a virtual paddock" at bounding box center [540, 176] width 139 height 12
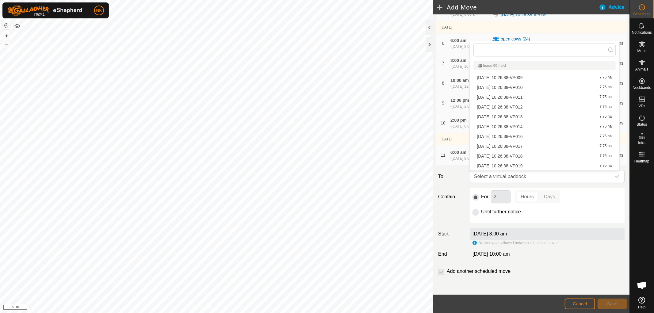
click at [522, 132] on li "2025-09-16 10:26:38-VP016 7.75 ha" at bounding box center [544, 136] width 142 height 9
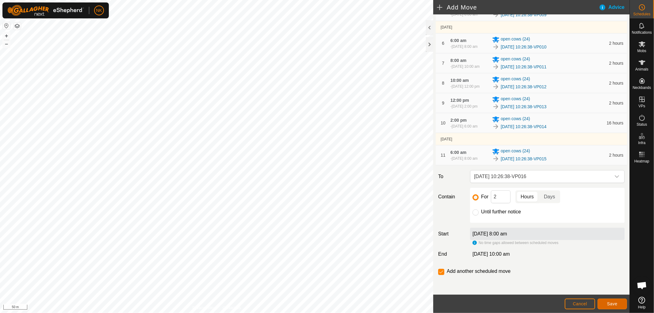
click at [611, 302] on span "Save" at bounding box center [612, 303] width 10 height 5
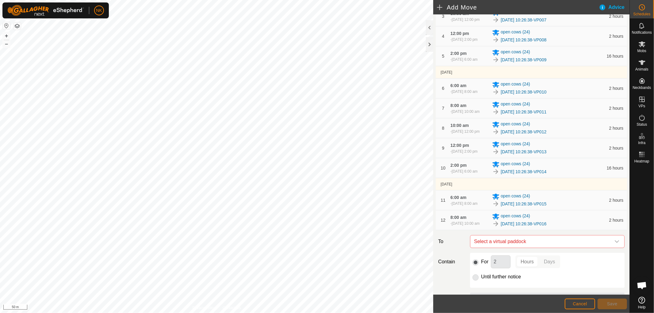
scroll to position [187, 0]
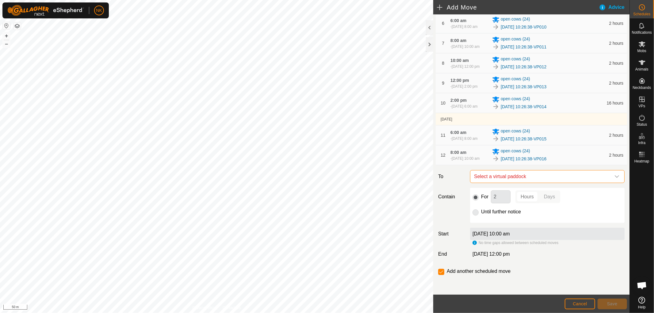
click at [544, 179] on span "Select a virtual paddock" at bounding box center [540, 176] width 139 height 12
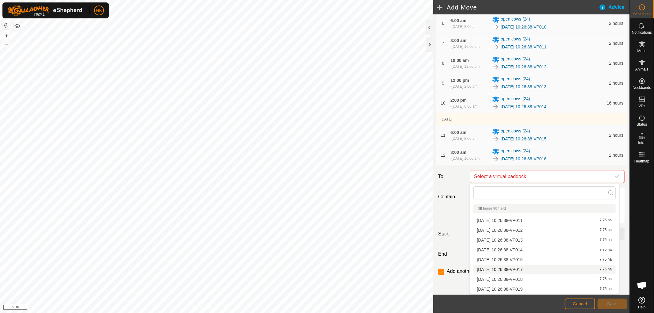
click at [525, 270] on li "2025-09-16 10:26:38-VP017 7.75 ha" at bounding box center [544, 269] width 142 height 9
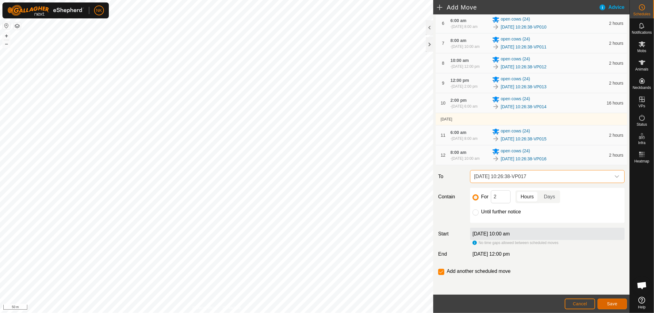
click at [610, 302] on span "Save" at bounding box center [612, 303] width 10 height 5
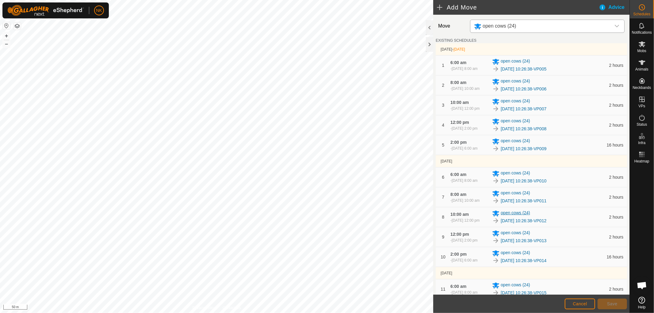
scroll to position [204, 0]
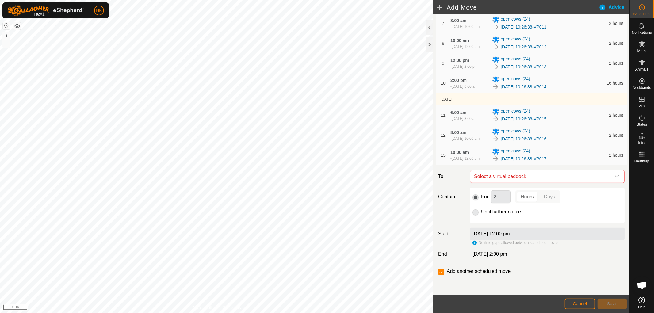
click at [524, 174] on div "Move open cows (24) EXISTING SCHEDULES 19 Sept 2025 - Tomorrow 1 6:00 am - 19 S…" at bounding box center [531, 67] width 196 height 453
click at [522, 180] on span "Select a virtual paddock" at bounding box center [540, 176] width 139 height 12
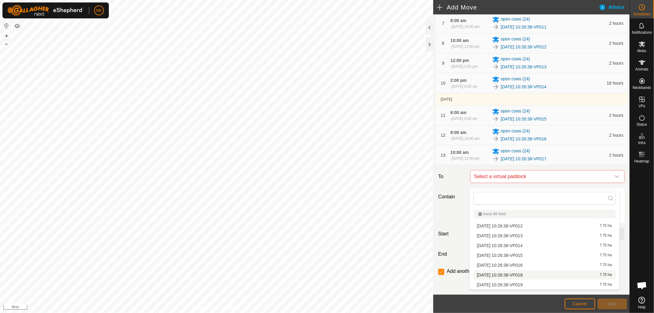
click at [511, 277] on li "2025-09-16 10:26:38-VP018 7.75 ha" at bounding box center [544, 274] width 142 height 9
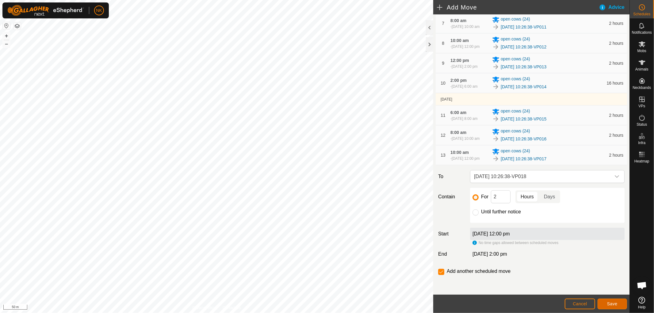
click at [607, 302] on span "Save" at bounding box center [612, 303] width 10 height 5
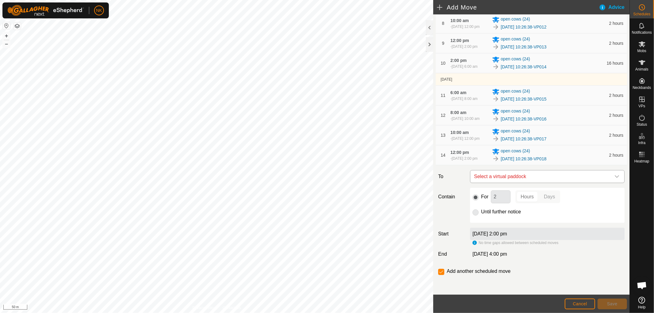
click at [523, 183] on span "Select a virtual paddock" at bounding box center [540, 176] width 139 height 12
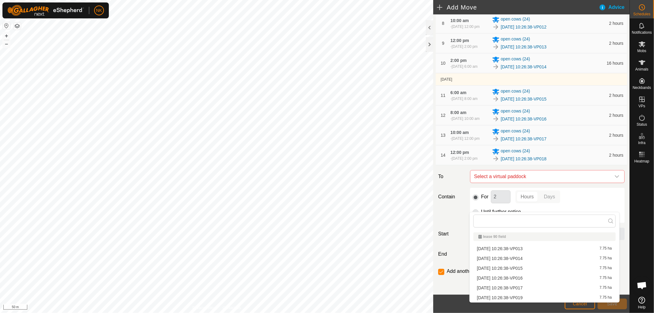
click at [520, 294] on li "2025-09-16 10:26:38-VP019 7.75 ha" at bounding box center [544, 297] width 142 height 9
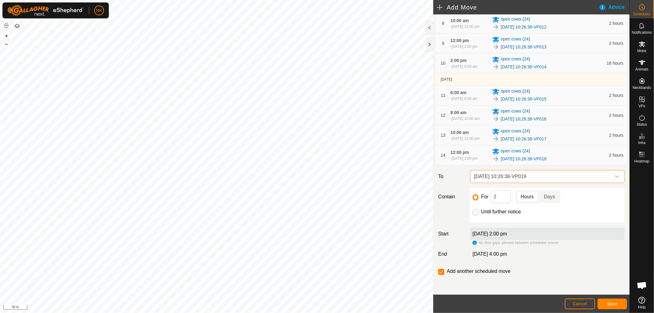
click at [473, 215] on input "Until further notice" at bounding box center [475, 212] width 6 height 6
radio input "true"
checkbox input "false"
click at [609, 301] on button "Save" at bounding box center [611, 303] width 29 height 11
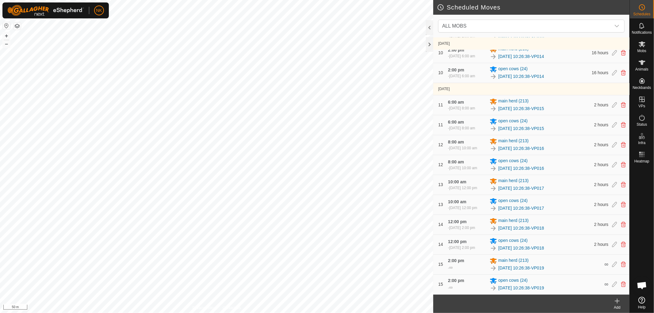
scroll to position [455, 0]
click at [620, 302] on icon at bounding box center [616, 300] width 7 height 7
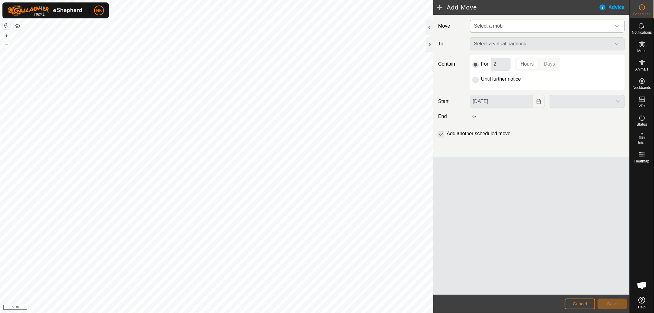
click at [531, 29] on span "Select a mob" at bounding box center [540, 26] width 139 height 12
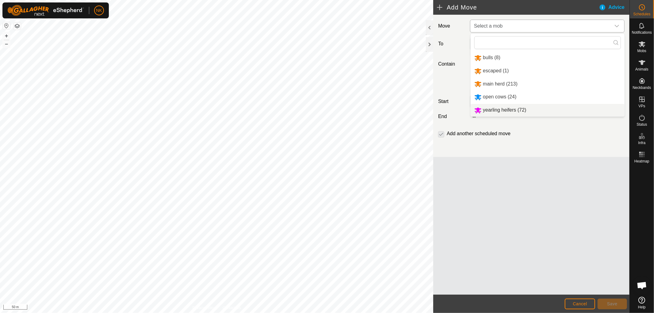
click at [498, 111] on li "yearling heifers (72)" at bounding box center [547, 110] width 154 height 13
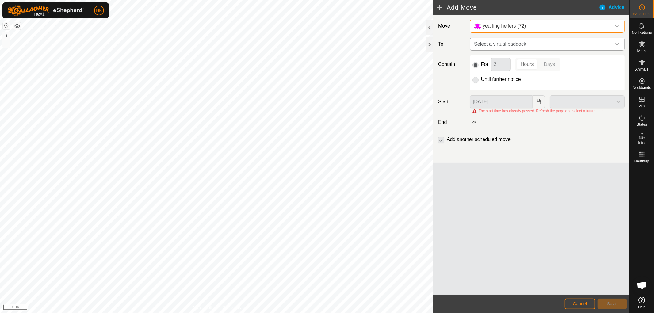
click at [520, 48] on span "Select a virtual paddock" at bounding box center [540, 44] width 139 height 12
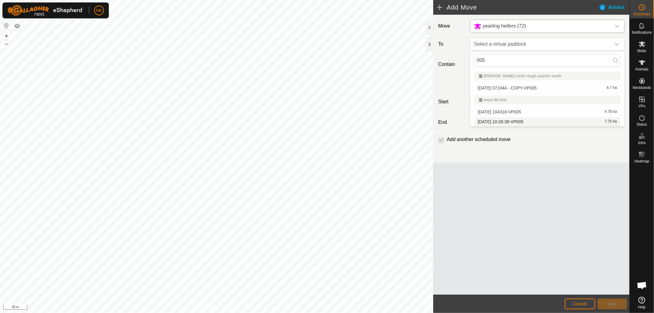
type input "005"
click at [506, 120] on li "2025-09-16 10:26:38-VP005 7.75 ha" at bounding box center [547, 121] width 146 height 9
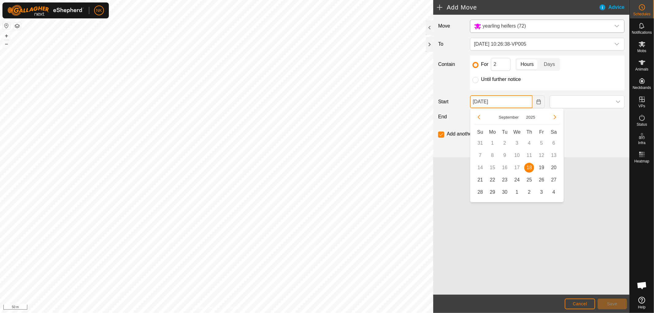
click at [510, 105] on input "18 Sep, 2025" at bounding box center [501, 101] width 63 height 13
click at [540, 166] on span "19" at bounding box center [541, 168] width 10 height 10
type input "19 Sep, 2025"
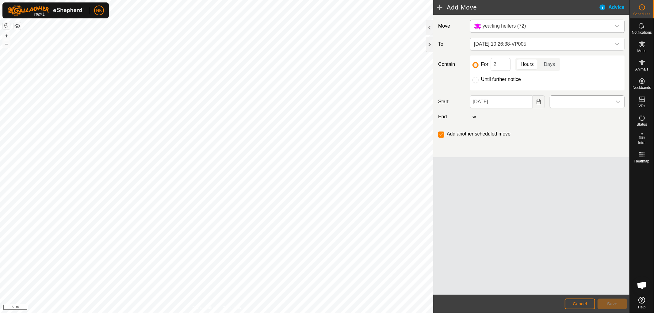
click at [565, 102] on span at bounding box center [581, 102] width 62 height 12
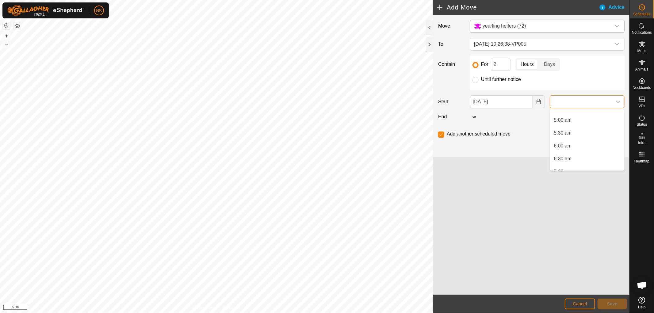
scroll to position [136, 0]
click at [561, 131] on li "6:00 am" at bounding box center [587, 133] width 74 height 12
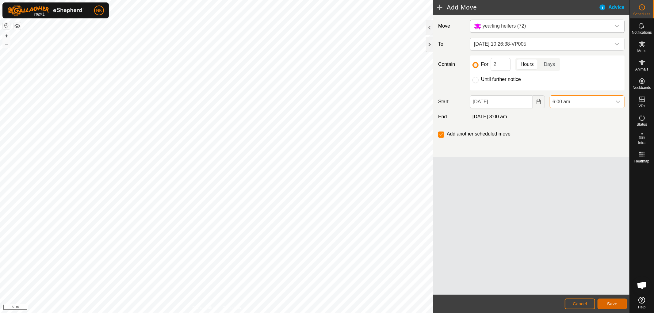
click at [618, 301] on button "Save" at bounding box center [611, 303] width 29 height 11
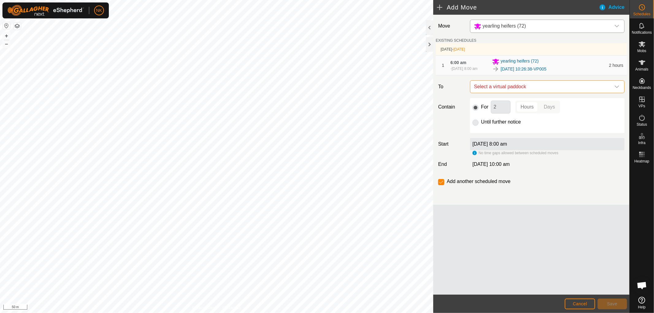
click at [536, 93] on span "Select a virtual paddock" at bounding box center [540, 87] width 139 height 12
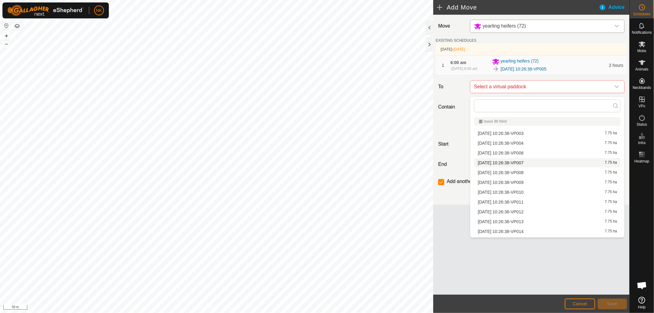
click at [520, 161] on li "2025-09-16 10:26:38-VP007 7.75 ha" at bounding box center [547, 162] width 146 height 9
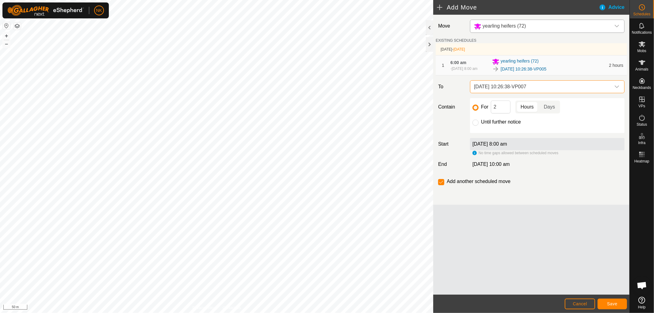
click at [537, 93] on p-select "[DATE] 10:26:38-VP007" at bounding box center [547, 86] width 154 height 13
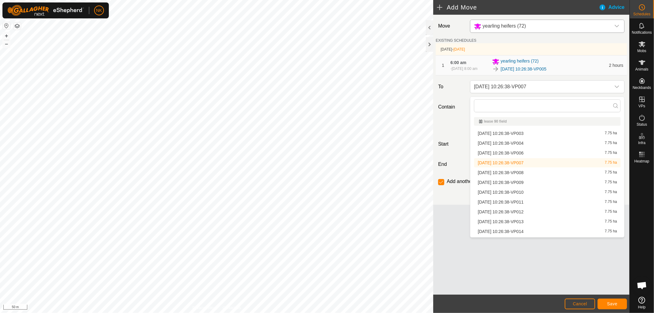
click at [521, 152] on li "2025-09-16 10:26:38-VP006 7.75 ha" at bounding box center [547, 152] width 146 height 9
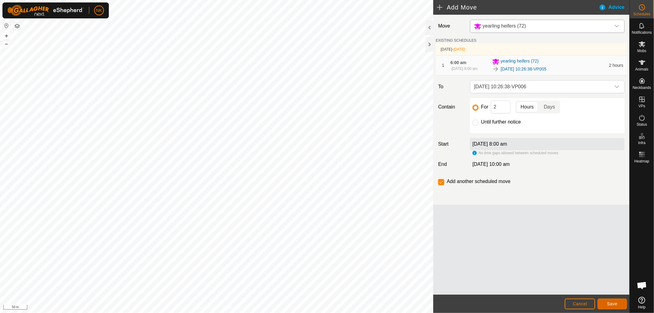
click at [612, 305] on span "Save" at bounding box center [612, 303] width 10 height 5
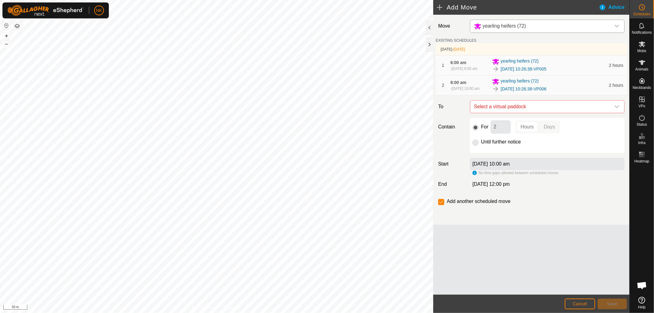
click at [542, 112] on span "Select a virtual paddock" at bounding box center [540, 107] width 139 height 12
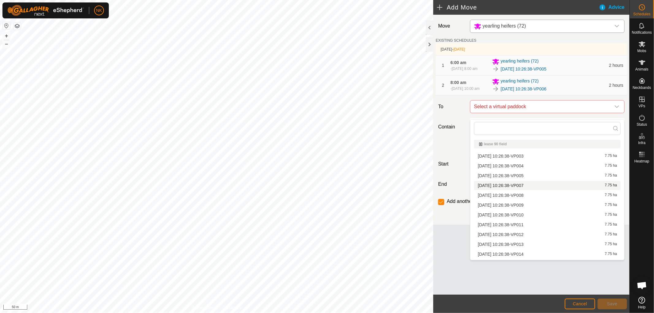
click at [520, 185] on li "2025-09-16 10:26:38-VP007 7.75 ha" at bounding box center [547, 185] width 146 height 9
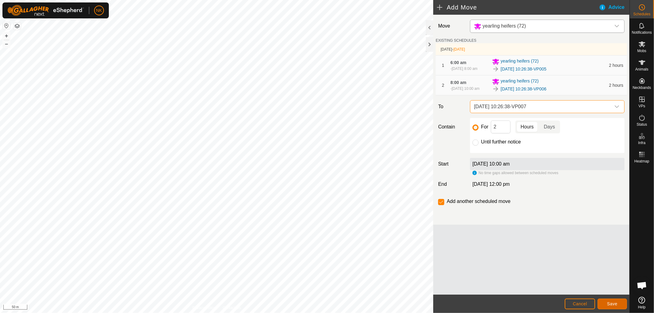
click at [616, 303] on span "Save" at bounding box center [612, 303] width 10 height 5
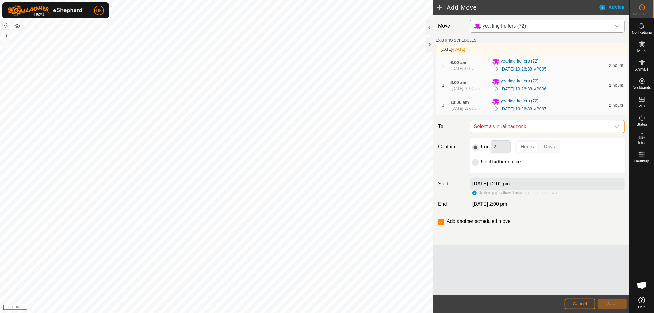
click at [574, 133] on span "Select a virtual paddock" at bounding box center [540, 126] width 139 height 12
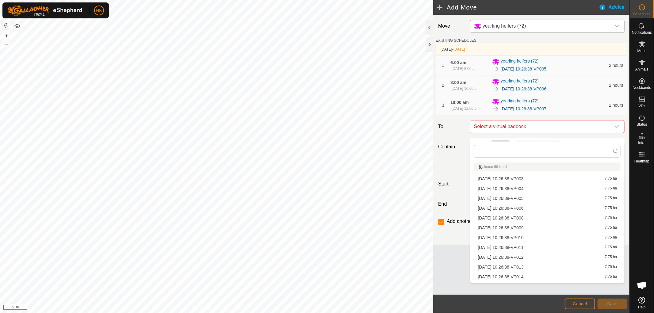
click at [521, 216] on li "2025-09-16 10:26:38-VP008 7.75 ha" at bounding box center [547, 217] width 146 height 9
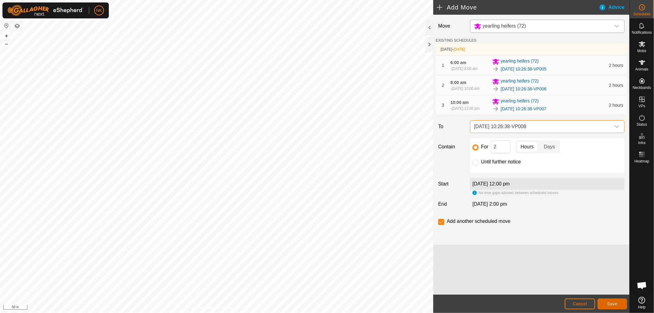
click at [612, 302] on span "Save" at bounding box center [612, 303] width 10 height 5
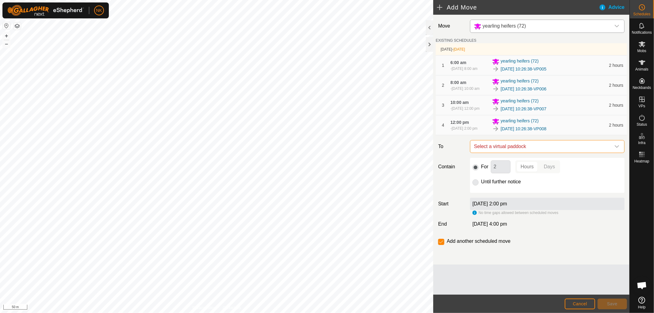
click at [577, 153] on span "Select a virtual paddock" at bounding box center [540, 146] width 139 height 12
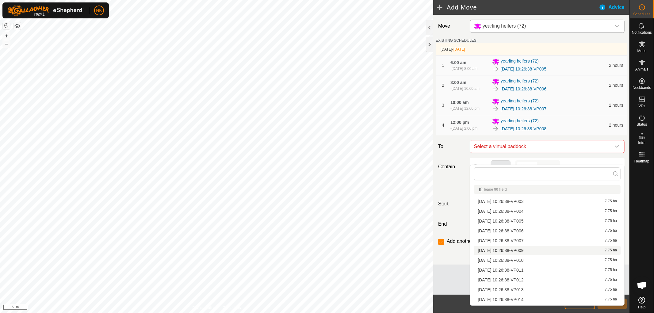
click at [535, 249] on li "2025-09-16 10:26:38-VP009 7.75 ha" at bounding box center [547, 250] width 146 height 9
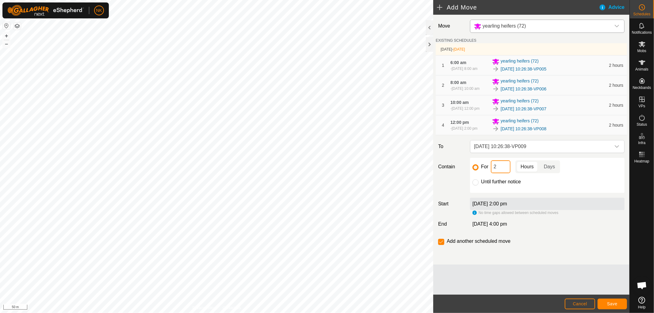
drag, startPoint x: 492, startPoint y: 175, endPoint x: 503, endPoint y: 181, distance: 12.6
click at [503, 173] on input "2" at bounding box center [501, 166] width 20 height 13
type input "16"
click at [614, 303] on span "Save" at bounding box center [612, 303] width 10 height 5
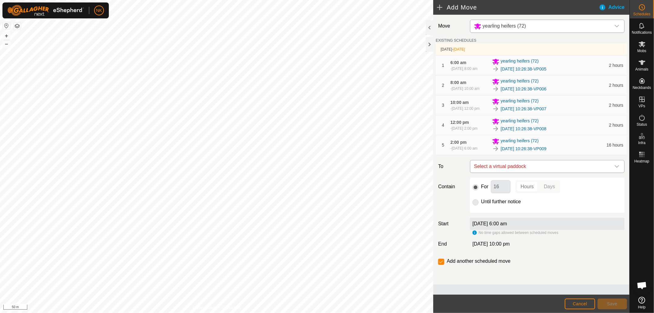
click at [563, 173] on span "Select a virtual paddock" at bounding box center [540, 166] width 139 height 12
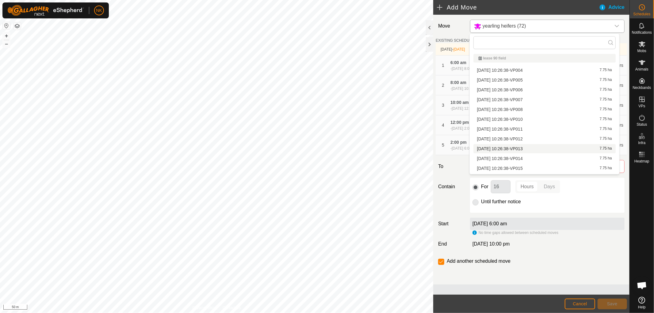
scroll to position [8, 0]
click at [521, 111] on li "2025-09-16 10:26:38-VP010 7.75 ha" at bounding box center [544, 110] width 142 height 9
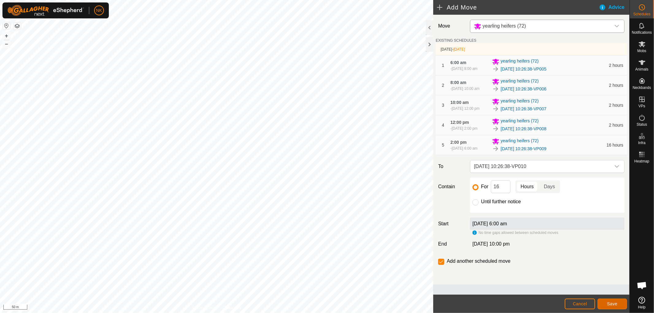
click at [605, 302] on button "Save" at bounding box center [611, 303] width 29 height 11
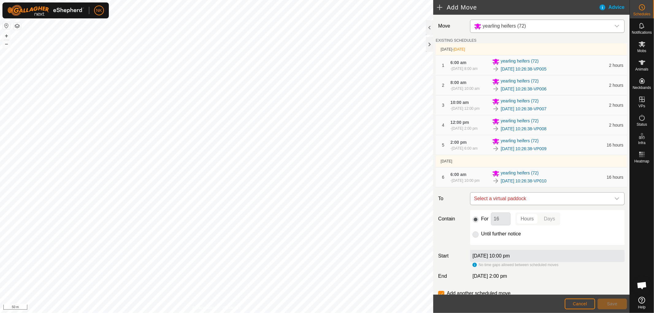
click at [567, 205] on span "Select a virtual paddock" at bounding box center [540, 198] width 139 height 12
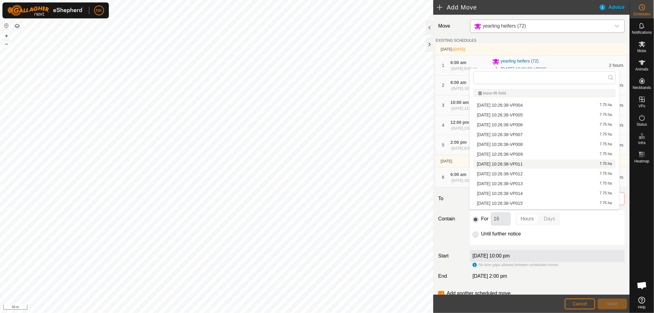
click at [520, 160] on li "2025-09-16 10:26:38-VP011 7.75 ha" at bounding box center [544, 163] width 142 height 9
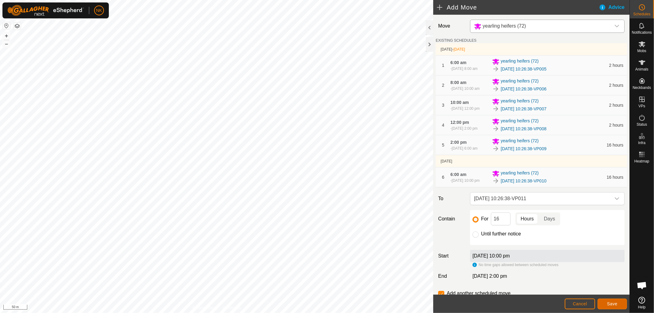
click at [602, 303] on button "Save" at bounding box center [611, 303] width 29 height 11
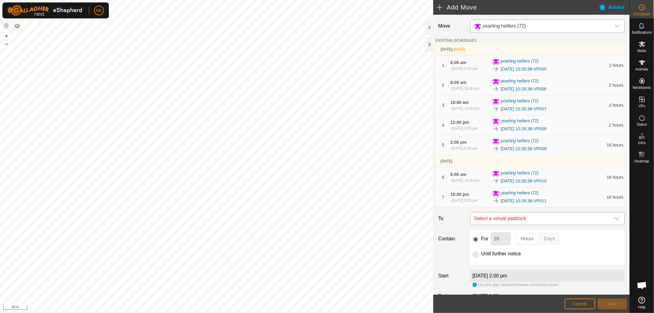
click at [579, 225] on span "Select a virtual paddock" at bounding box center [540, 218] width 139 height 12
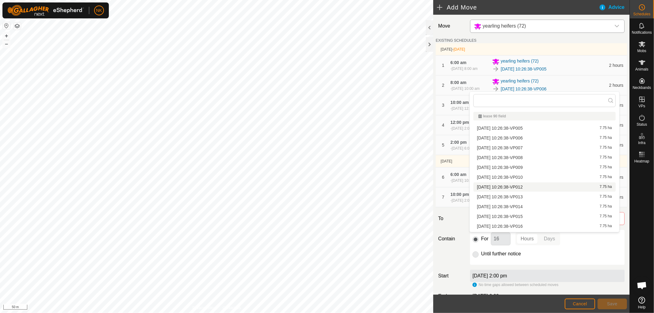
click at [528, 186] on li "2025-09-16 10:26:38-VP012 7.75 ha" at bounding box center [544, 186] width 142 height 9
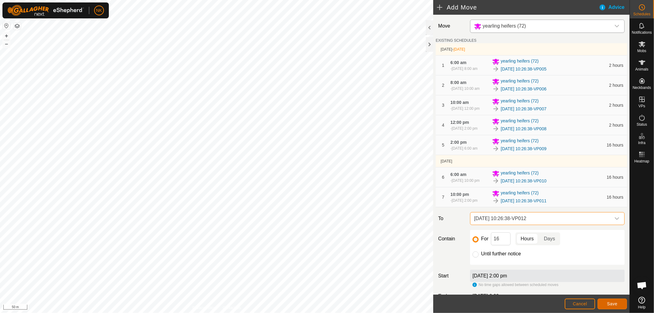
click at [610, 306] on button "Save" at bounding box center [611, 303] width 29 height 11
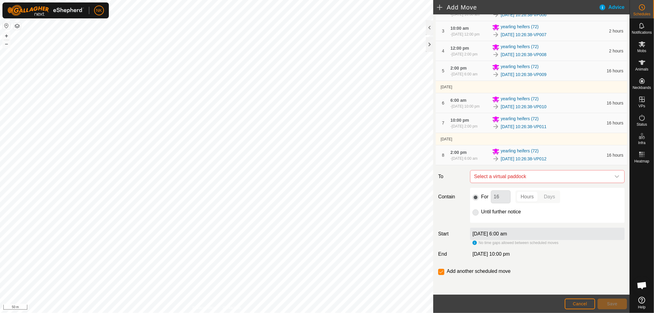
scroll to position [96, 0]
click at [469, 104] on div "- 20 Sept 2025, 10:00 pm" at bounding box center [464, 107] width 29 height 6
click at [535, 96] on span "yearling heifers (72)" at bounding box center [519, 99] width 38 height 7
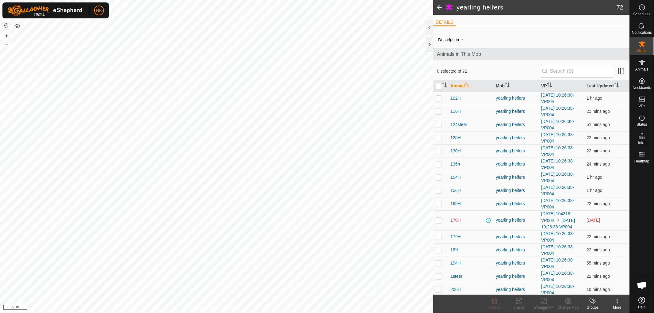
click at [440, 10] on span at bounding box center [439, 7] width 12 height 15
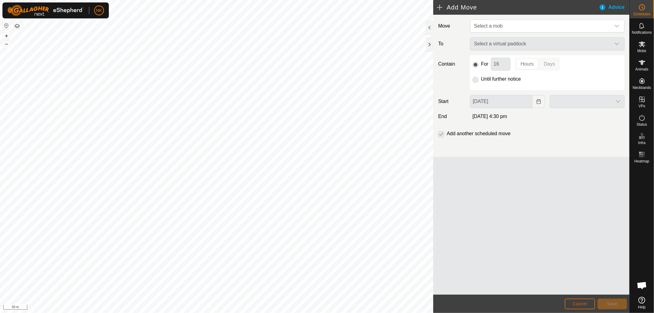
click at [586, 303] on span "Cancel" at bounding box center [579, 303] width 14 height 5
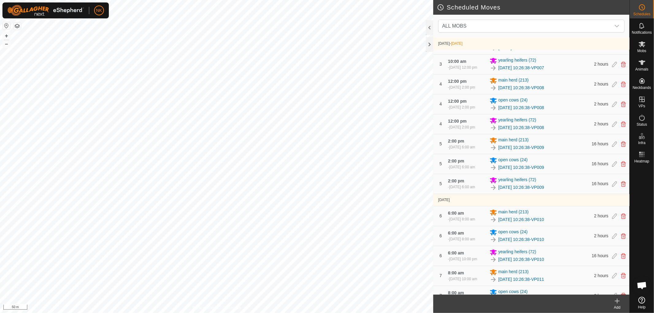
scroll to position [204, 0]
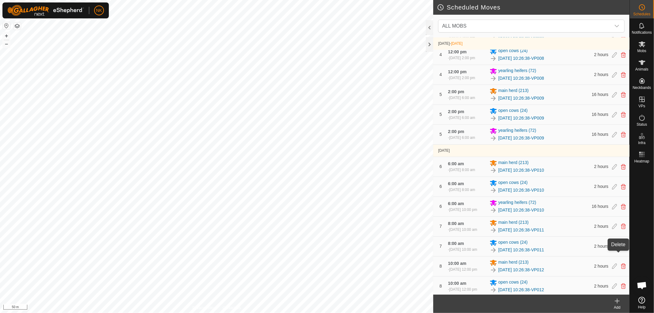
click at [620, 209] on icon at bounding box center [622, 207] width 5 height 6
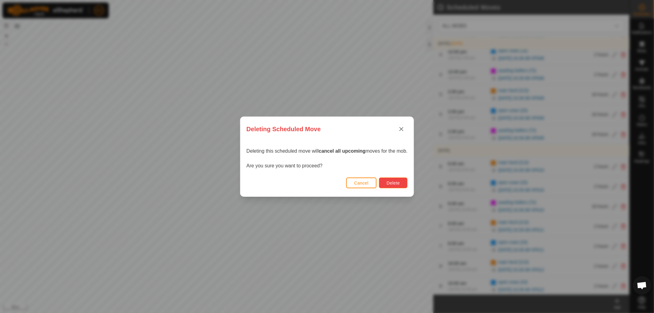
click at [406, 184] on button "Delete" at bounding box center [393, 182] width 28 height 11
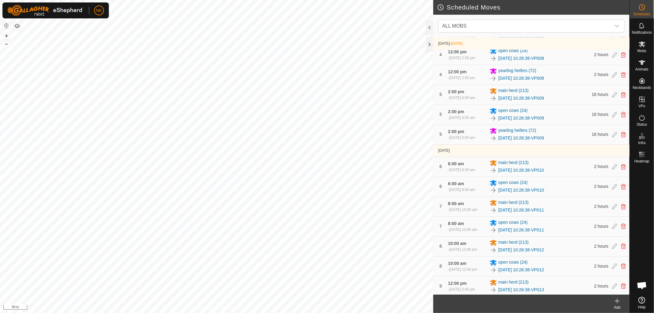
click at [618, 301] on icon at bounding box center [616, 300] width 7 height 7
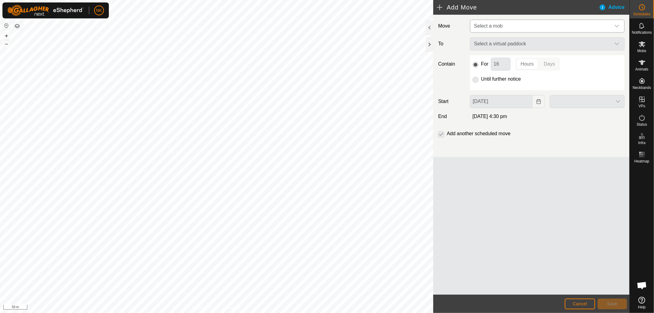
click at [520, 32] on div "Move Select a mob To Select a virtual paddock Contain For 16 Hours Days Until f…" at bounding box center [531, 86] width 196 height 142
click at [520, 29] on span "Select a mob" at bounding box center [540, 26] width 139 height 12
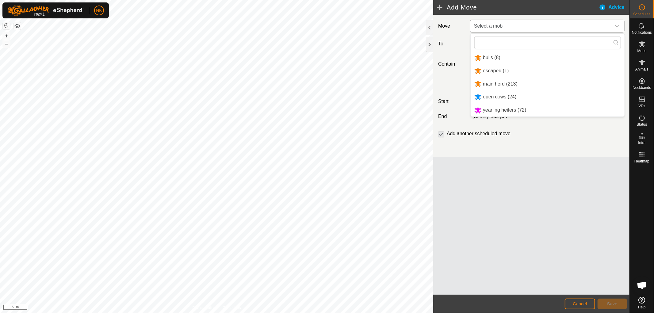
click at [506, 112] on li "yearling heifers (72)" at bounding box center [547, 110] width 154 height 13
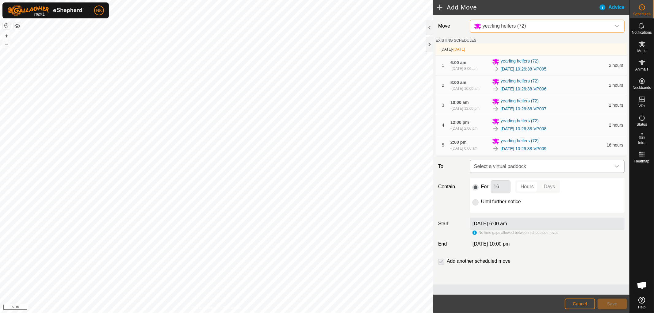
click at [534, 173] on span "Select a virtual paddock" at bounding box center [540, 166] width 139 height 12
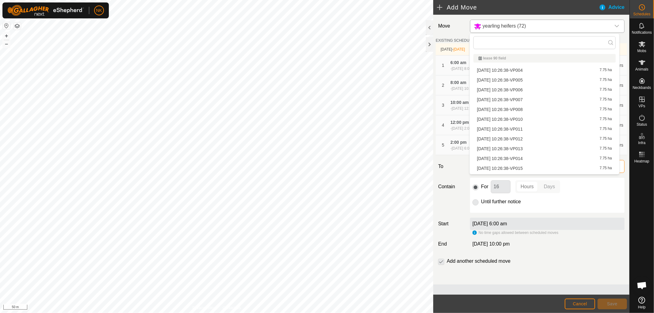
click at [534, 173] on span "Select a virtual paddock" at bounding box center [540, 166] width 139 height 12
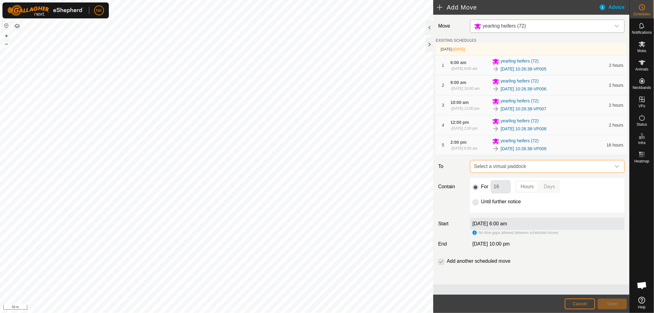
click at [492, 173] on span "Select a virtual paddock" at bounding box center [540, 166] width 139 height 12
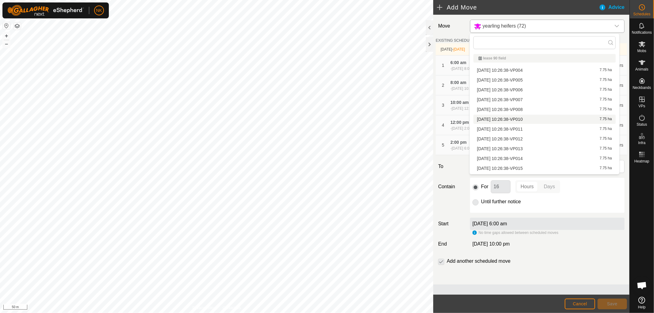
click at [512, 118] on li "2025-09-16 10:26:38-VP010 7.75 ha" at bounding box center [544, 119] width 142 height 9
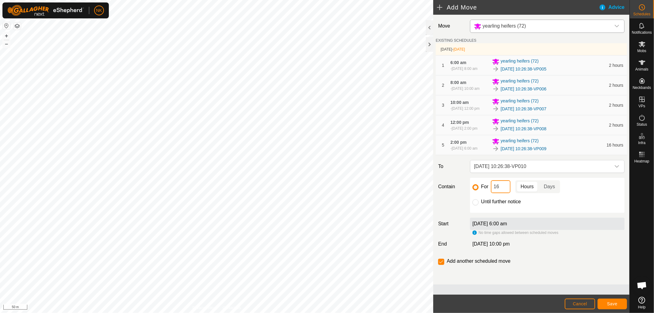
drag, startPoint x: 503, startPoint y: 200, endPoint x: 483, endPoint y: 199, distance: 19.9
click at [484, 193] on div "For 16 Hours Days" at bounding box center [547, 186] width 150 height 13
click at [616, 301] on button "Save" at bounding box center [611, 303] width 29 height 11
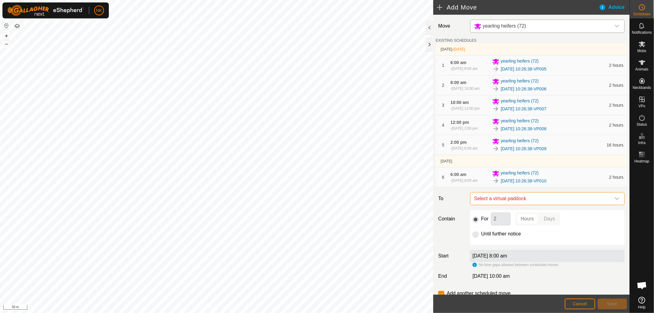
click at [551, 205] on span "Select a virtual paddock" at bounding box center [540, 198] width 139 height 12
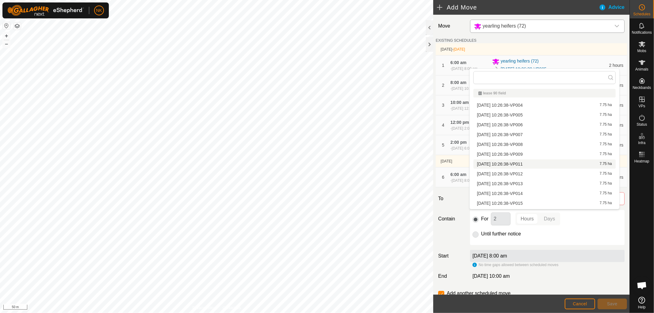
click at [532, 163] on li "2025-09-16 10:26:38-VP011 7.75 ha" at bounding box center [544, 163] width 142 height 9
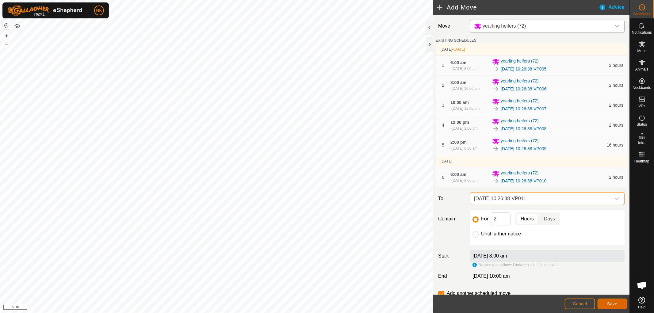
click at [619, 298] on button "Save" at bounding box center [611, 303] width 29 height 11
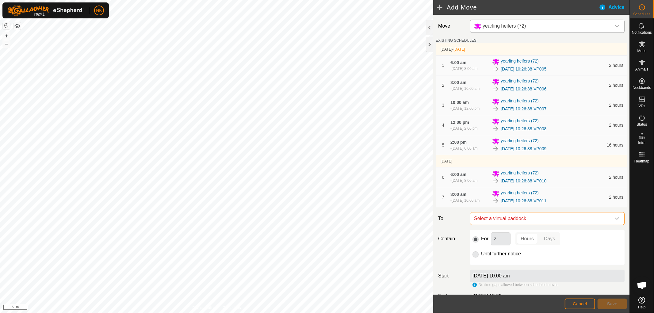
click at [555, 225] on span "Select a virtual paddock" at bounding box center [540, 218] width 139 height 12
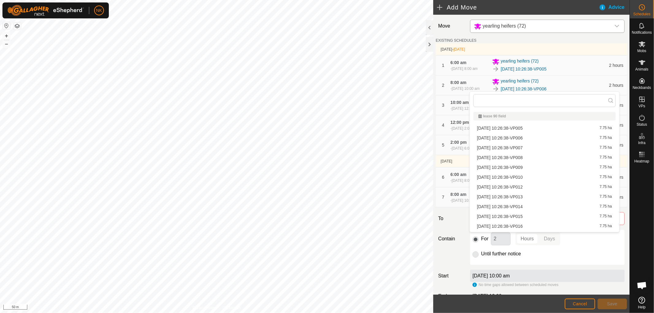
click at [523, 184] on li "2025-09-16 10:26:38-VP012 7.75 ha" at bounding box center [544, 186] width 142 height 9
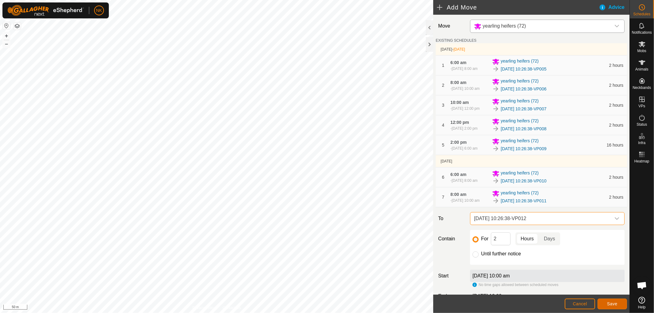
click at [614, 300] on button "Save" at bounding box center [611, 303] width 29 height 11
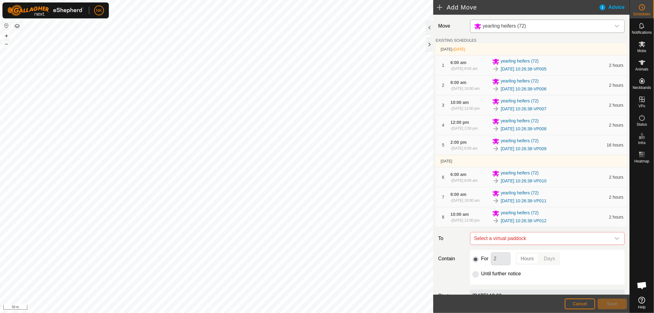
click at [574, 253] on div "Move yearling heifers (72) EXISTING SCHEDULES 19 Sept 2025 - Tomorrow 1 6:00 am…" at bounding box center [531, 186] width 196 height 342
click at [565, 245] on span "Select a virtual paddock" at bounding box center [540, 238] width 139 height 12
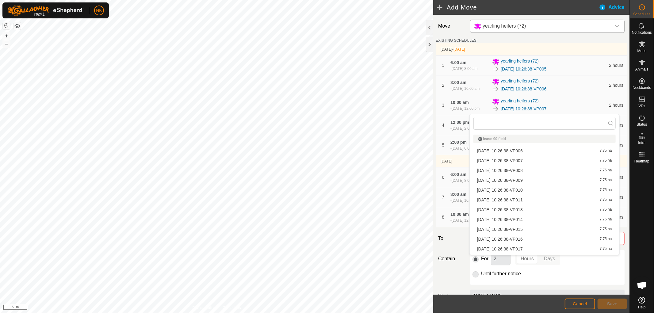
click at [523, 210] on li "2025-09-16 10:26:38-VP013 7.75 ha" at bounding box center [544, 209] width 142 height 9
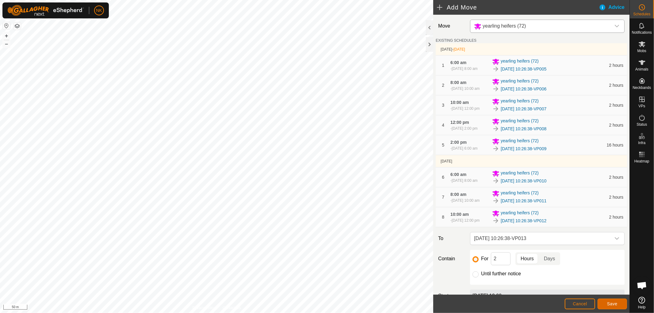
click at [605, 304] on button "Save" at bounding box center [611, 303] width 29 height 11
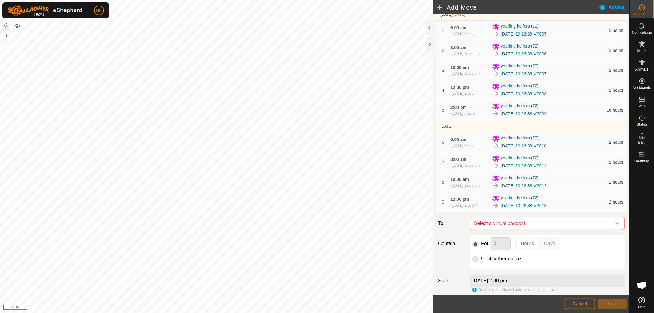
scroll to position [68, 0]
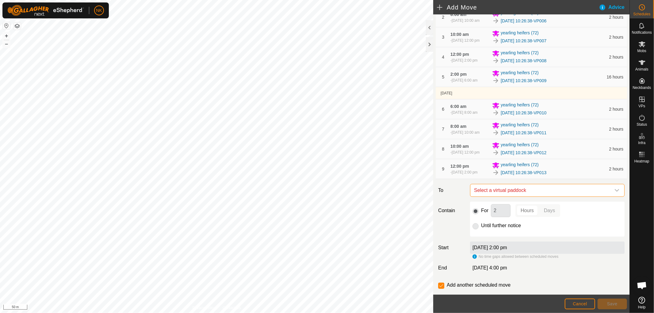
click at [534, 196] on span "Select a virtual paddock" at bounding box center [540, 190] width 139 height 12
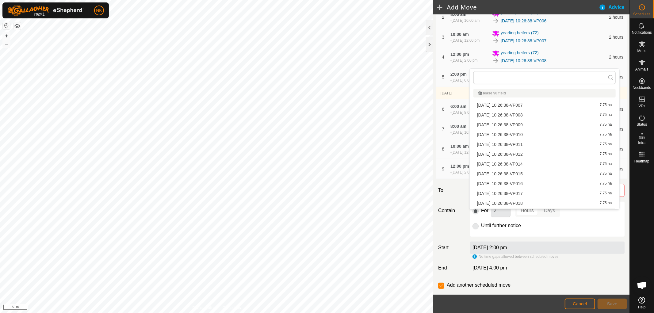
scroll to position [8, 0]
click at [528, 156] on li "2025-09-16 10:26:38-VP014 7.75 ha" at bounding box center [544, 155] width 142 height 9
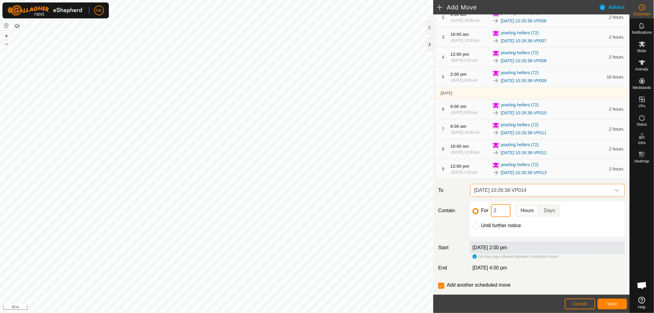
drag, startPoint x: 501, startPoint y: 233, endPoint x: 448, endPoint y: 231, distance: 53.3
click at [449, 232] on div "Contain For 2 Hours Days Until further notice" at bounding box center [530, 219] width 191 height 35
click at [598, 300] on button "Save" at bounding box center [611, 303] width 29 height 11
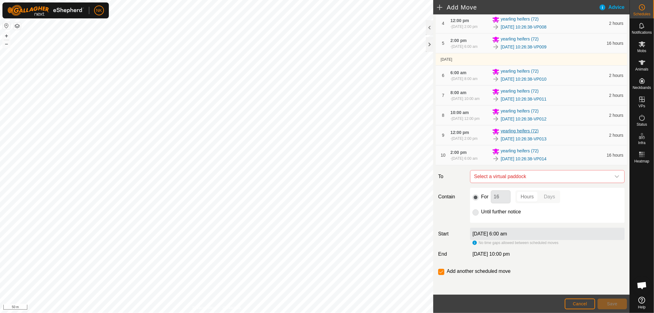
scroll to position [129, 0]
click at [536, 174] on span "Select a virtual paddock" at bounding box center [540, 176] width 139 height 12
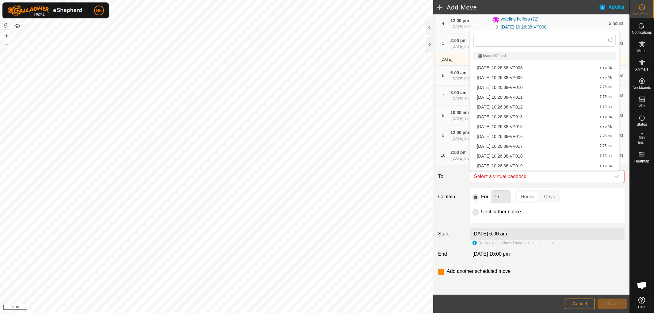
click at [524, 129] on li "2025-09-16 10:26:38-VP015 7.75 ha" at bounding box center [544, 126] width 142 height 9
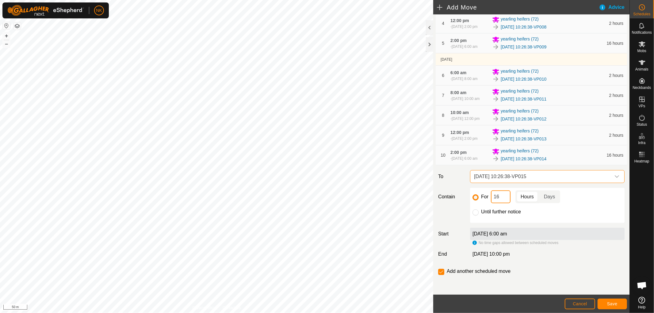
drag, startPoint x: 501, startPoint y: 195, endPoint x: 482, endPoint y: 192, distance: 19.5
click at [484, 194] on div "For 16 Hours Days" at bounding box center [547, 196] width 150 height 13
type input "2"
click at [620, 302] on button "Save" at bounding box center [611, 303] width 29 height 11
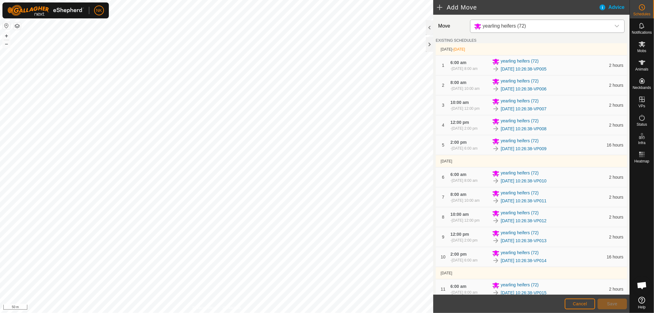
scroll to position [164, 0]
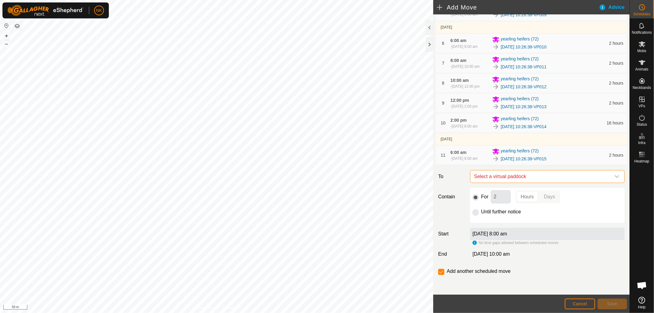
click at [555, 174] on span "Select a virtual paddock" at bounding box center [540, 176] width 139 height 12
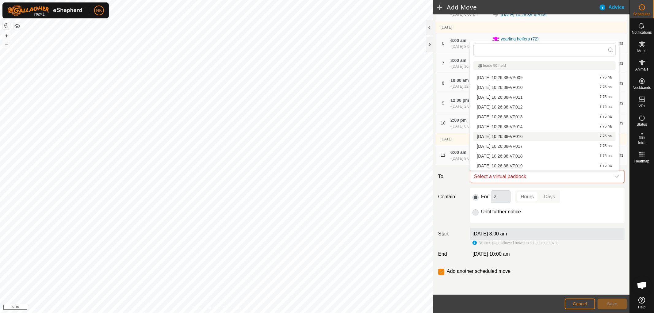
click at [528, 135] on li "2025-09-16 10:26:38-VP016 7.75 ha" at bounding box center [544, 136] width 142 height 9
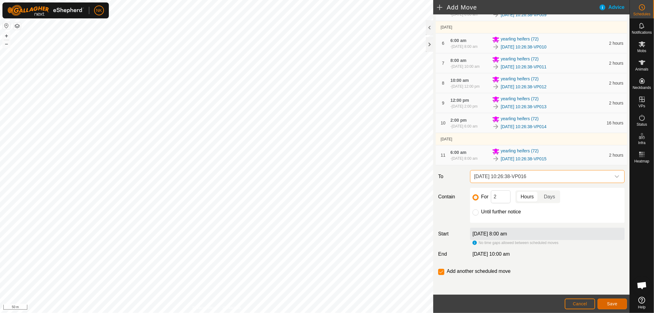
click at [616, 302] on span "Save" at bounding box center [612, 303] width 10 height 5
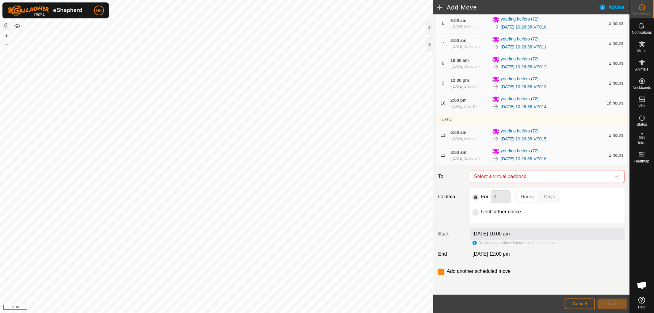
scroll to position [187, 0]
click at [529, 173] on span "Select a virtual paddock" at bounding box center [540, 176] width 139 height 12
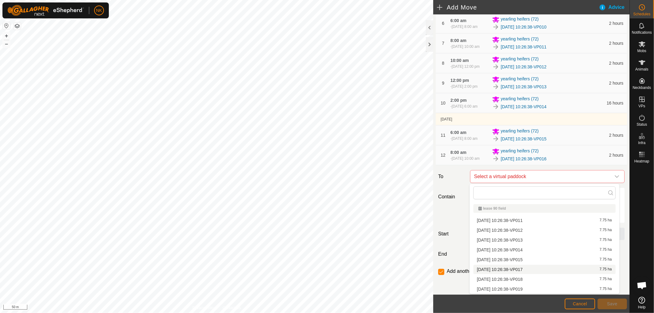
click at [513, 269] on li "2025-09-16 10:26:38-VP017 7.75 ha" at bounding box center [544, 269] width 142 height 9
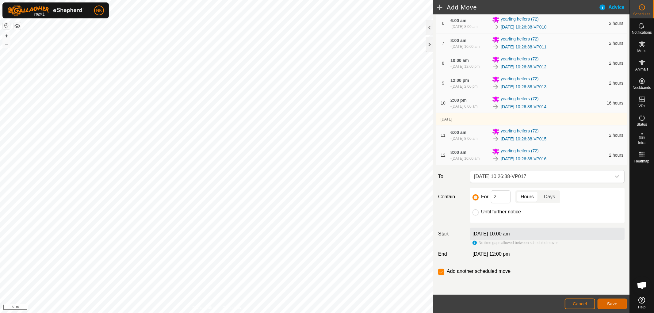
click at [616, 307] on button "Save" at bounding box center [611, 303] width 29 height 11
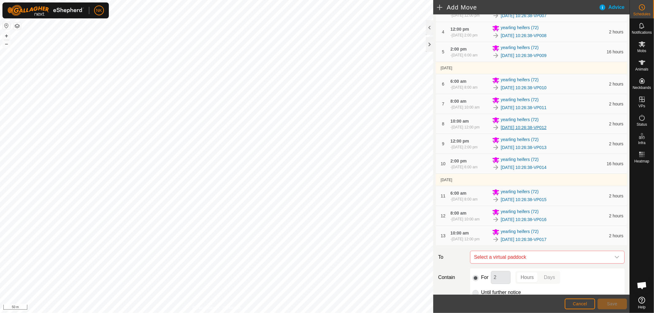
scroll to position [204, 0]
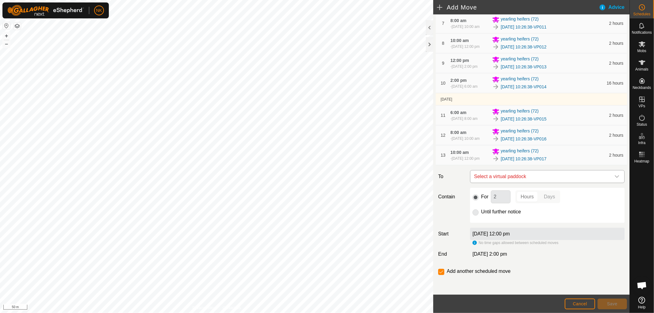
click at [545, 182] on span "Select a virtual paddock" at bounding box center [540, 176] width 139 height 12
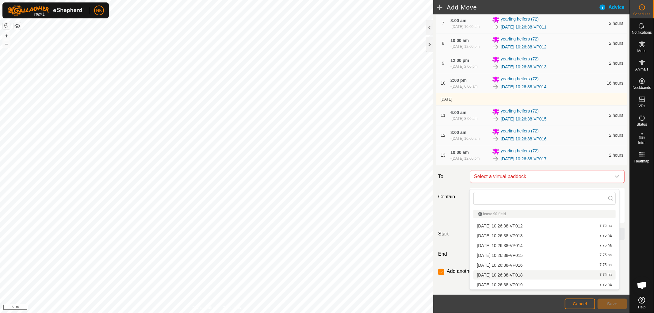
click at [522, 275] on li "2025-09-16 10:26:38-VP018 7.75 ha" at bounding box center [544, 274] width 142 height 9
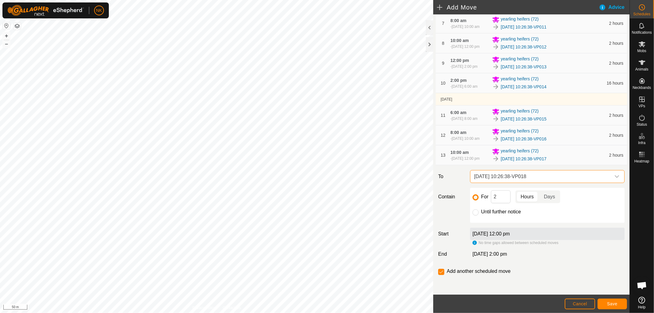
scroll to position [210, 0]
click at [609, 301] on button "Save" at bounding box center [611, 303] width 29 height 11
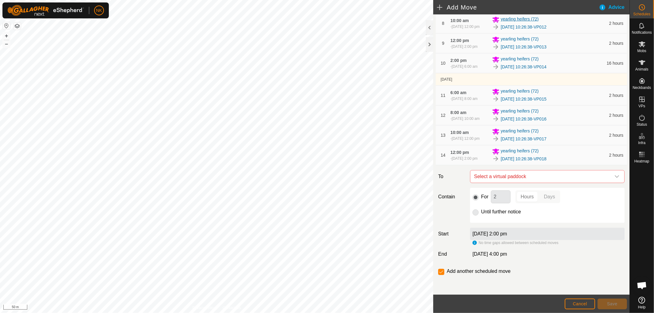
scroll to position [204, 0]
click at [559, 183] on span "Select a virtual paddock" at bounding box center [540, 176] width 139 height 12
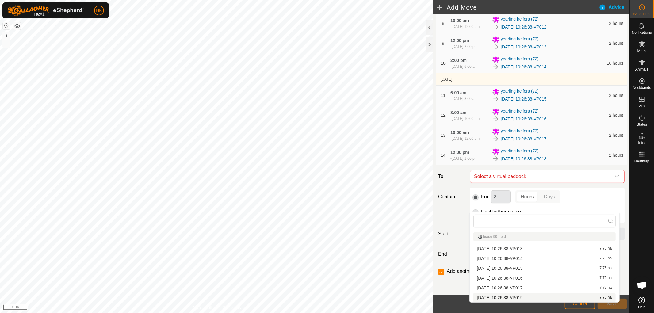
click at [532, 295] on li "2025-09-16 10:26:38-VP019 7.75 ha" at bounding box center [544, 297] width 142 height 9
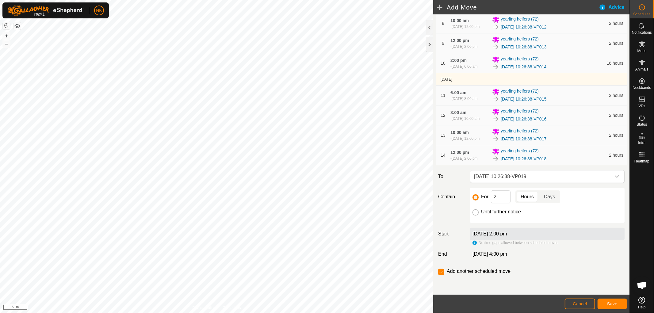
drag, startPoint x: 473, startPoint y: 238, endPoint x: 478, endPoint y: 245, distance: 8.8
click at [473, 215] on input "Until further notice" at bounding box center [475, 212] width 6 height 6
radio input "true"
checkbox input "false"
click at [607, 302] on span "Save" at bounding box center [612, 303] width 10 height 5
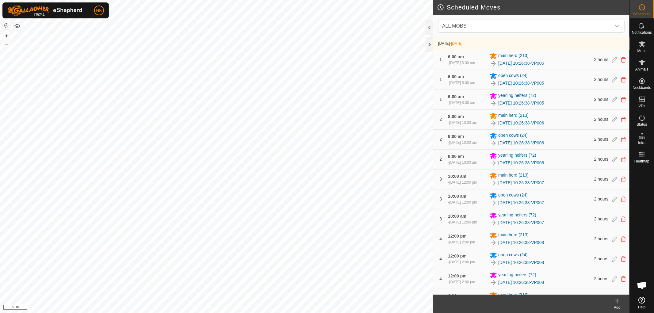
click at [618, 301] on icon at bounding box center [616, 300] width 7 height 7
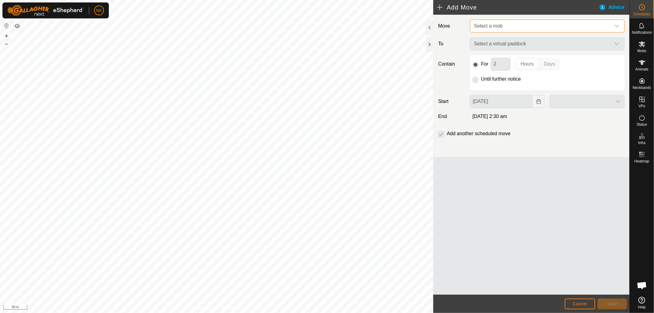
click at [523, 25] on span "Select a mob" at bounding box center [540, 26] width 139 height 12
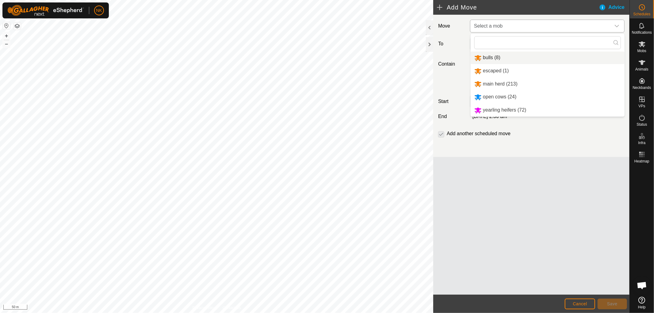
click at [492, 59] on li "bulls (8)" at bounding box center [547, 57] width 154 height 13
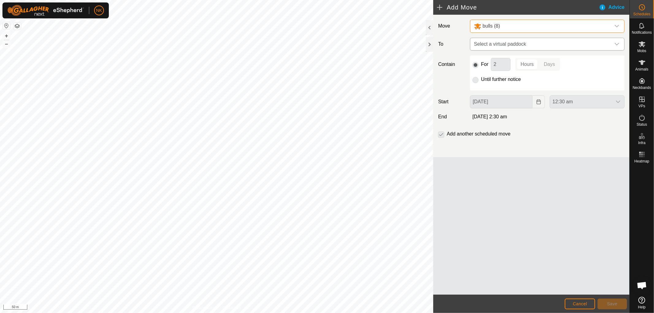
click at [504, 48] on span "Select a virtual paddock" at bounding box center [540, 44] width 139 height 12
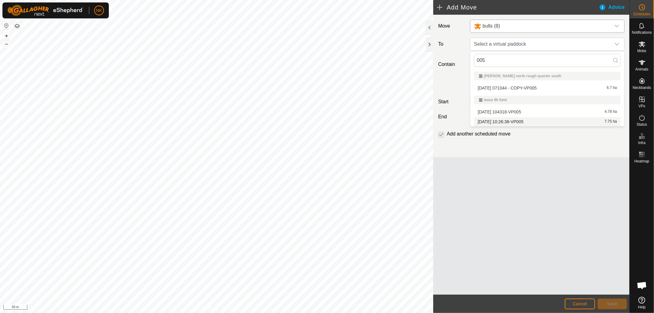
type input "005"
click at [527, 119] on li "2025-09-16 10:26:38-VP005 7.75 ha" at bounding box center [547, 121] width 146 height 9
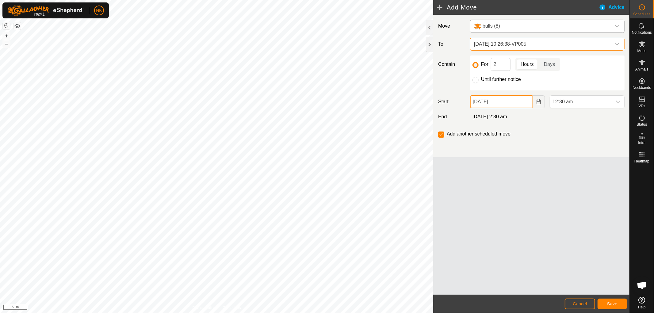
click at [518, 101] on input "19 Sep, 2025" at bounding box center [501, 101] width 63 height 13
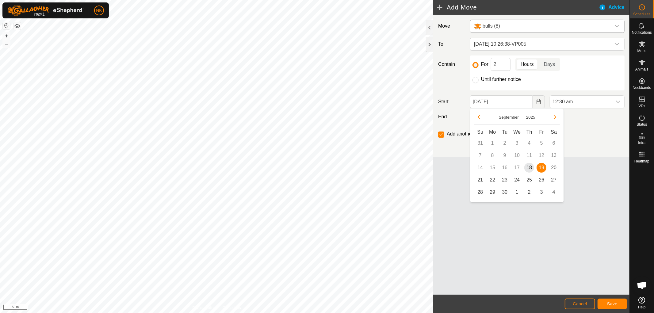
click at [543, 166] on span "19" at bounding box center [541, 168] width 10 height 10
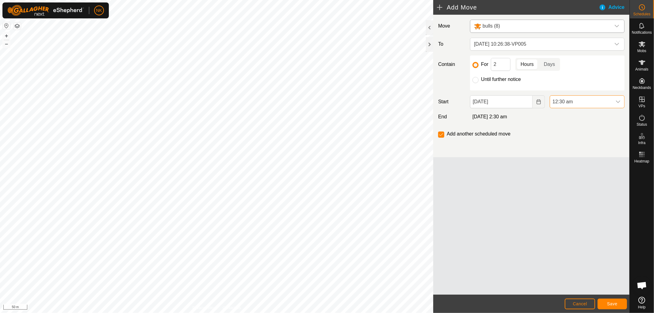
click at [564, 99] on span "12:30 am" at bounding box center [581, 102] width 62 height 12
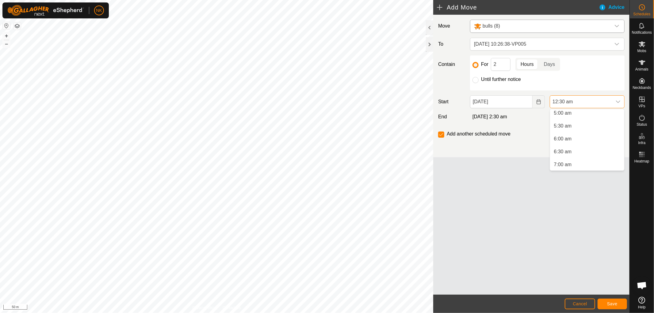
scroll to position [136, 0]
click at [570, 130] on li "6:00 am" at bounding box center [587, 133] width 74 height 12
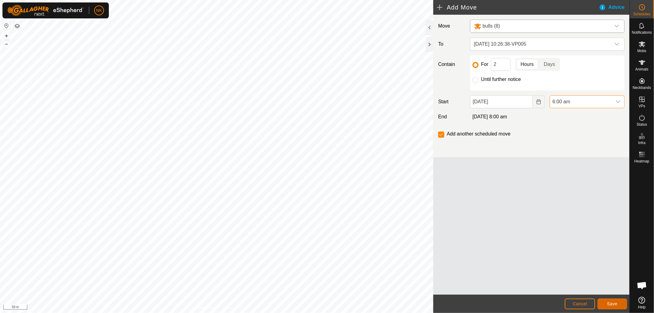
click at [617, 305] on span "Save" at bounding box center [612, 303] width 10 height 5
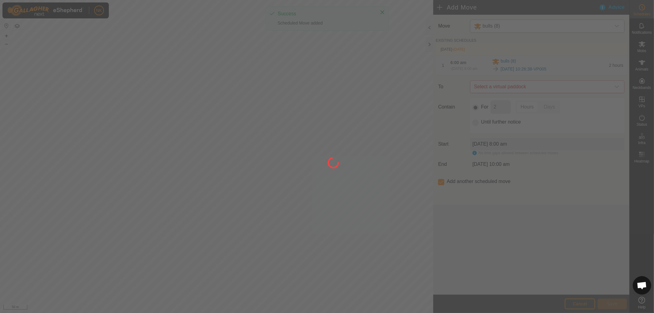
click at [541, 87] on div at bounding box center [327, 156] width 654 height 313
click at [541, 91] on div at bounding box center [327, 156] width 654 height 313
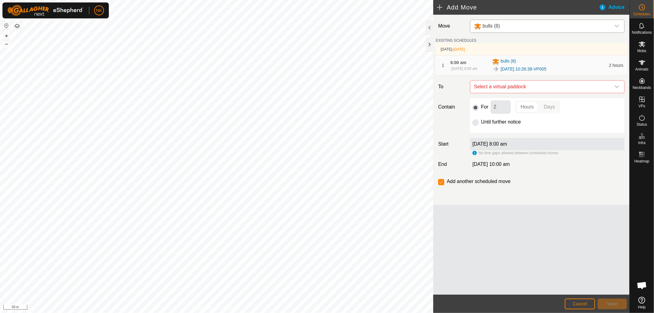
click at [541, 91] on span "Select a virtual paddock" at bounding box center [540, 87] width 139 height 12
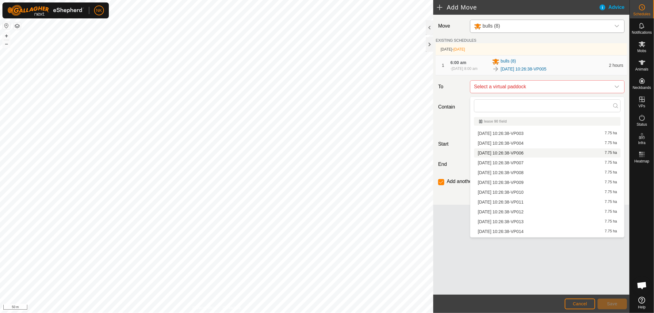
click at [518, 150] on li "2025-09-16 10:26:38-VP006 7.75 ha" at bounding box center [547, 152] width 146 height 9
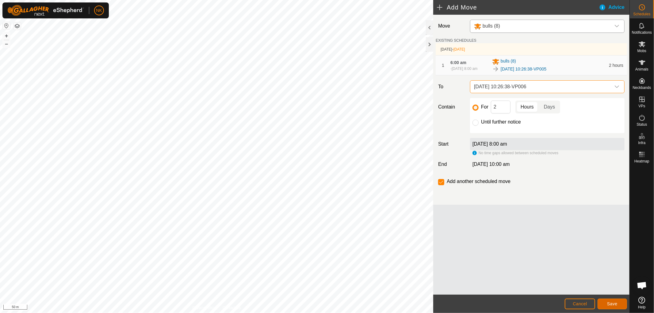
click at [611, 307] on button "Save" at bounding box center [611, 303] width 29 height 11
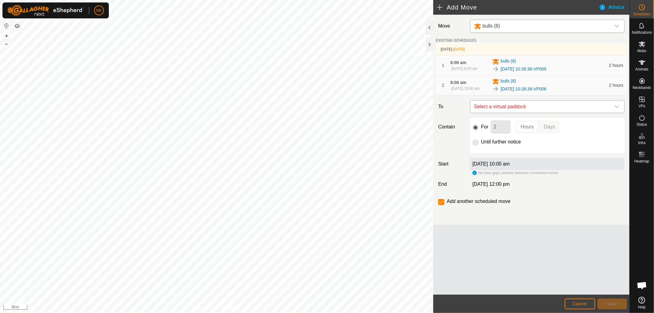
click at [576, 111] on span "Select a virtual paddock" at bounding box center [540, 107] width 139 height 12
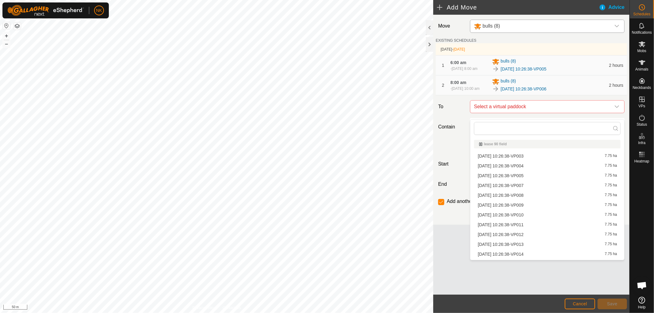
click at [532, 185] on li "2025-09-16 10:26:38-VP007 7.75 ha" at bounding box center [547, 185] width 146 height 9
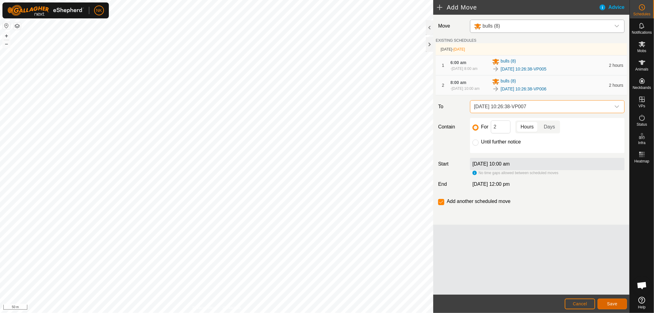
click at [608, 301] on button "Save" at bounding box center [611, 303] width 29 height 11
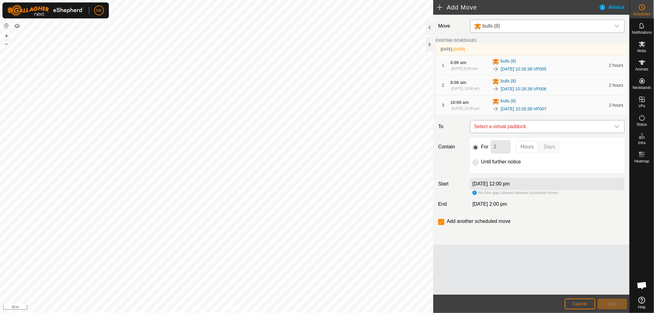
click at [559, 133] on span "Select a virtual paddock" at bounding box center [540, 126] width 139 height 12
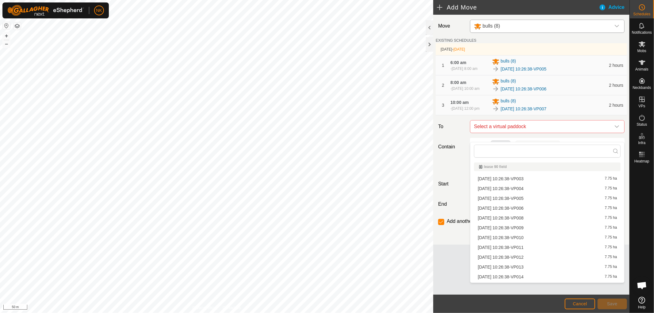
click at [515, 215] on li "2025-09-16 10:26:38-VP008 7.75 ha" at bounding box center [547, 217] width 146 height 9
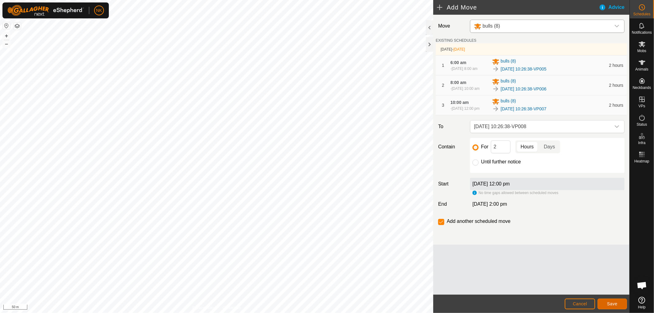
click at [609, 300] on button "Save" at bounding box center [611, 303] width 29 height 11
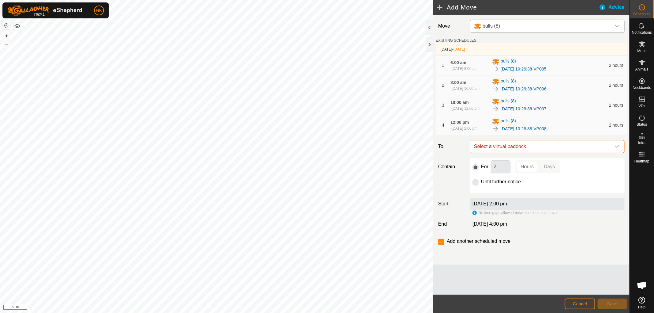
click at [541, 153] on span "Select a virtual paddock" at bounding box center [540, 146] width 139 height 12
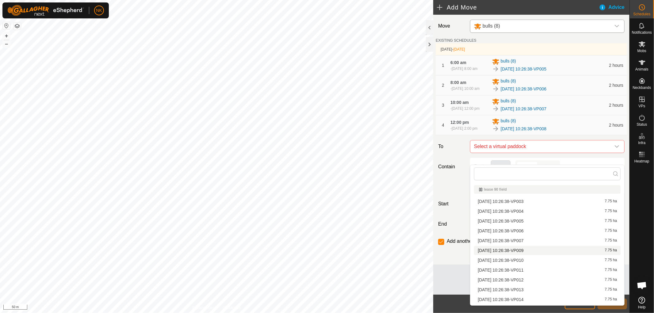
click at [513, 247] on li "2025-09-16 10:26:38-VP009 7.75 ha" at bounding box center [547, 250] width 146 height 9
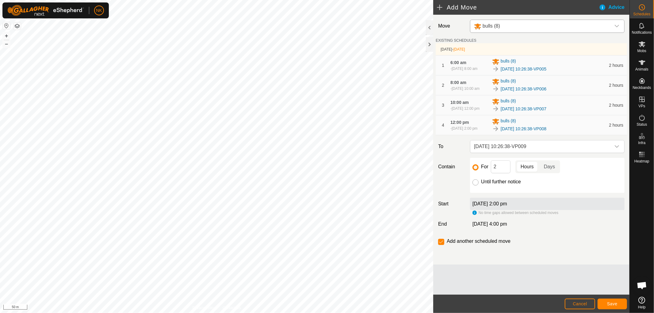
click at [477, 185] on input "Until further notice" at bounding box center [475, 182] width 6 height 6
radio input "true"
checkbox input "false"
click at [477, 170] on input "For" at bounding box center [475, 167] width 6 height 6
radio input "true"
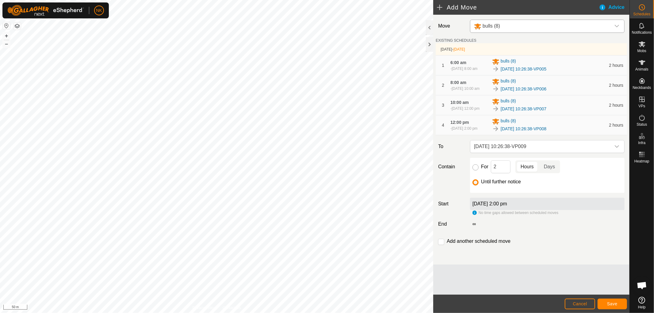
checkbox input "true"
drag, startPoint x: 503, startPoint y: 176, endPoint x: 465, endPoint y: 175, distance: 38.0
click at [465, 175] on div "Contain For 2 Hours Days Until further notice" at bounding box center [530, 175] width 191 height 35
click at [612, 301] on button "Save" at bounding box center [611, 303] width 29 height 11
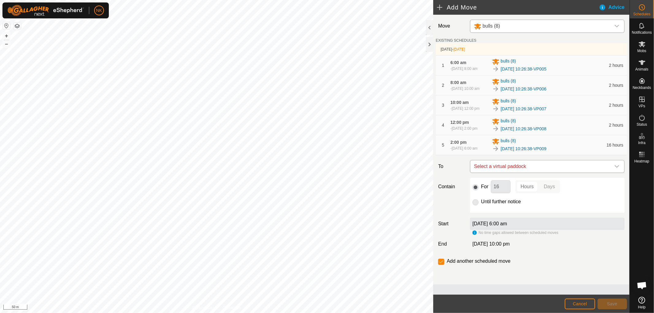
click at [522, 173] on span "Select a virtual paddock" at bounding box center [540, 166] width 139 height 12
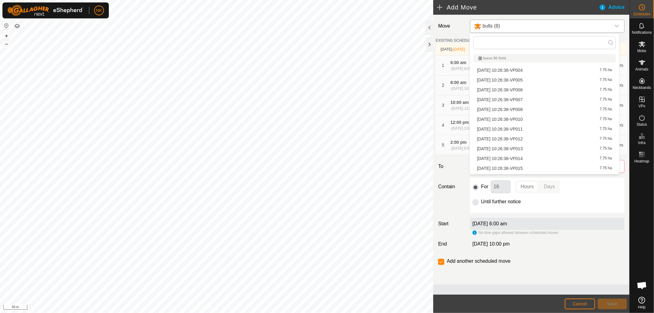
click at [524, 121] on li "2025-09-16 10:26:38-VP010 7.75 ha" at bounding box center [544, 119] width 142 height 9
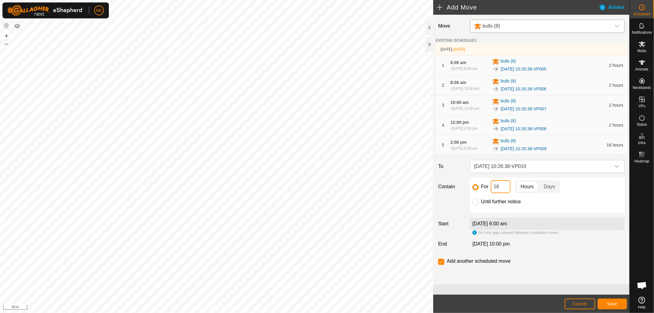
drag, startPoint x: 502, startPoint y: 200, endPoint x: 442, endPoint y: 182, distance: 62.7
click at [447, 186] on div "Move bulls (8) EXISTING SCHEDULES 19 Sept 2025 - Tomorrow 1 6:00 am - 19 Sept 2…" at bounding box center [531, 150] width 196 height 270
click at [608, 302] on span "Save" at bounding box center [612, 303] width 10 height 5
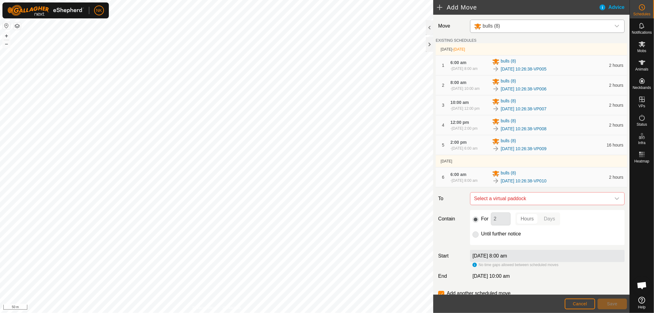
click at [529, 205] on span "Select a virtual paddock" at bounding box center [540, 198] width 139 height 12
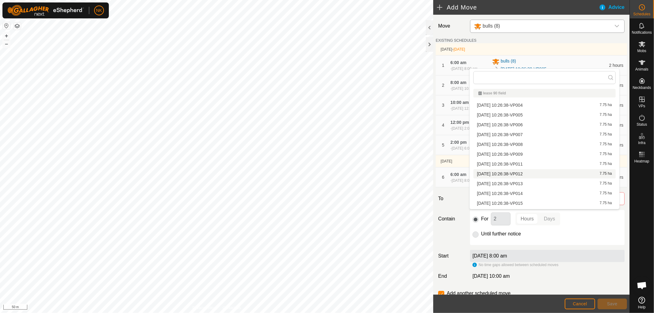
scroll to position [8, 0]
click at [523, 155] on li "2025-09-16 10:26:38-VP011 7.75 ha" at bounding box center [544, 155] width 142 height 9
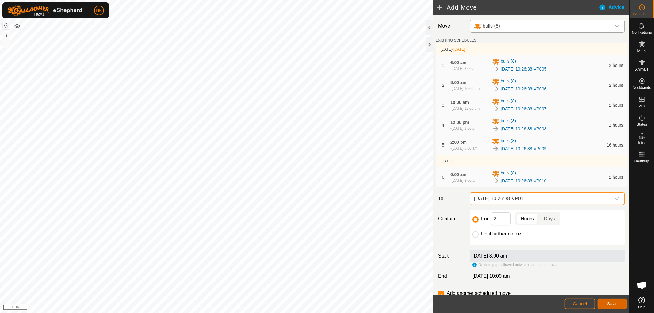
click at [608, 305] on span "Save" at bounding box center [612, 303] width 10 height 5
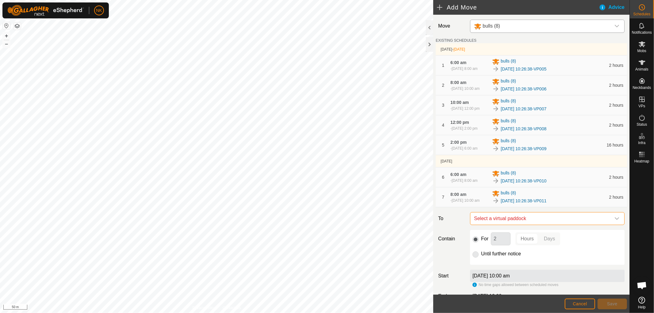
click at [550, 225] on span "Select a virtual paddock" at bounding box center [540, 218] width 139 height 12
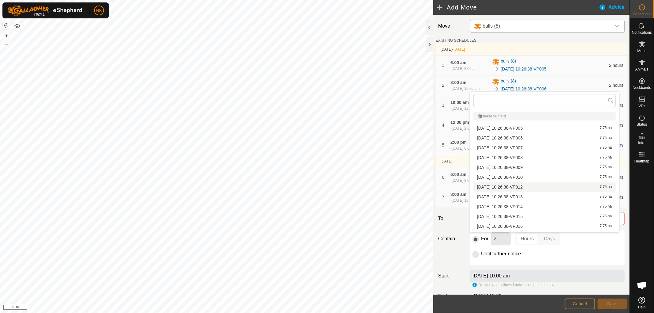
click at [525, 185] on li "2025-09-16 10:26:38-VP012 7.75 ha" at bounding box center [544, 186] width 142 height 9
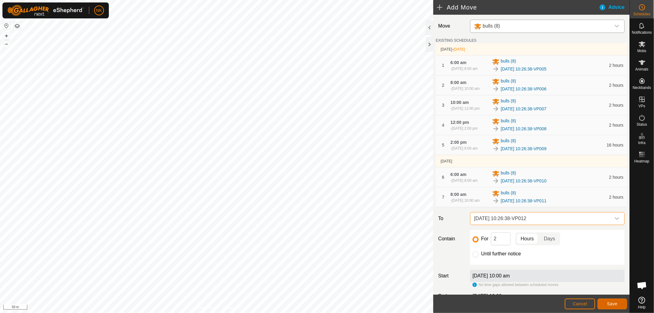
click at [603, 301] on button "Save" at bounding box center [611, 303] width 29 height 11
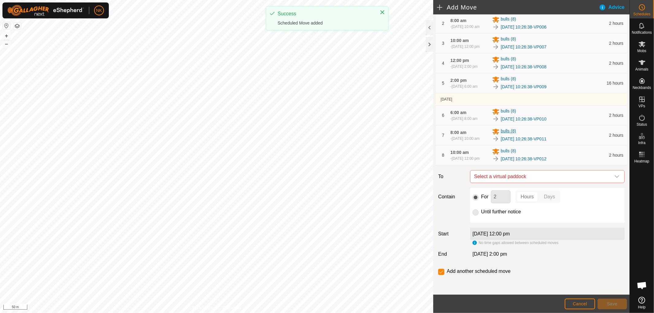
scroll to position [84, 0]
click at [536, 173] on span "Select a virtual paddock" at bounding box center [540, 176] width 139 height 12
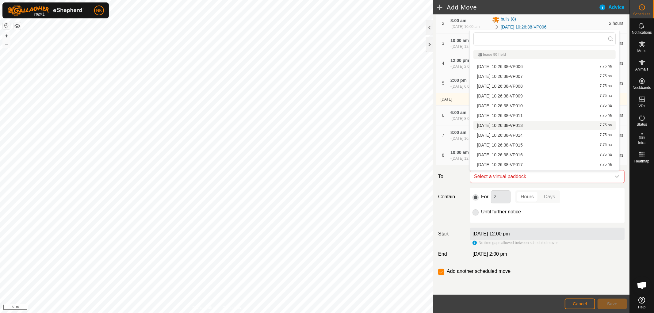
click at [525, 126] on li "2025-09-16 10:26:38-VP013 7.75 ha" at bounding box center [544, 125] width 142 height 9
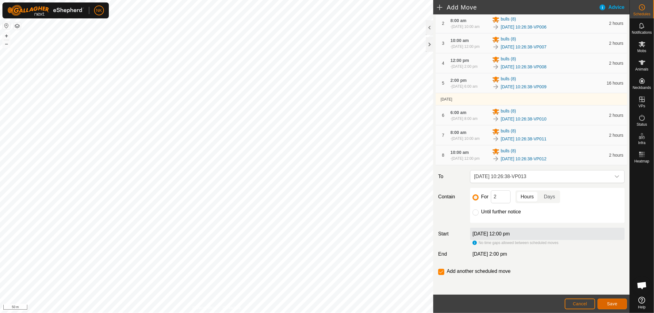
click at [613, 302] on span "Save" at bounding box center [612, 303] width 10 height 5
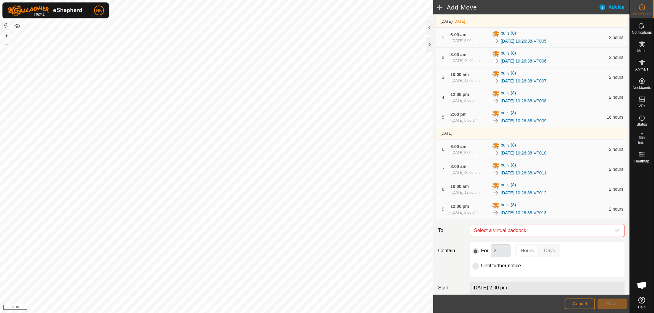
scroll to position [102, 0]
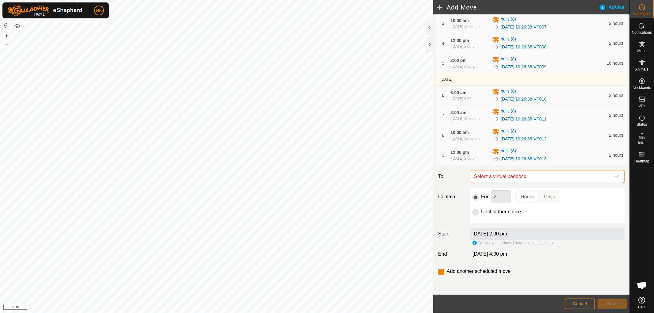
click at [560, 179] on span "Select a virtual paddock" at bounding box center [540, 176] width 139 height 12
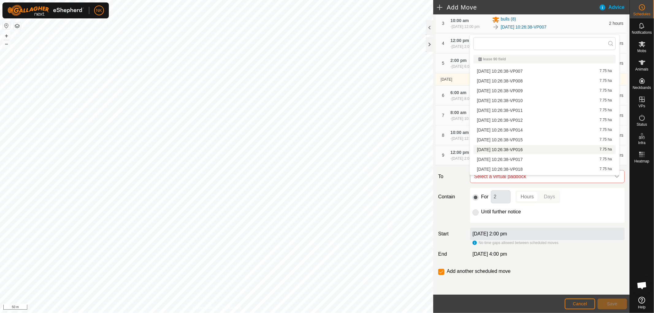
scroll to position [8, 0]
click at [520, 123] on li "2025-09-16 10:26:38-VP014 7.75 ha" at bounding box center [544, 121] width 142 height 9
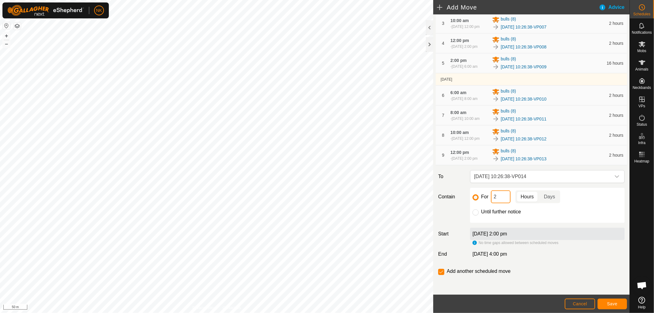
drag, startPoint x: 503, startPoint y: 200, endPoint x: 489, endPoint y: 199, distance: 14.7
click at [489, 199] on div "For 2 Hours Days" at bounding box center [547, 196] width 150 height 13
click at [609, 306] on button "Save" at bounding box center [611, 303] width 29 height 11
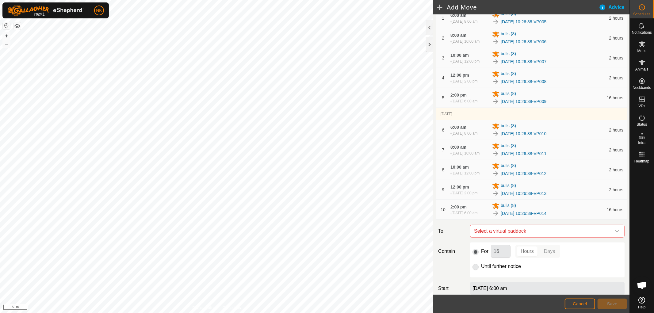
scroll to position [129, 0]
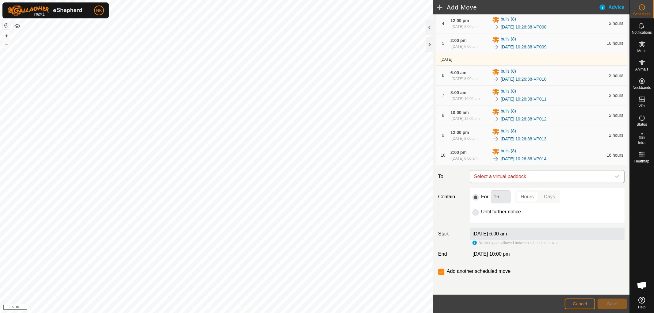
click at [559, 177] on span "Select a virtual paddock" at bounding box center [540, 176] width 139 height 12
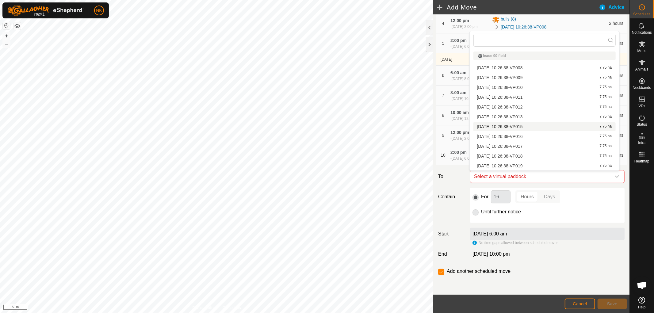
click at [523, 126] on li "2025-09-16 10:26:38-VP015 7.75 ha" at bounding box center [544, 126] width 142 height 9
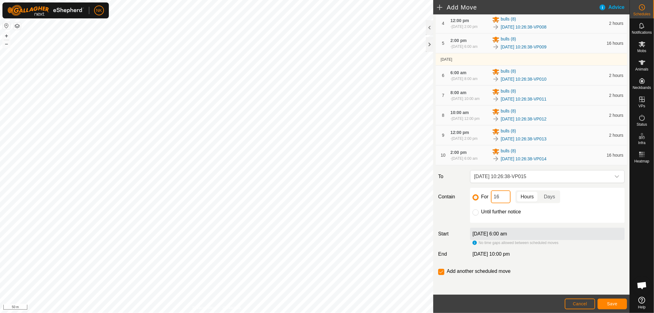
drag, startPoint x: 499, startPoint y: 194, endPoint x: 466, endPoint y: 191, distance: 32.3
click at [467, 191] on div "For 16 Hours Days Until further notice" at bounding box center [546, 205] width 159 height 35
type input "2"
click at [611, 304] on span "Save" at bounding box center [612, 303] width 10 height 5
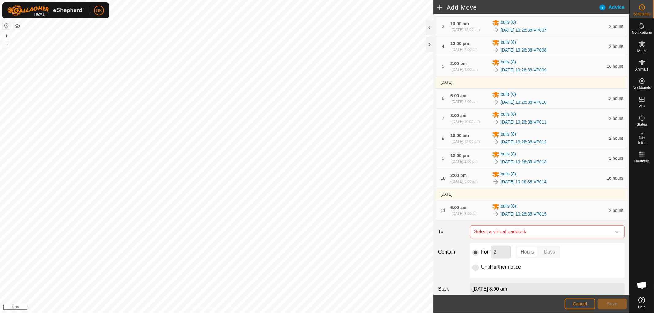
scroll to position [164, 0]
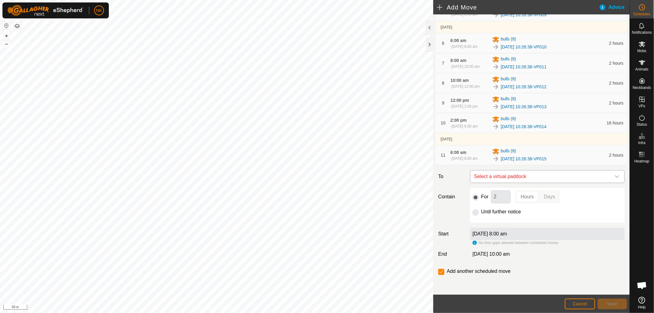
click at [527, 180] on span "Select a virtual paddock" at bounding box center [540, 176] width 139 height 12
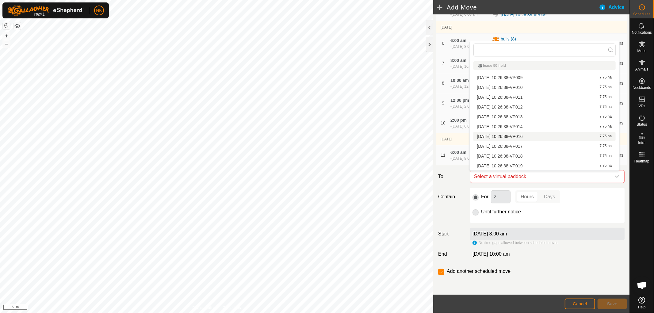
click at [525, 135] on li "2025-09-16 10:26:38-VP016 7.75 ha" at bounding box center [544, 136] width 142 height 9
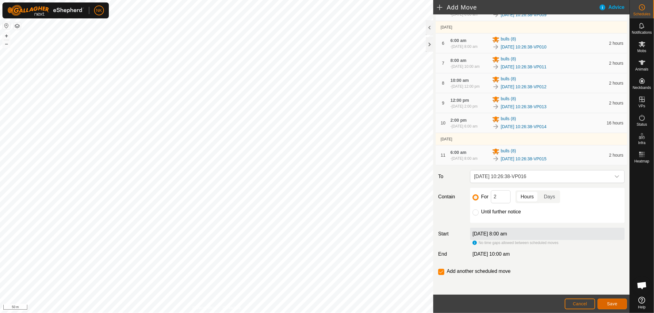
click at [605, 302] on button "Save" at bounding box center [611, 303] width 29 height 11
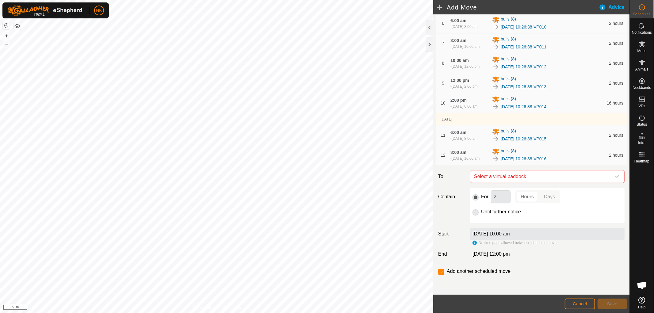
scroll to position [187, 0]
click at [545, 174] on span "Select a virtual paddock" at bounding box center [540, 176] width 139 height 12
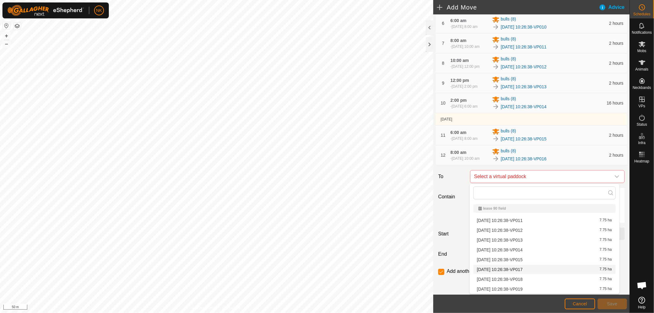
click at [519, 268] on li "2025-09-16 10:26:38-VP017 7.75 ha" at bounding box center [544, 269] width 142 height 9
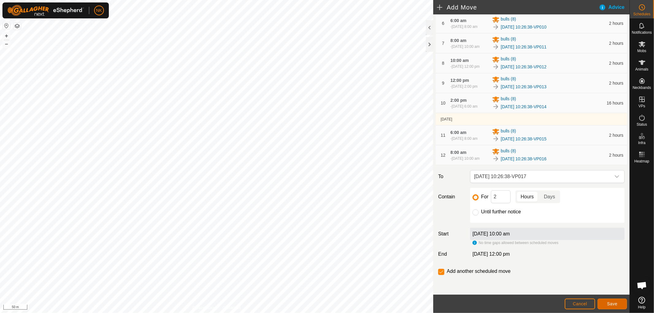
click at [607, 302] on span "Save" at bounding box center [612, 303] width 10 height 5
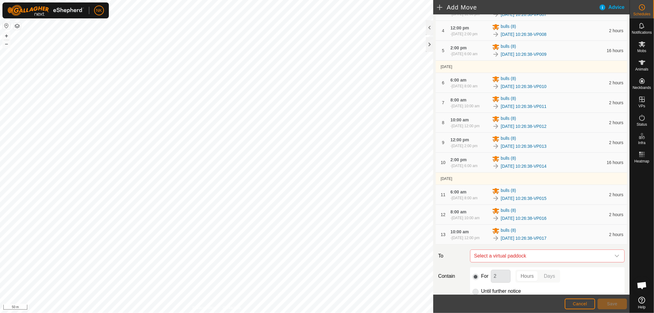
scroll to position [204, 0]
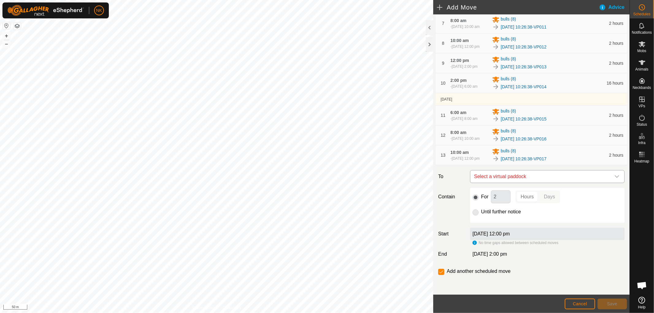
click at [553, 183] on span "Select a virtual paddock" at bounding box center [540, 176] width 139 height 12
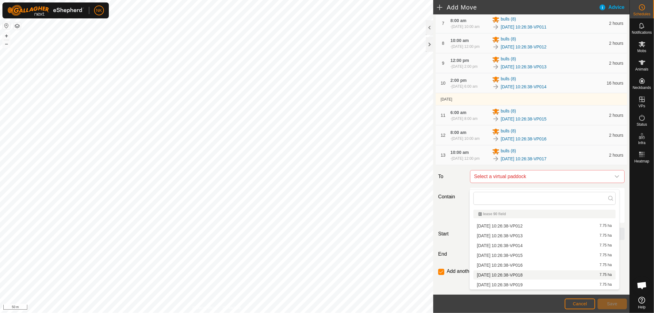
click at [533, 272] on li "2025-09-16 10:26:38-VP018 7.75 ha" at bounding box center [544, 274] width 142 height 9
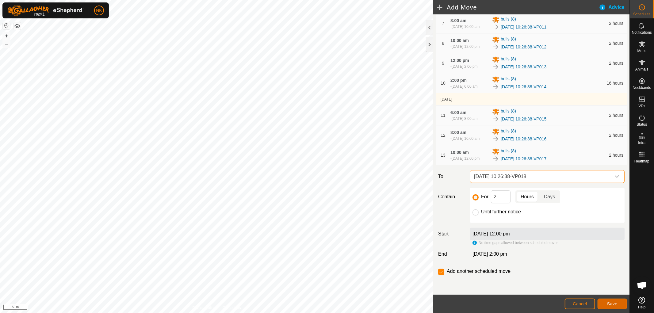
click at [605, 305] on button "Save" at bounding box center [611, 303] width 29 height 11
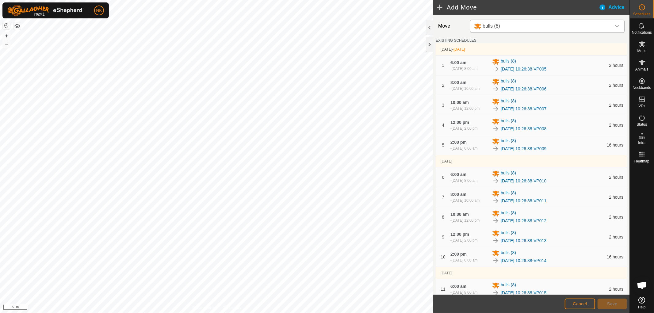
scroll to position [170, 0]
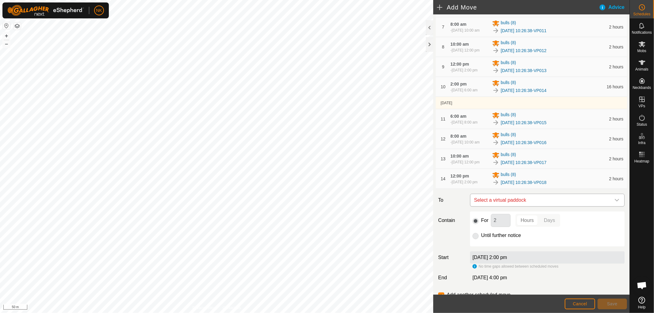
click at [553, 206] on span "Select a virtual paddock" at bounding box center [540, 200] width 139 height 12
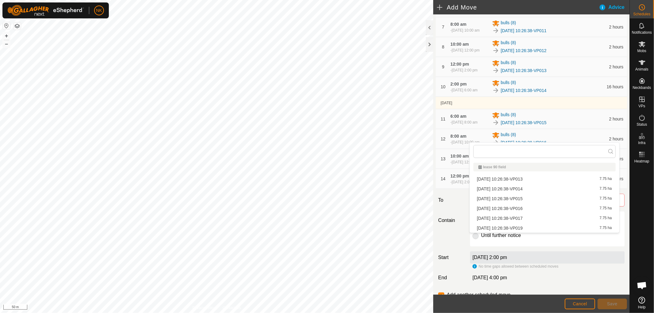
click at [532, 227] on li "2025-09-16 10:26:38-VP019 7.75 ha" at bounding box center [544, 227] width 142 height 9
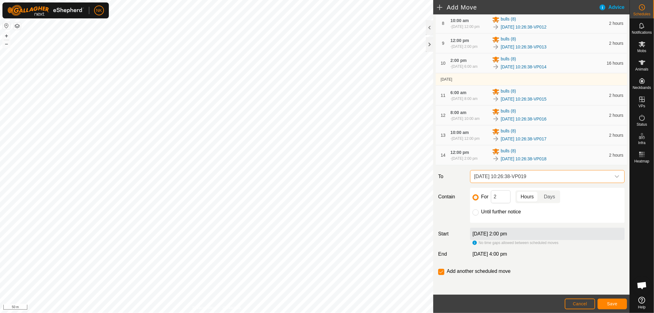
scroll to position [232, 0]
click at [474, 211] on input "Until further notice" at bounding box center [475, 212] width 6 height 6
radio input "true"
checkbox input "false"
click at [618, 302] on button "Save" at bounding box center [611, 303] width 29 height 11
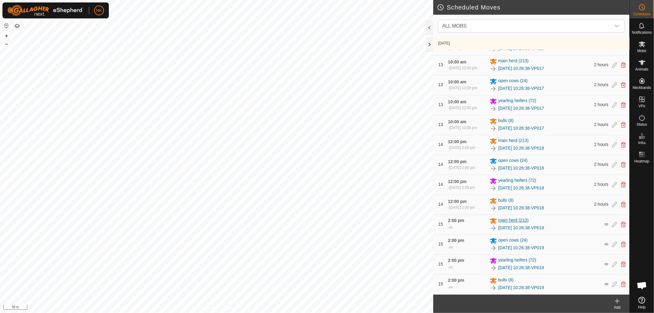
scroll to position [1130, 0]
